Goal: Feedback & Contribution: Contribute content

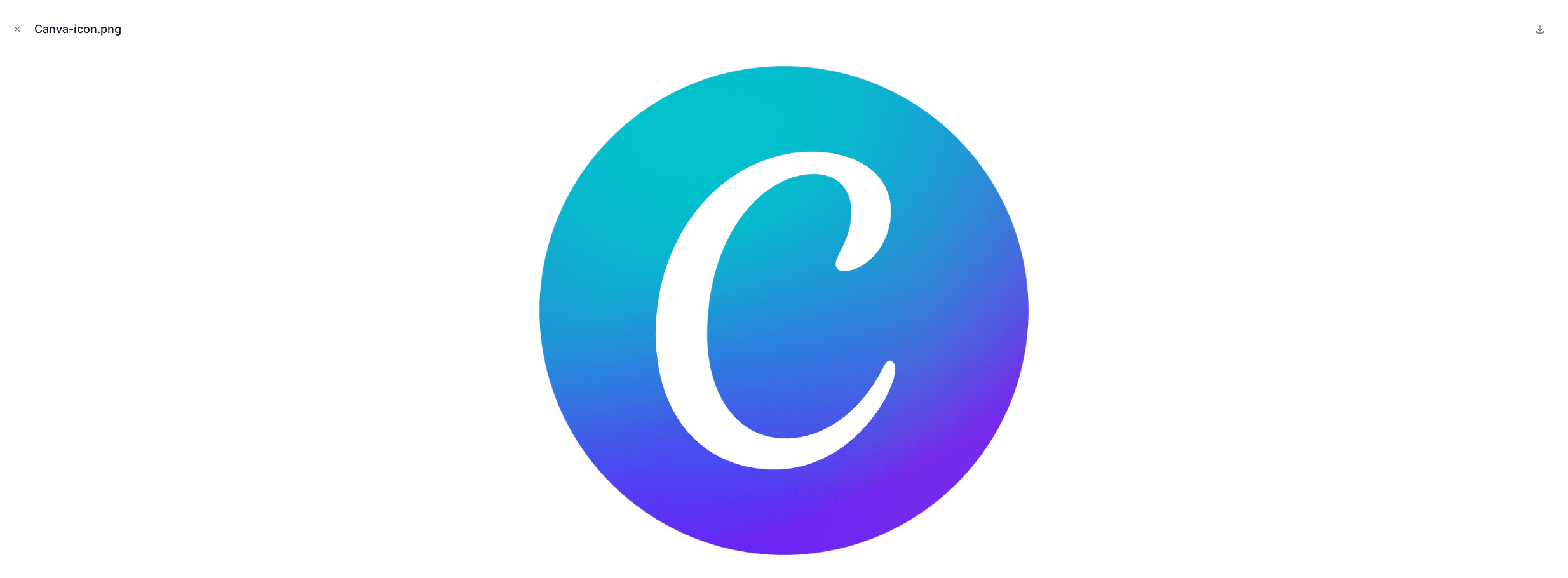
click at [14, 27] on icon "Close modal" at bounding box center [17, 29] width 9 height 9
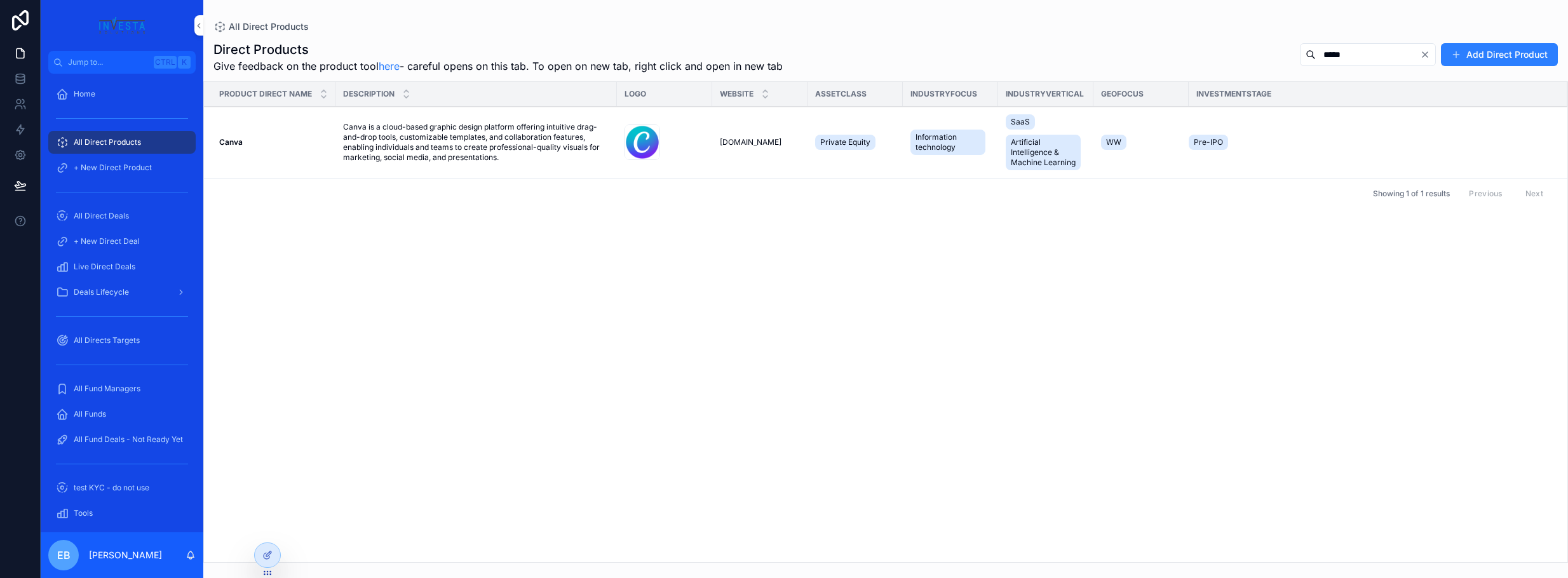
click at [17, 34] on link at bounding box center [20, 20] width 40 height 40
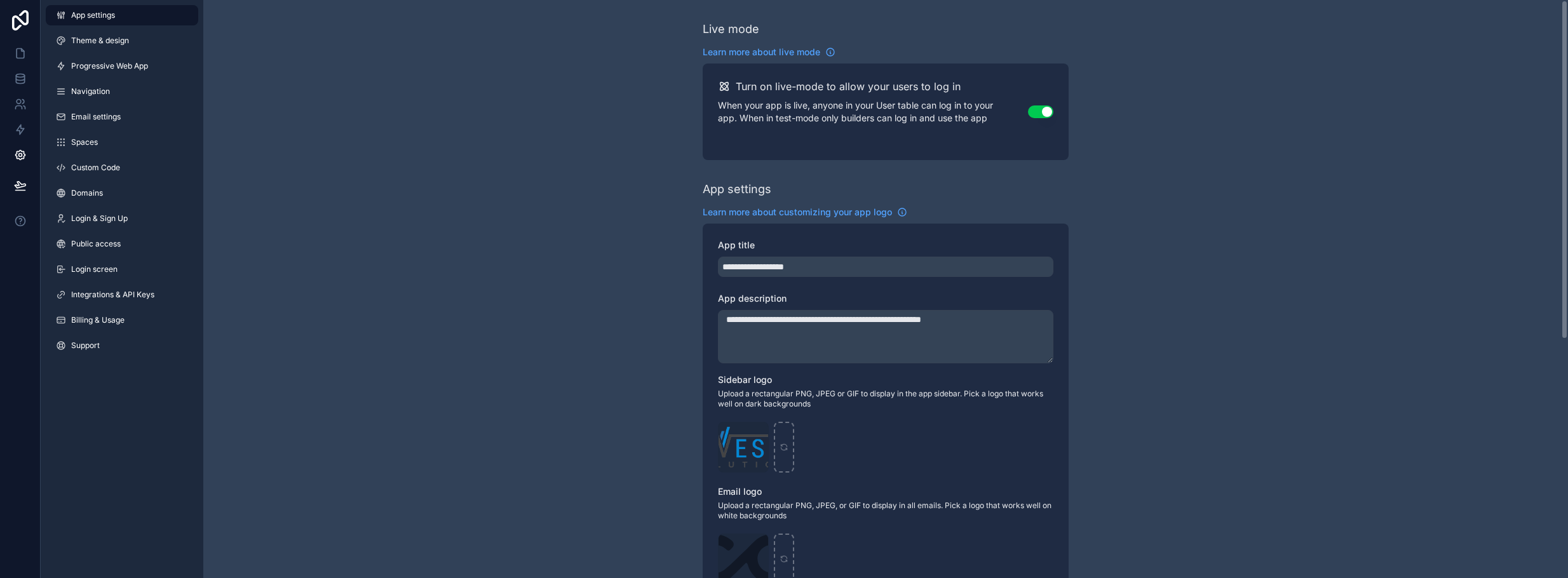
click at [746, 437] on div "Investa-logo .png" at bounding box center [743, 447] width 50 height 50
click at [775, 440] on div "scrollable content" at bounding box center [784, 447] width 20 height 50
type input "**********"
click at [24, 24] on icon at bounding box center [20, 20] width 17 height 20
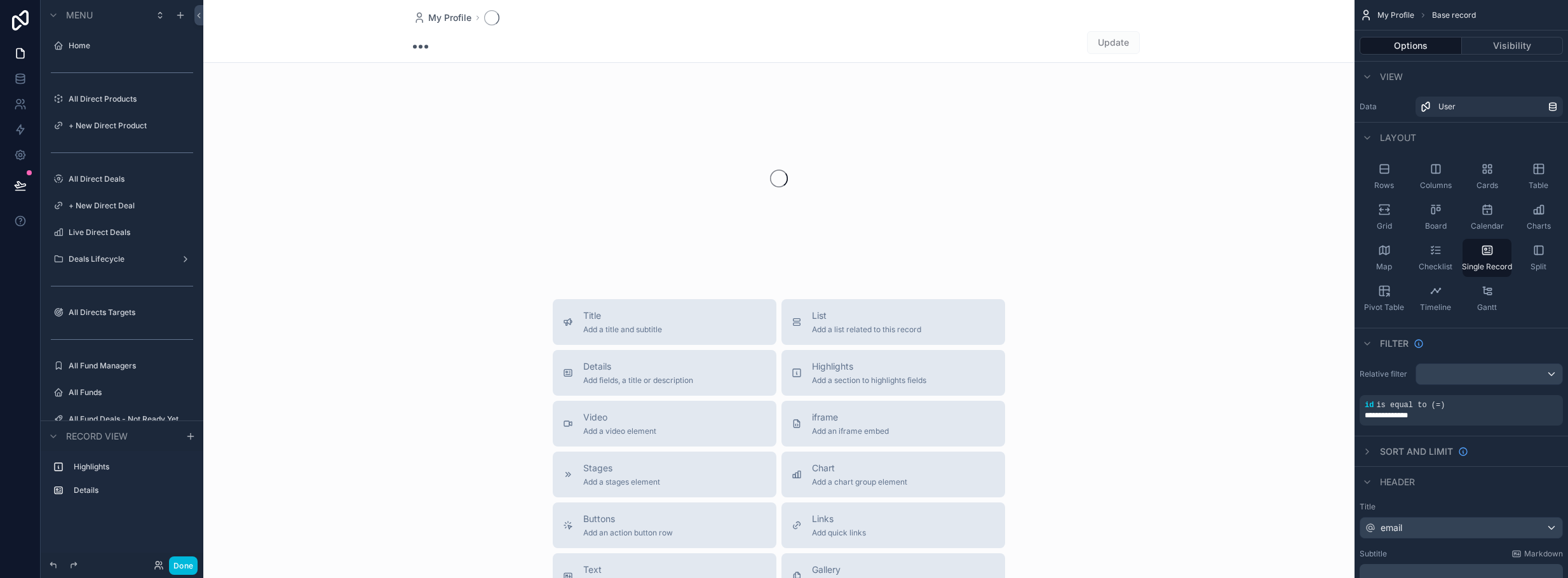
scroll to position [342, 0]
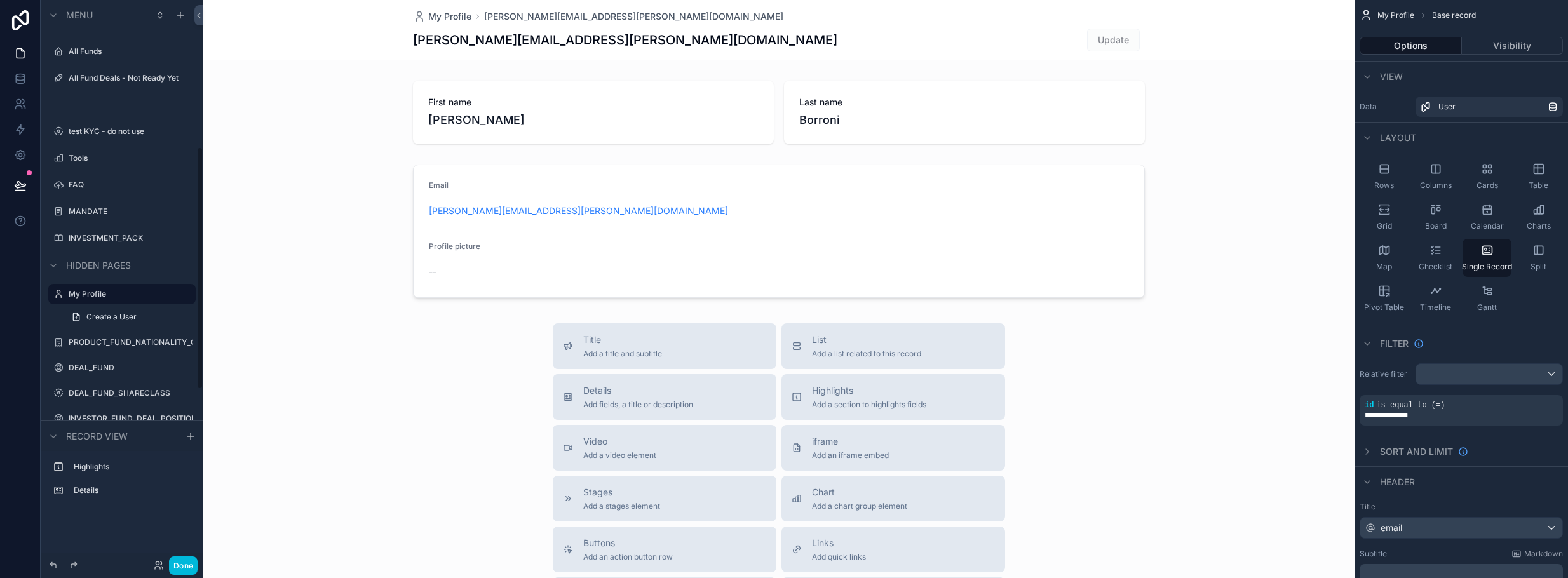
click at [176, 567] on button "Done" at bounding box center [183, 566] width 29 height 19
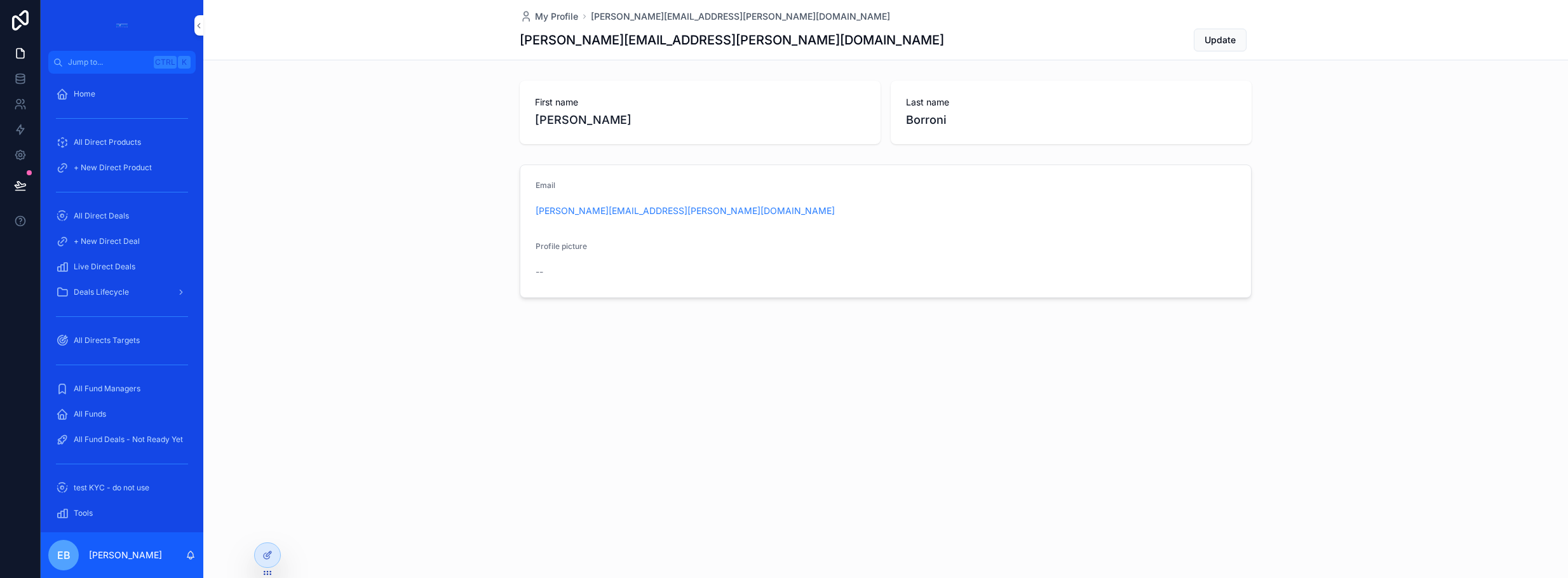
drag, startPoint x: 559, startPoint y: 364, endPoint x: 543, endPoint y: 358, distance: 17.1
click at [559, 364] on div "My Profile emanuele.borroni@investasolutions.com emanuele.borroni@investasoluti…" at bounding box center [886, 192] width 1364 height 384
click at [13, 27] on icon at bounding box center [20, 20] width 17 height 20
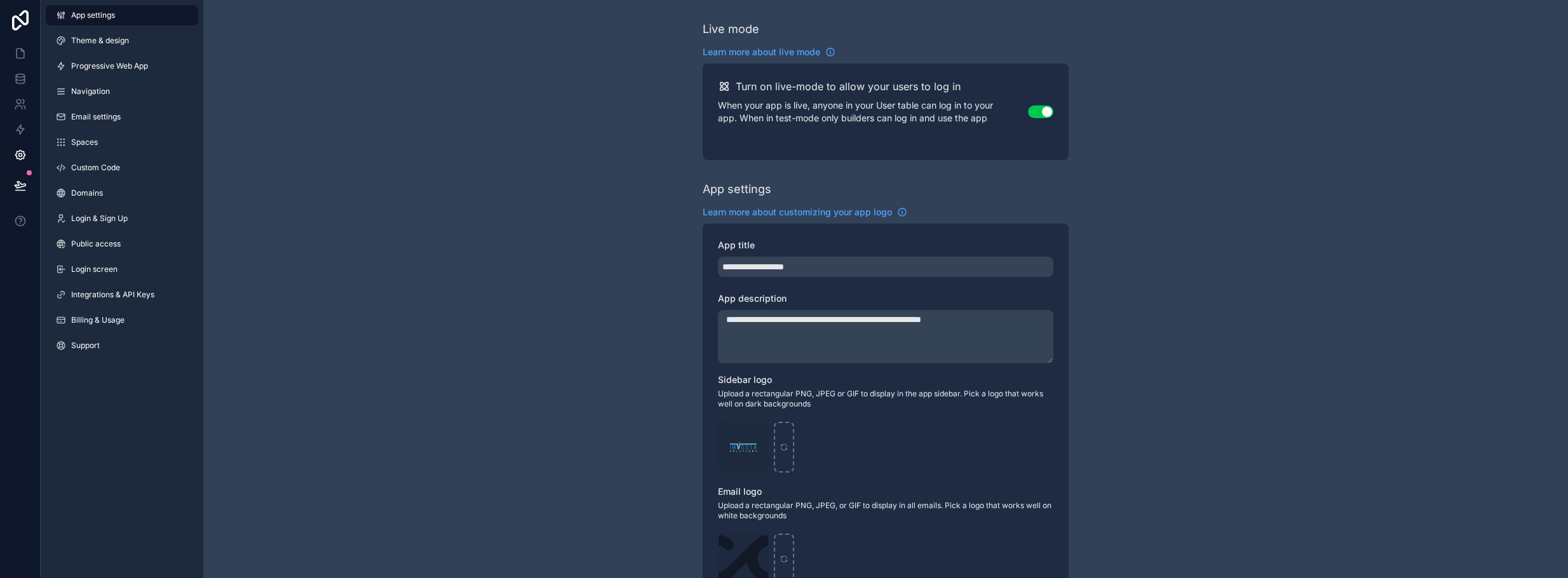
click at [103, 39] on span "Theme & design" at bounding box center [100, 40] width 58 height 10
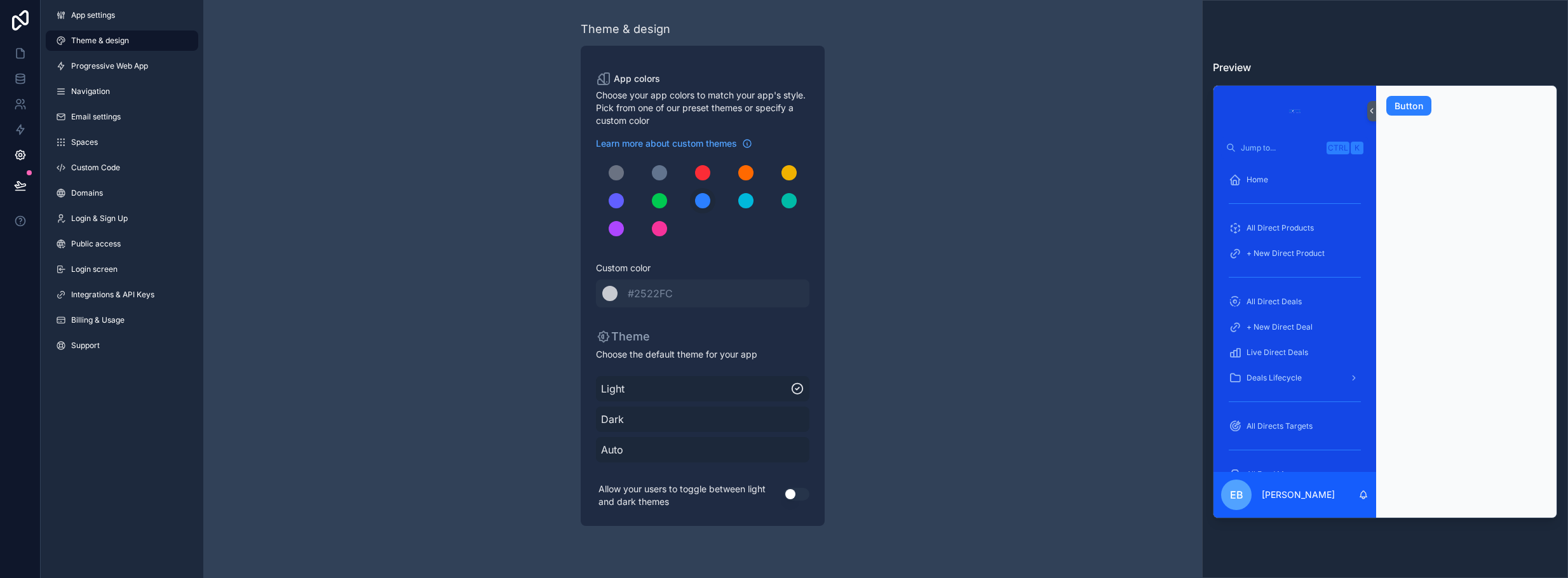
click at [94, 22] on link "App settings" at bounding box center [121, 15] width 152 height 20
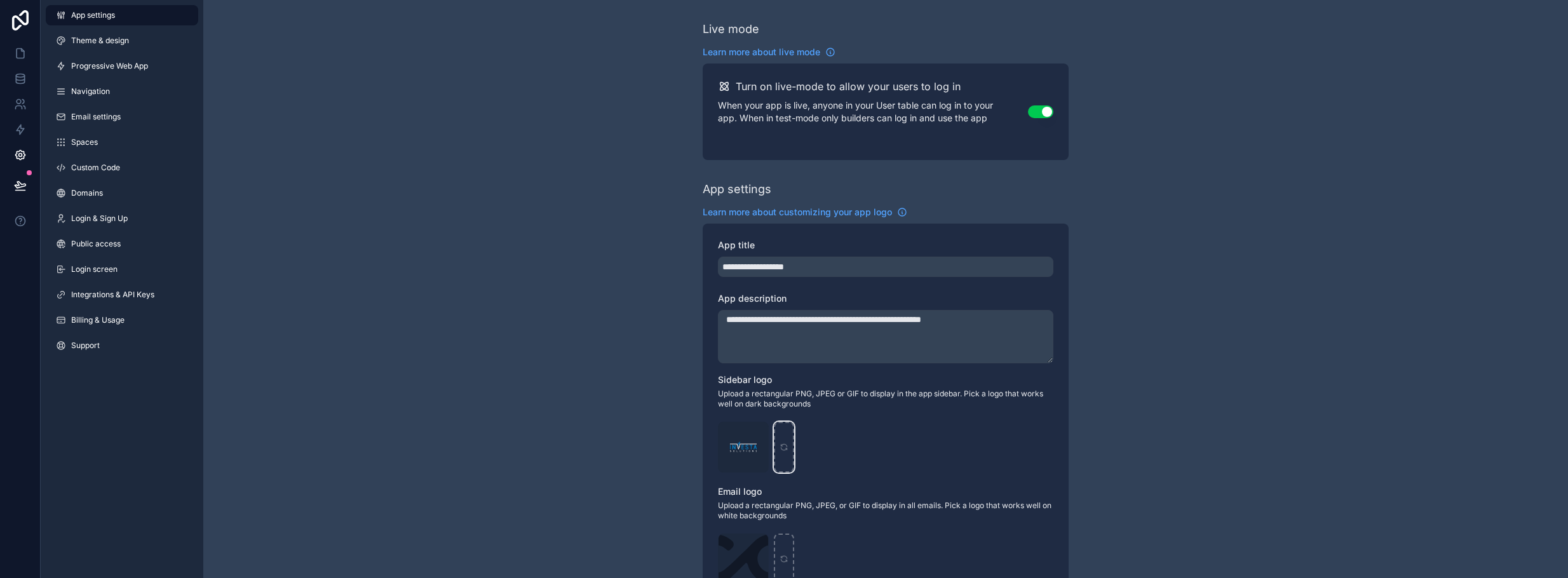
click at [787, 446] on icon "scrollable content" at bounding box center [784, 447] width 9 height 9
type input "**********"
click at [19, 50] on icon at bounding box center [20, 53] width 13 height 13
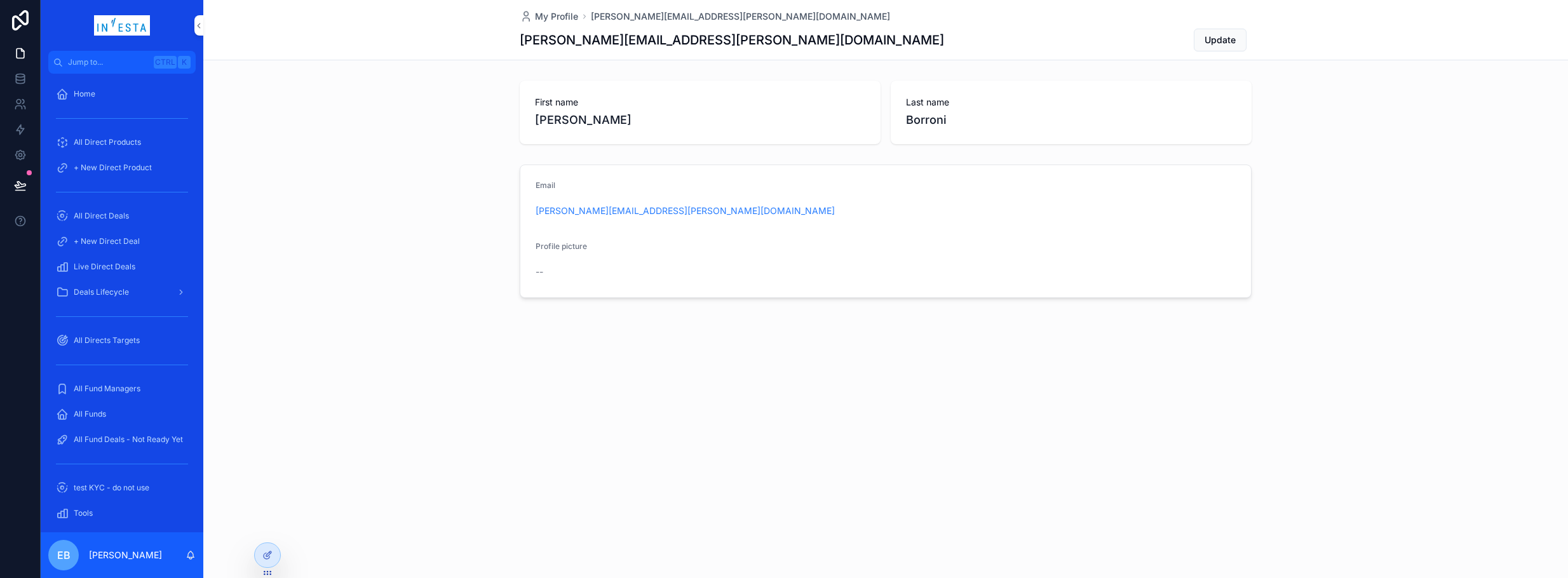
click at [10, 24] on icon at bounding box center [20, 20] width 25 height 20
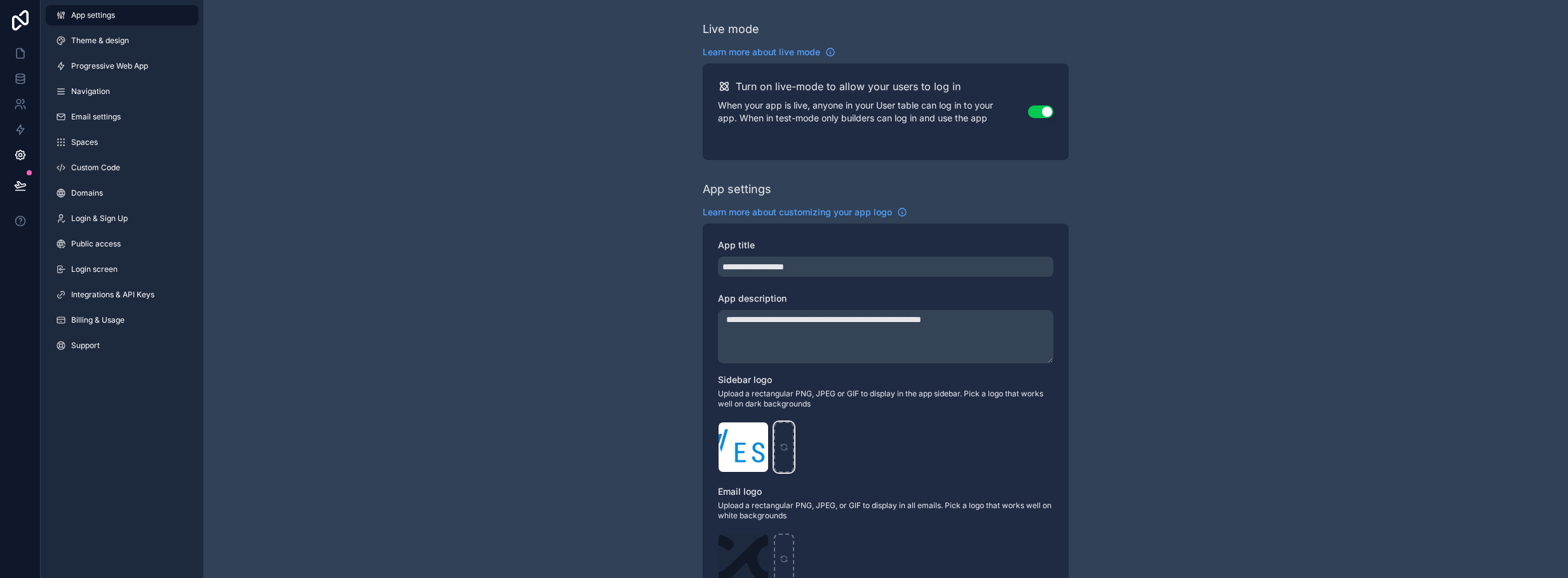
click at [776, 446] on div "scrollable content" at bounding box center [784, 447] width 20 height 50
type input "**********"
click at [15, 58] on icon at bounding box center [20, 53] width 13 height 13
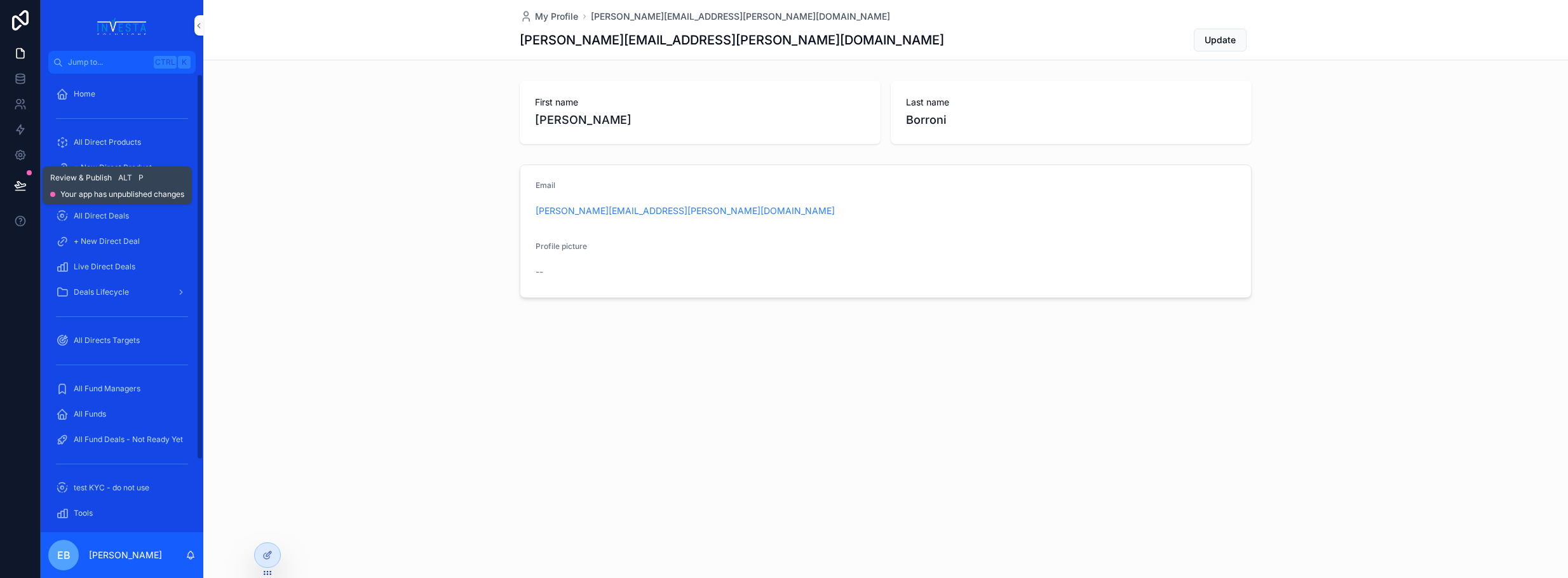
click at [12, 176] on button at bounding box center [20, 185] width 28 height 35
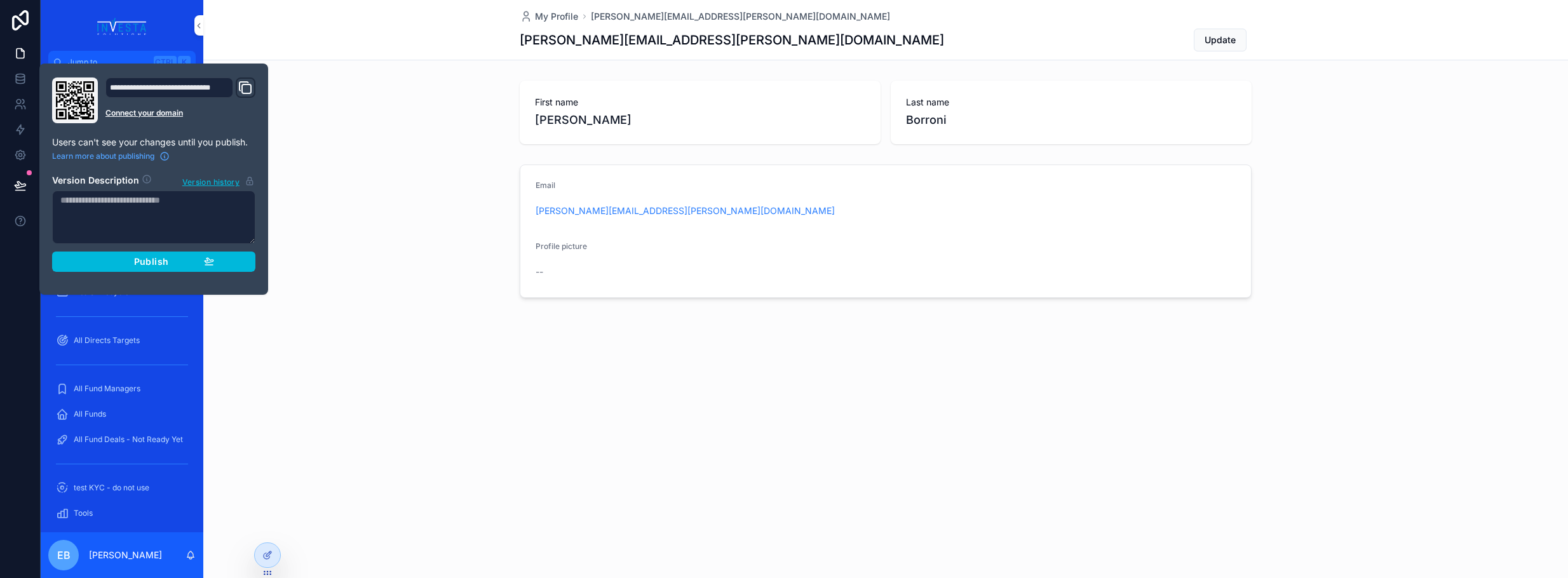
click at [131, 262] on div "Publish" at bounding box center [153, 262] width 120 height 12
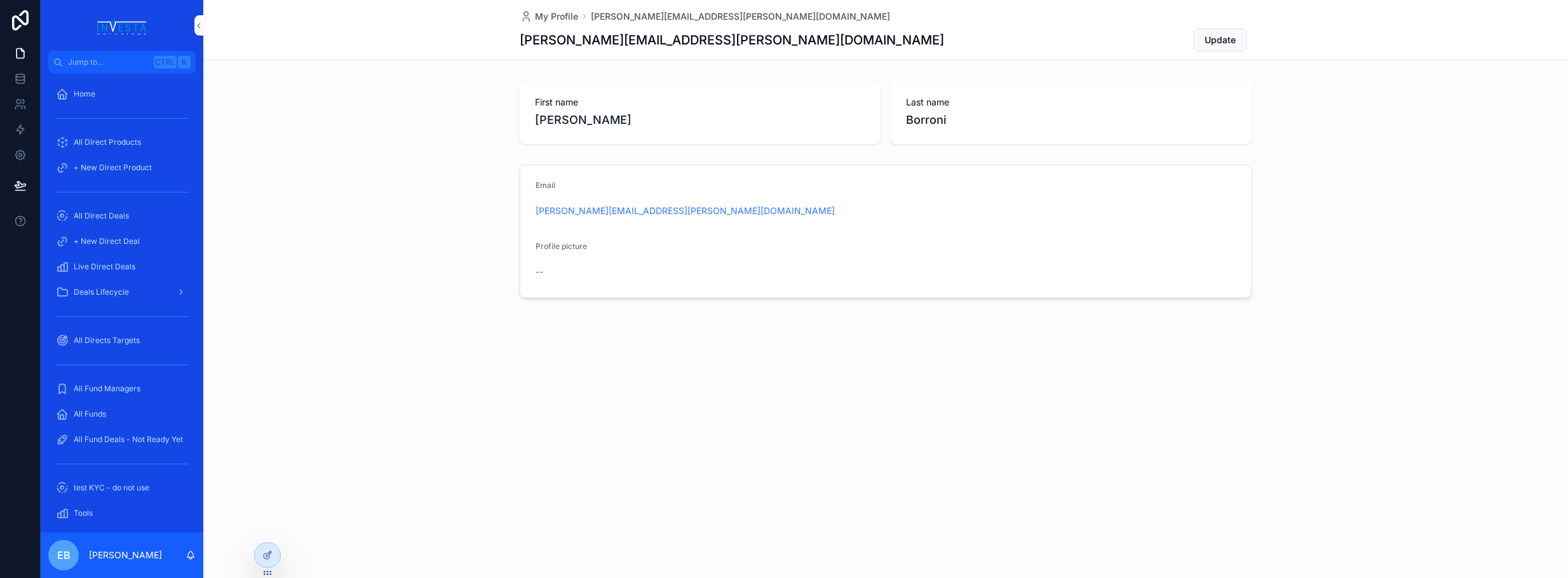
click at [336, 114] on div "First name [PERSON_NAME] Last name [PERSON_NAME]" at bounding box center [886, 113] width 1364 height 74
click at [14, 25] on icon at bounding box center [20, 20] width 17 height 20
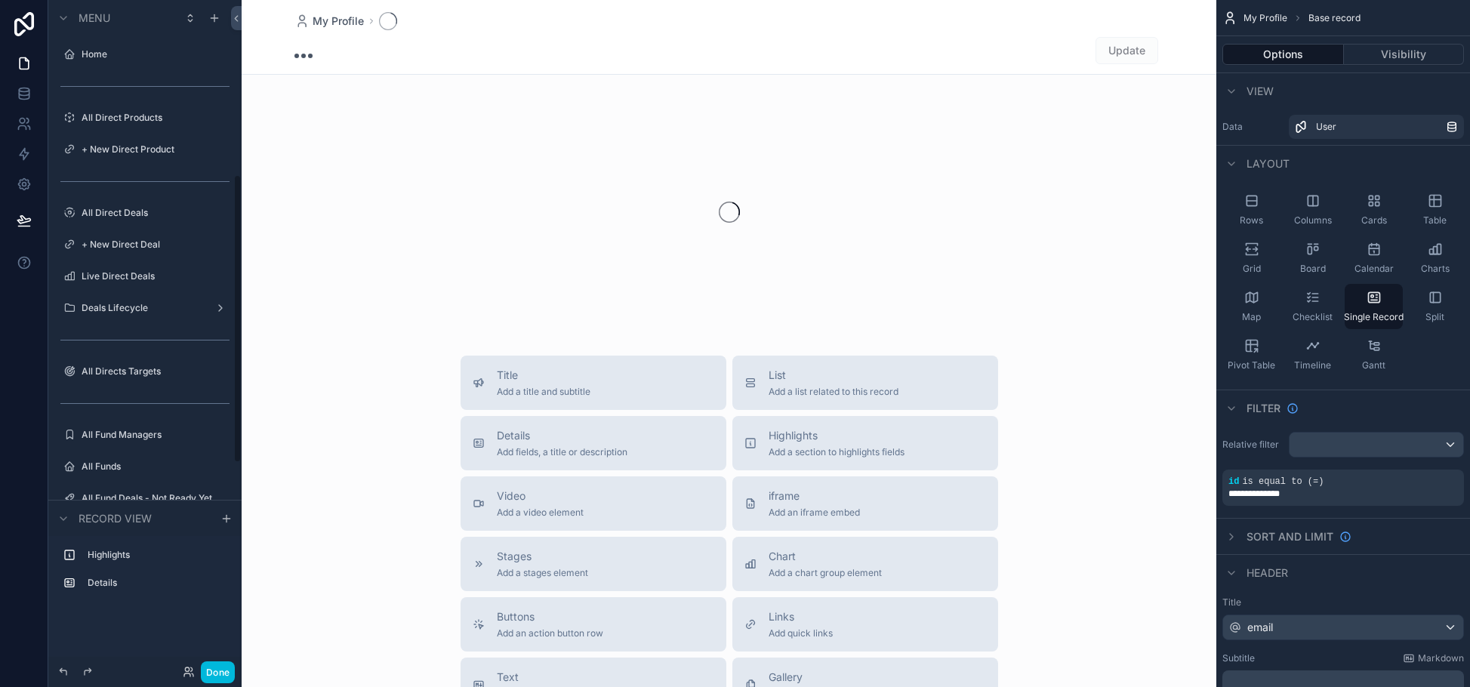
scroll to position [406, 0]
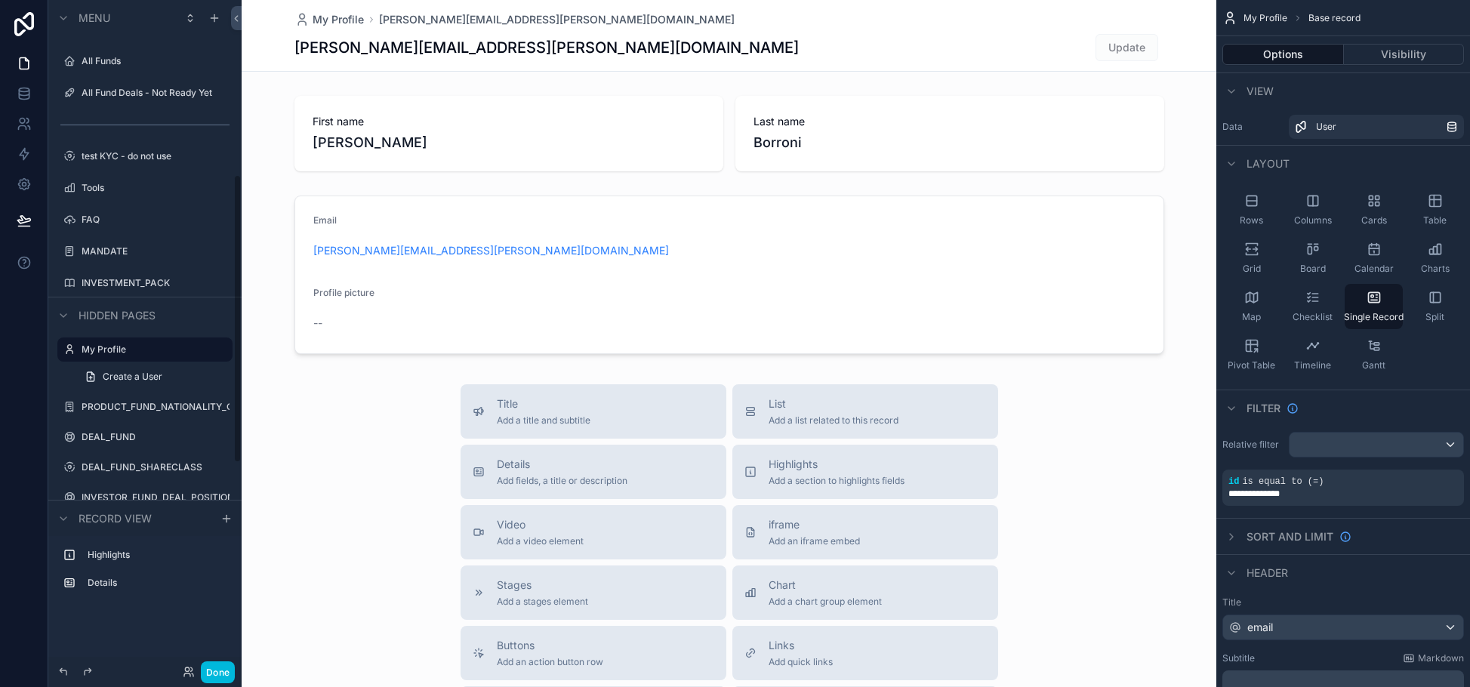
click at [226, 668] on button "Done" at bounding box center [218, 673] width 34 height 22
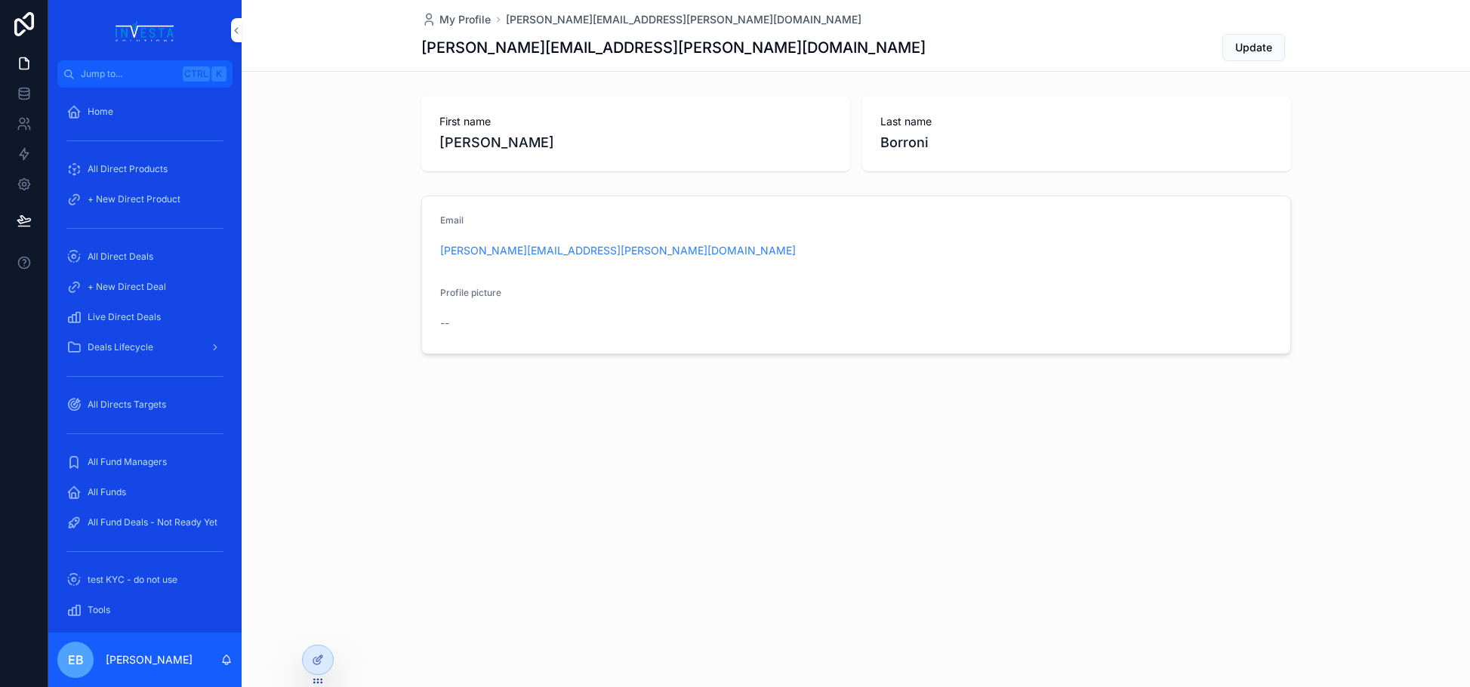
click at [122, 251] on span "All Direct Deals" at bounding box center [121, 257] width 66 height 12
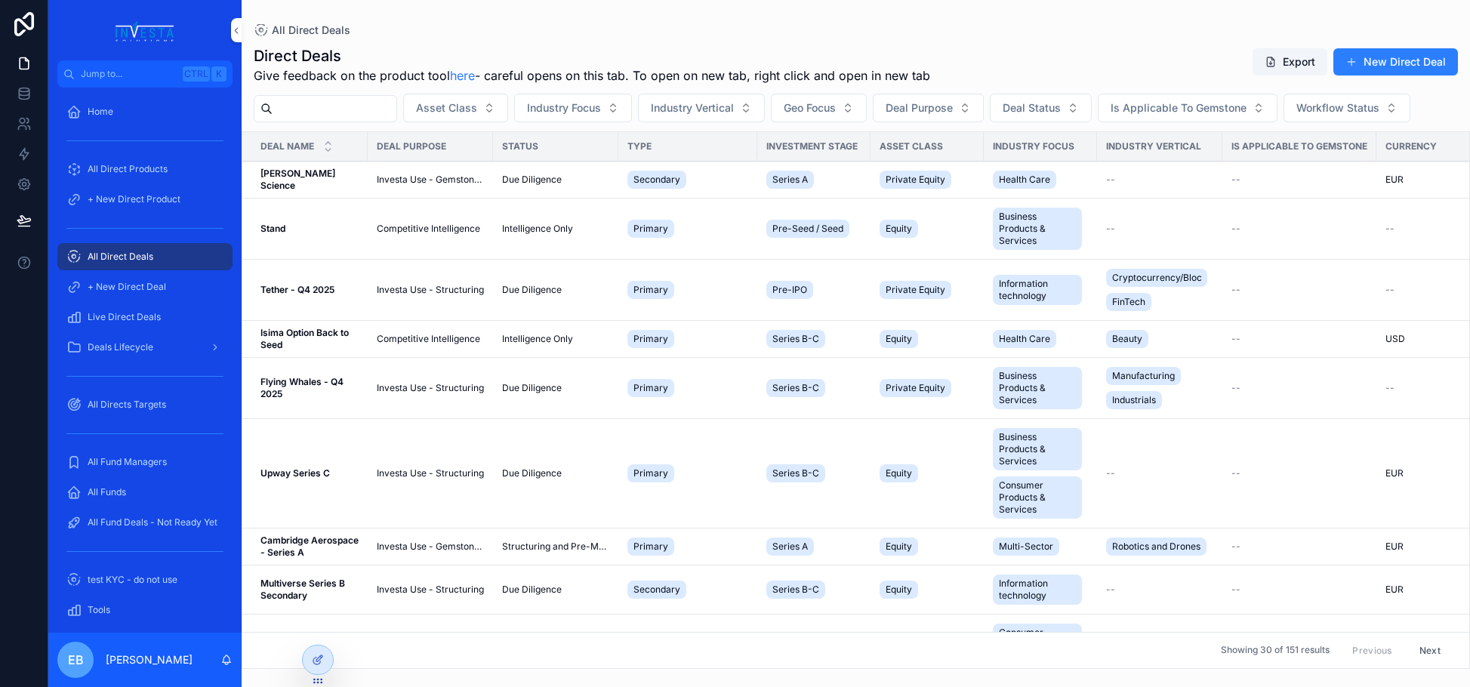
click at [353, 110] on input "scrollable content" at bounding box center [335, 108] width 124 height 21
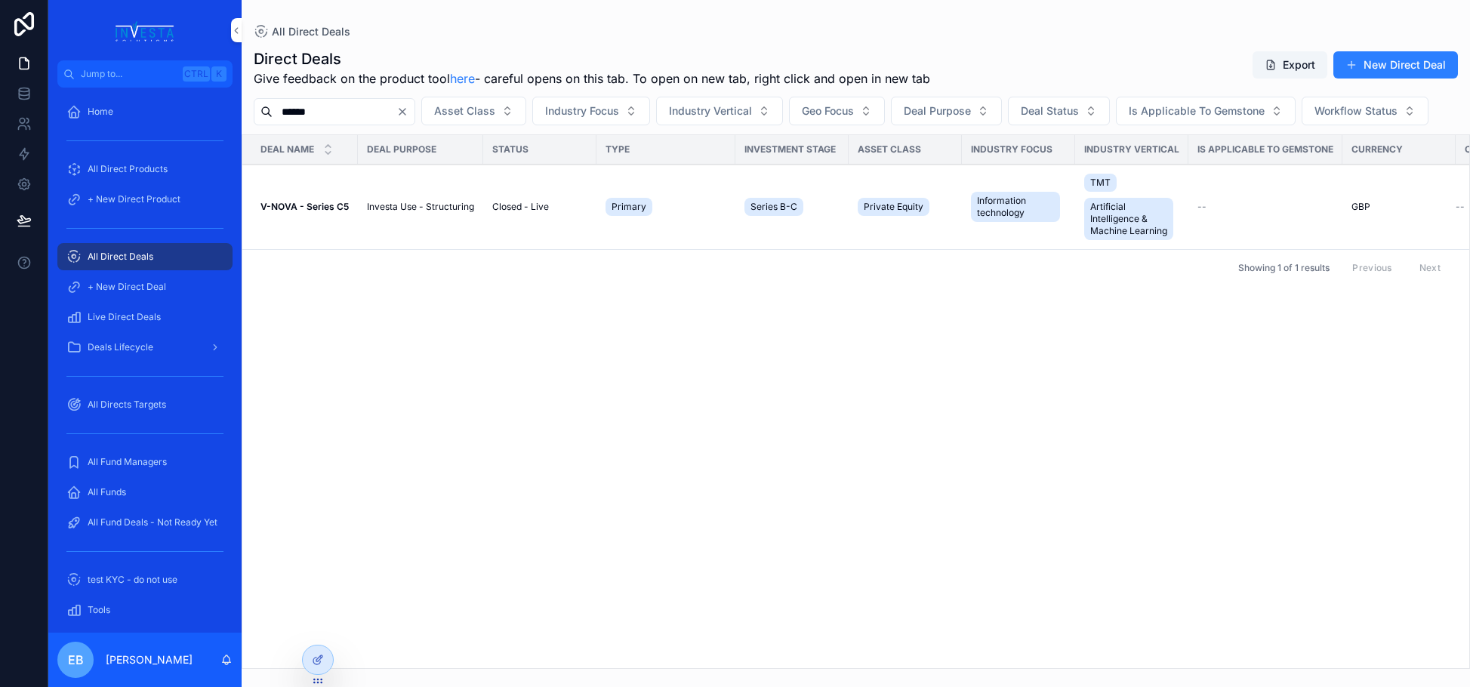
type input "******"
click at [304, 212] on strong "V-NOVA - Series C5" at bounding box center [305, 206] width 88 height 11
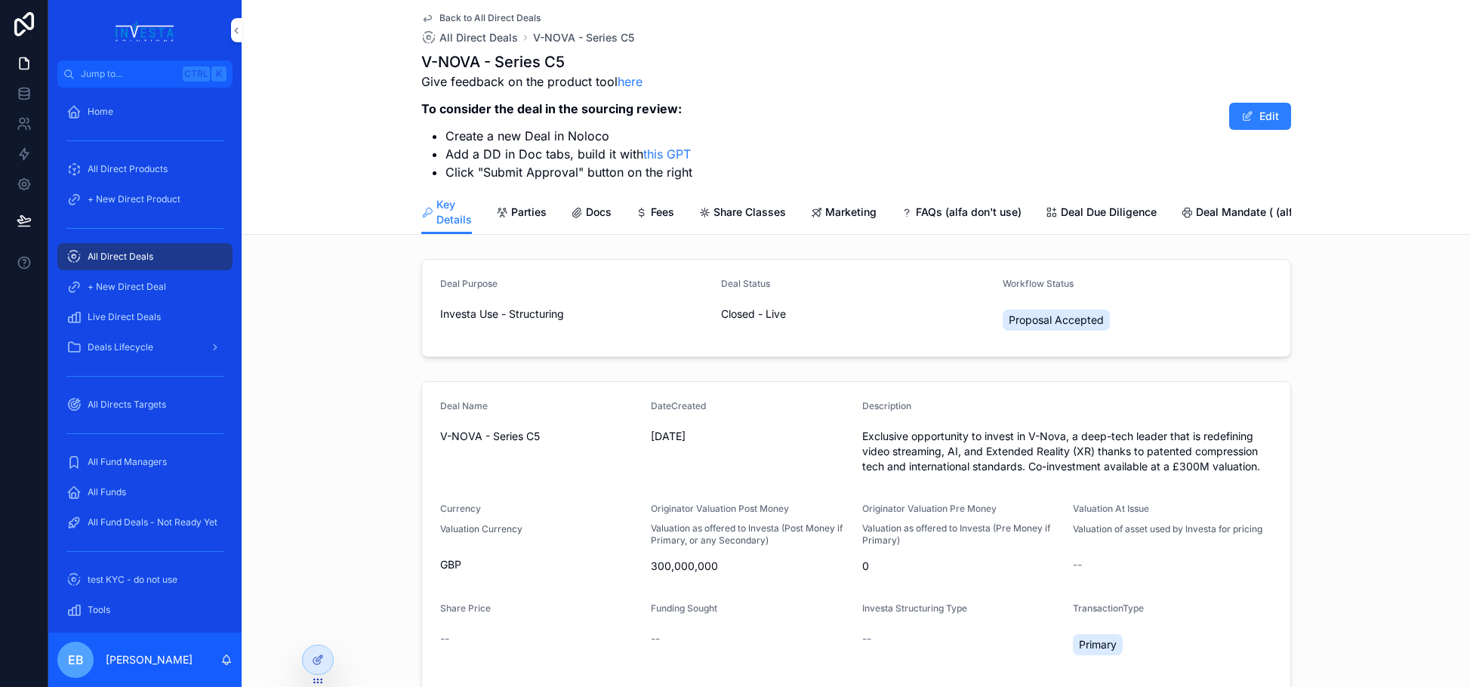
click at [320, 109] on div "Back to All Direct Deals All Direct Deals V-NOVA - Series C5 V-NOVA - Series C5…" at bounding box center [856, 117] width 1229 height 235
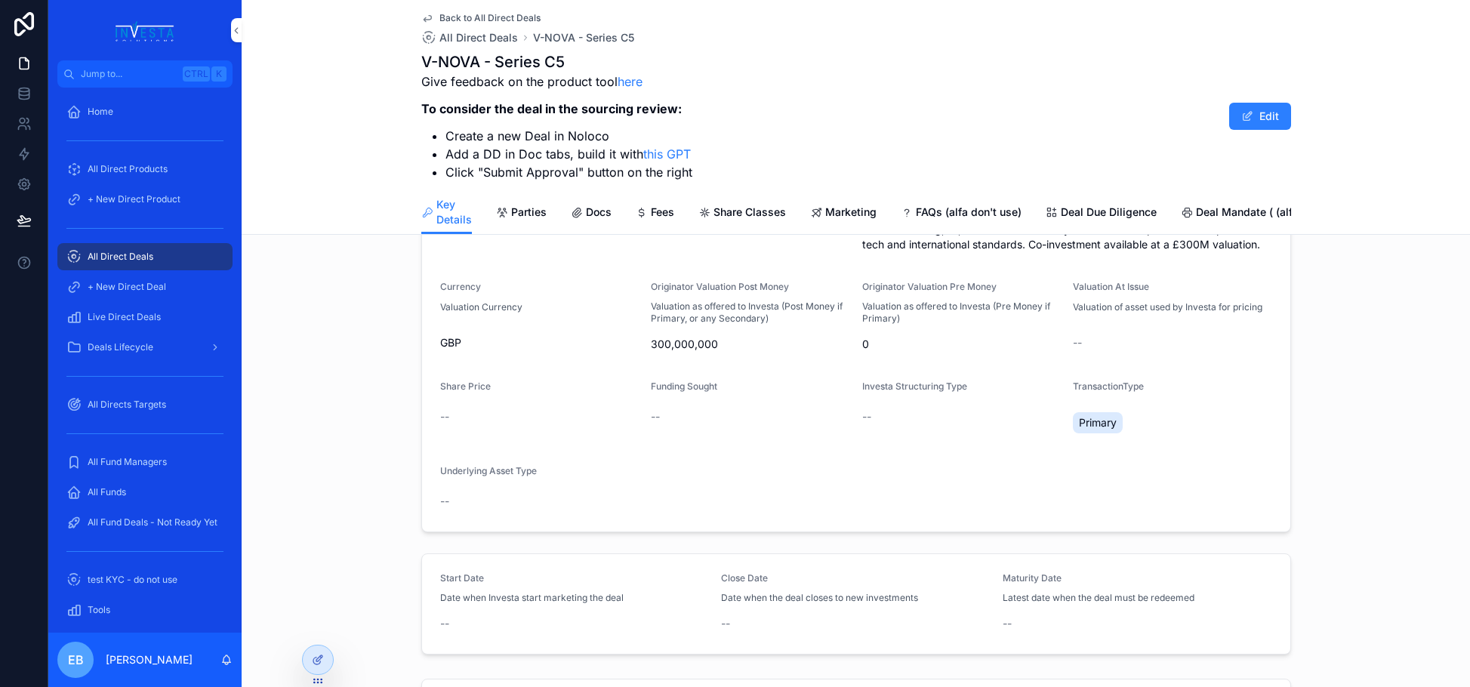
scroll to position [302, 0]
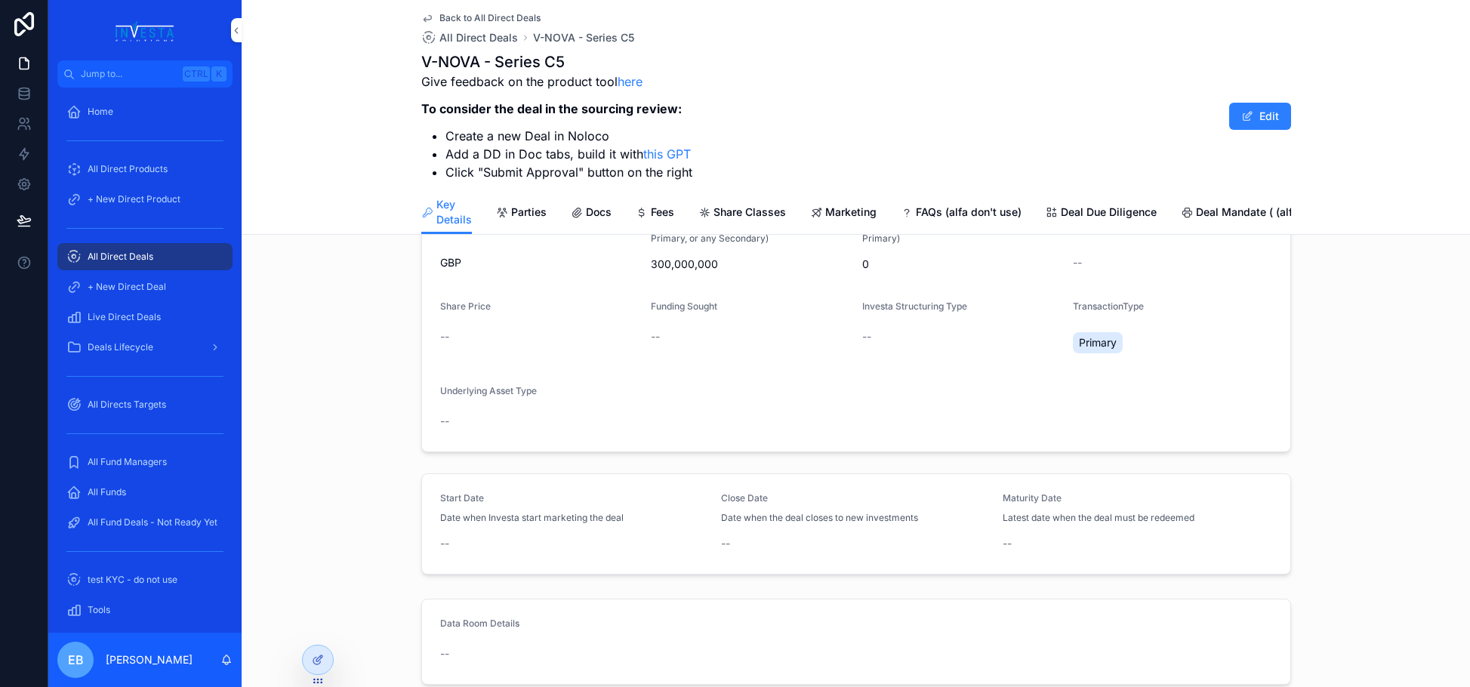
click at [752, 209] on span "Share Classes" at bounding box center [750, 212] width 72 height 15
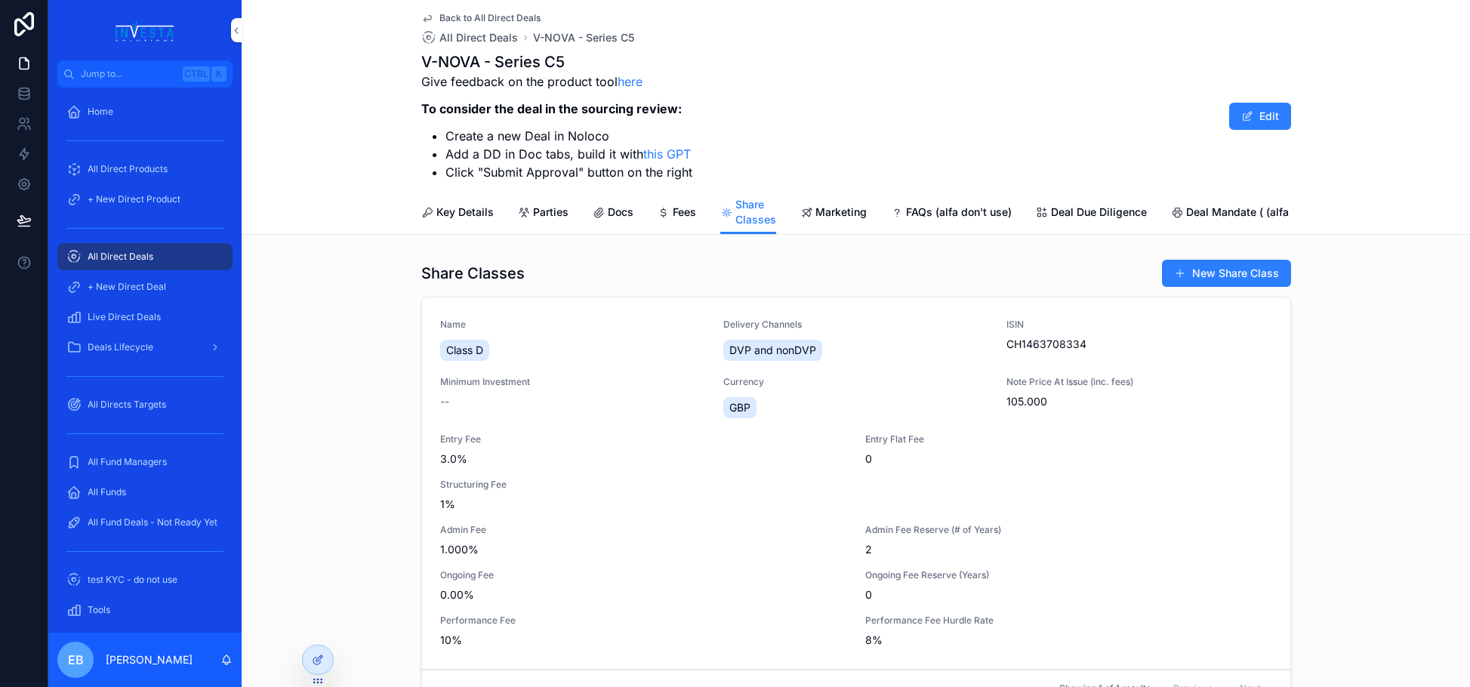
click at [1024, 352] on span "CH1463708334" at bounding box center [1139, 344] width 265 height 15
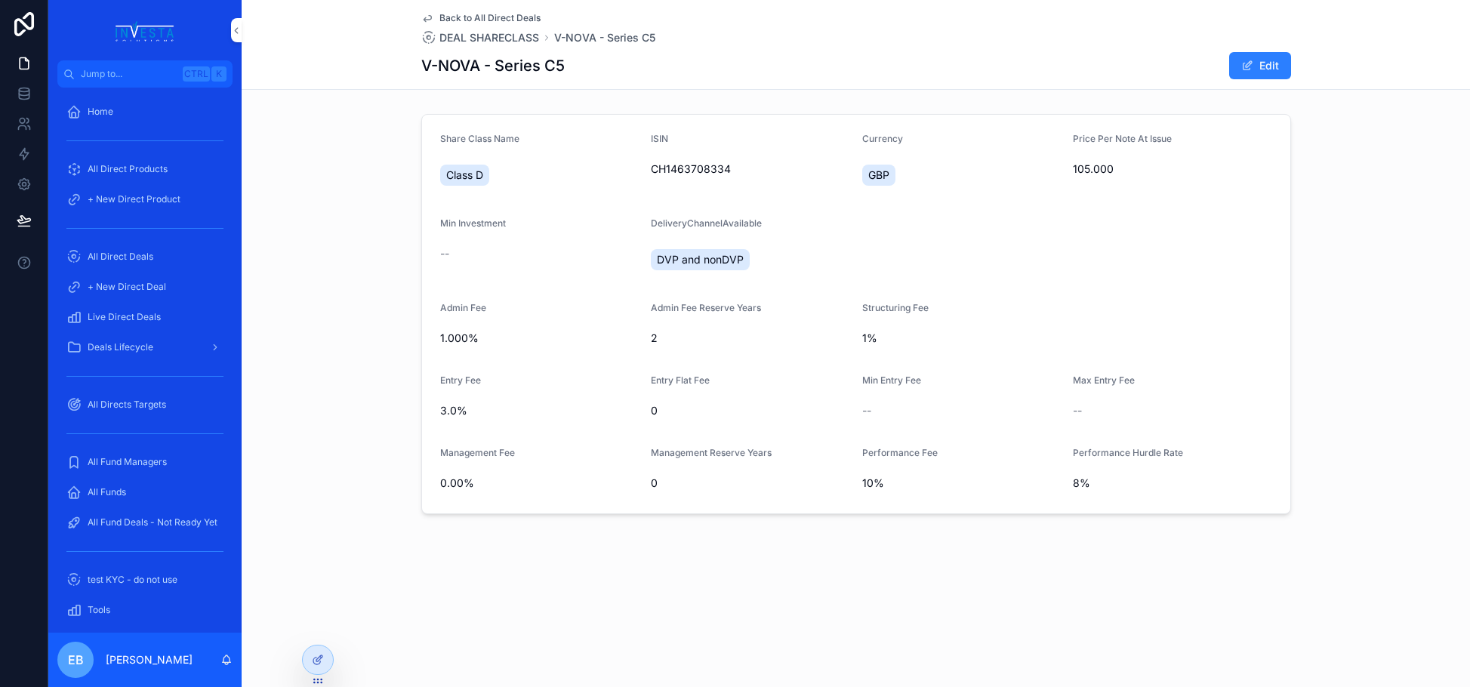
click at [704, 171] on span "CH1463708334" at bounding box center [750, 169] width 199 height 15
click at [702, 171] on span "CH1463708334" at bounding box center [750, 169] width 199 height 15
click at [701, 170] on span "CH1463708334" at bounding box center [750, 169] width 199 height 15
copy span "CH1463708334"
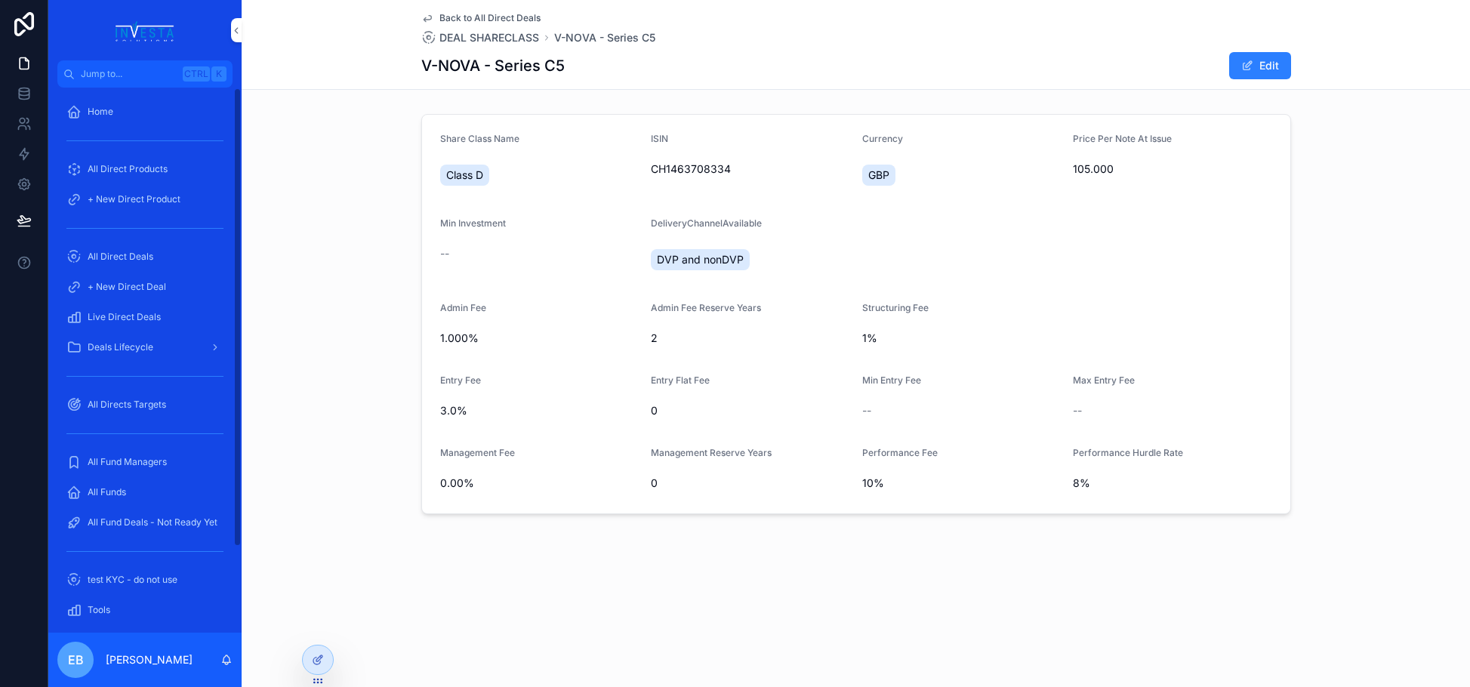
click at [147, 255] on span "All Direct Deals" at bounding box center [121, 257] width 66 height 12
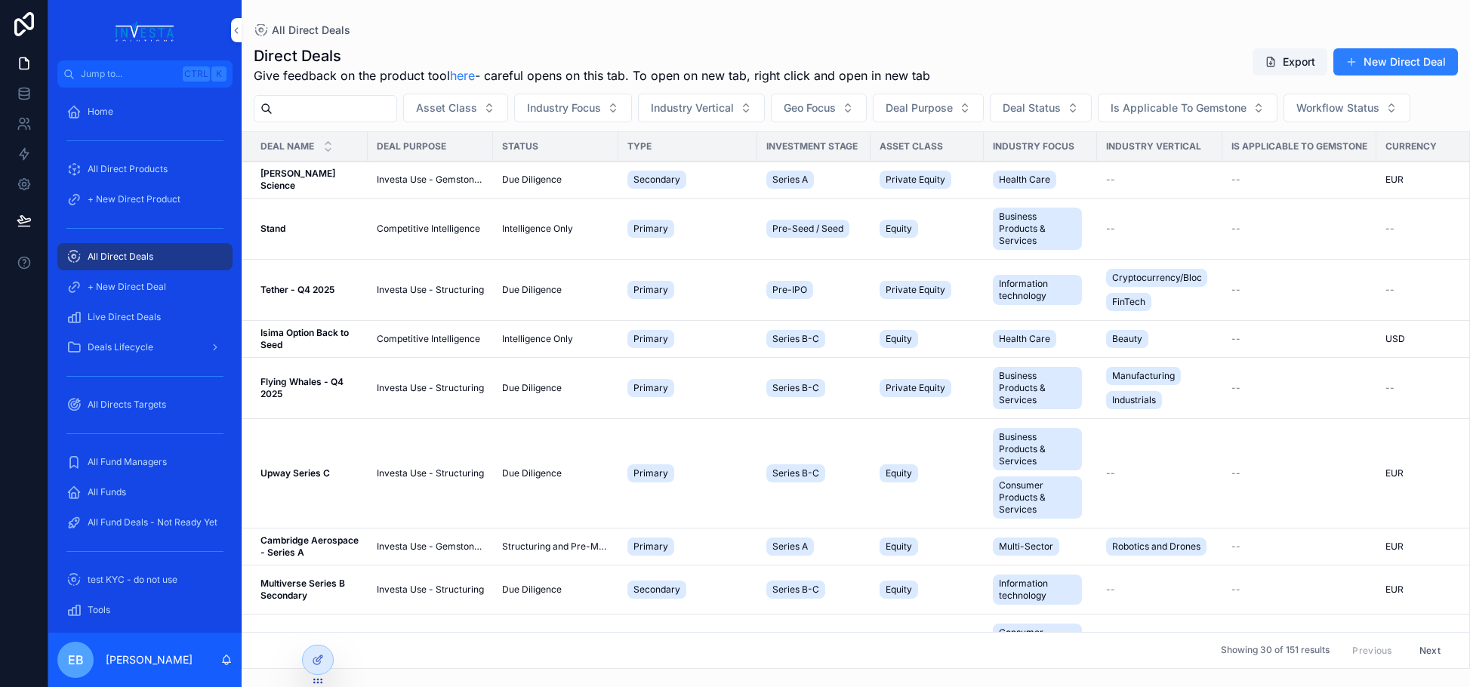
click at [316, 101] on input "scrollable content" at bounding box center [335, 108] width 124 height 21
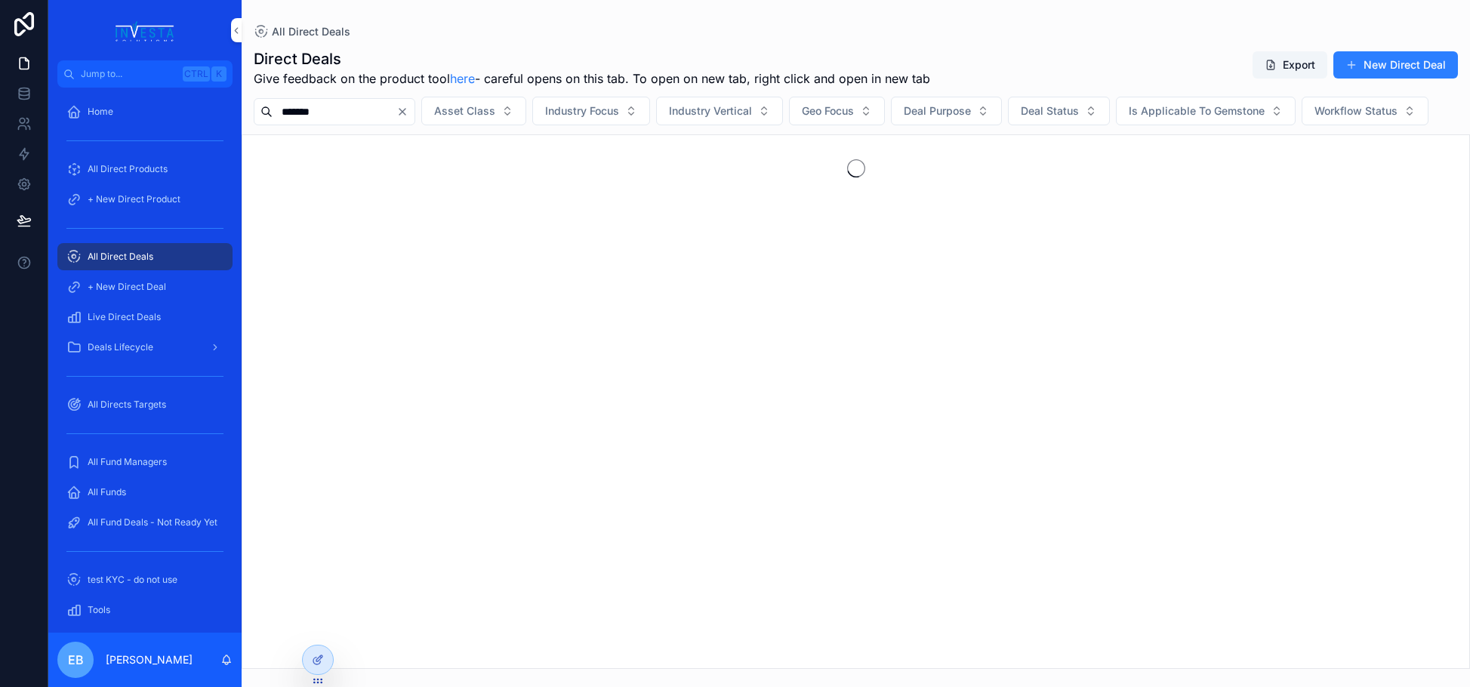
type input "*******"
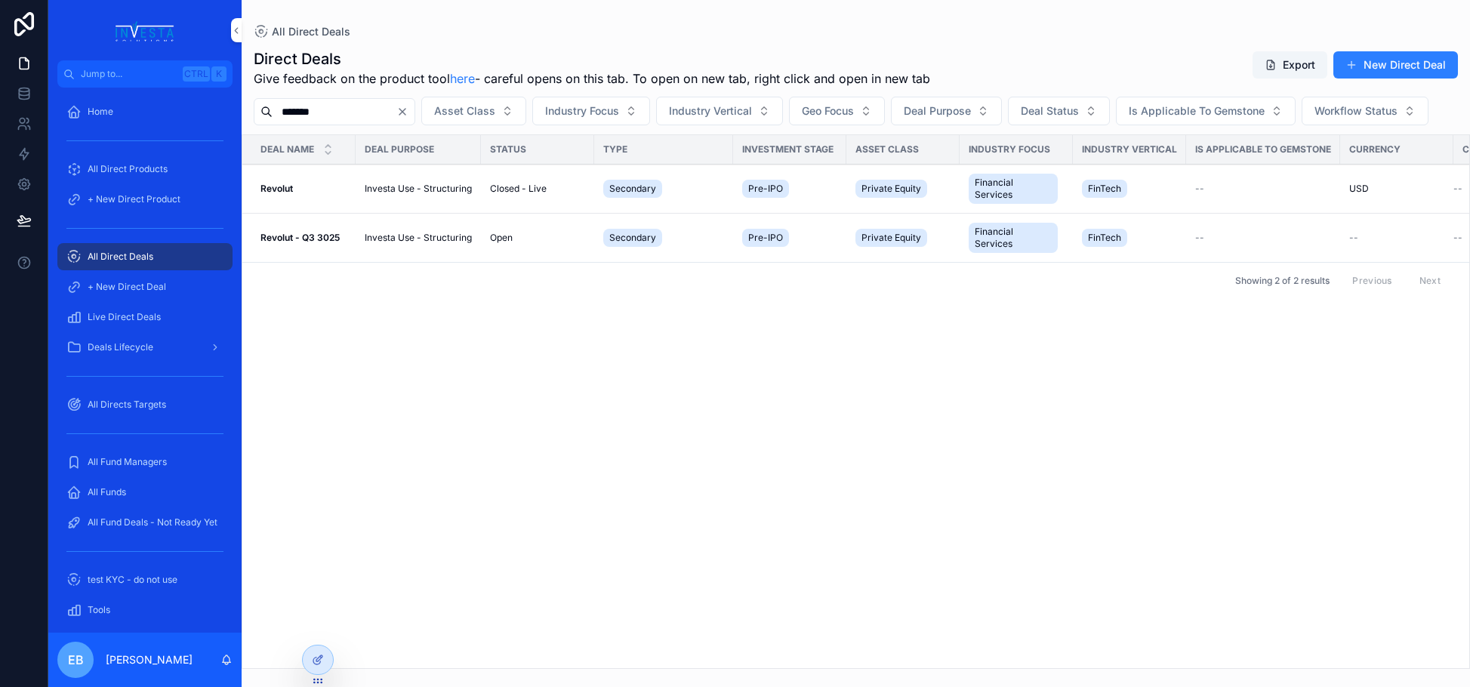
click at [302, 263] on td "Revolut - Q3 3025 Revolut - Q3 3025" at bounding box center [298, 238] width 113 height 49
click at [302, 243] on strong "Revolut - Q3 3025" at bounding box center [300, 237] width 79 height 11
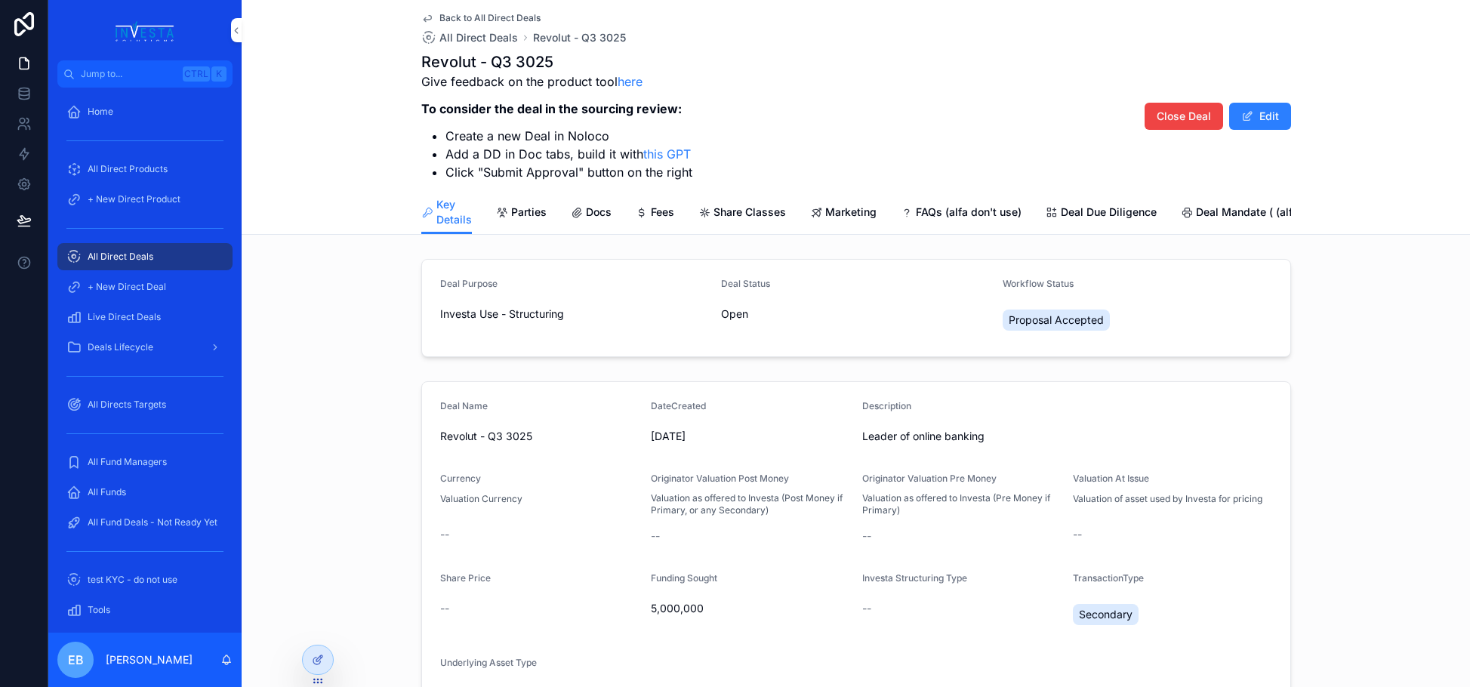
click at [853, 207] on span "Marketing" at bounding box center [850, 212] width 51 height 15
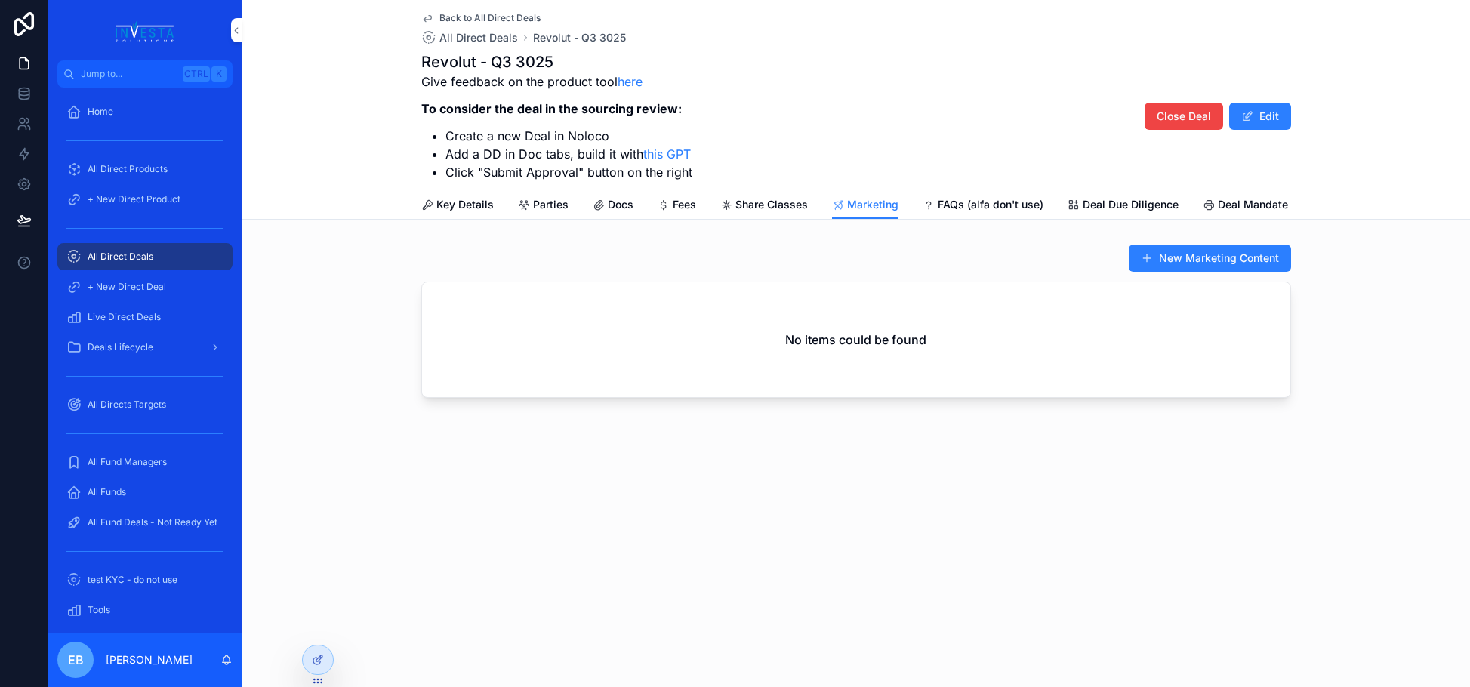
click at [1191, 262] on button "New Marketing Content" at bounding box center [1210, 258] width 162 height 27
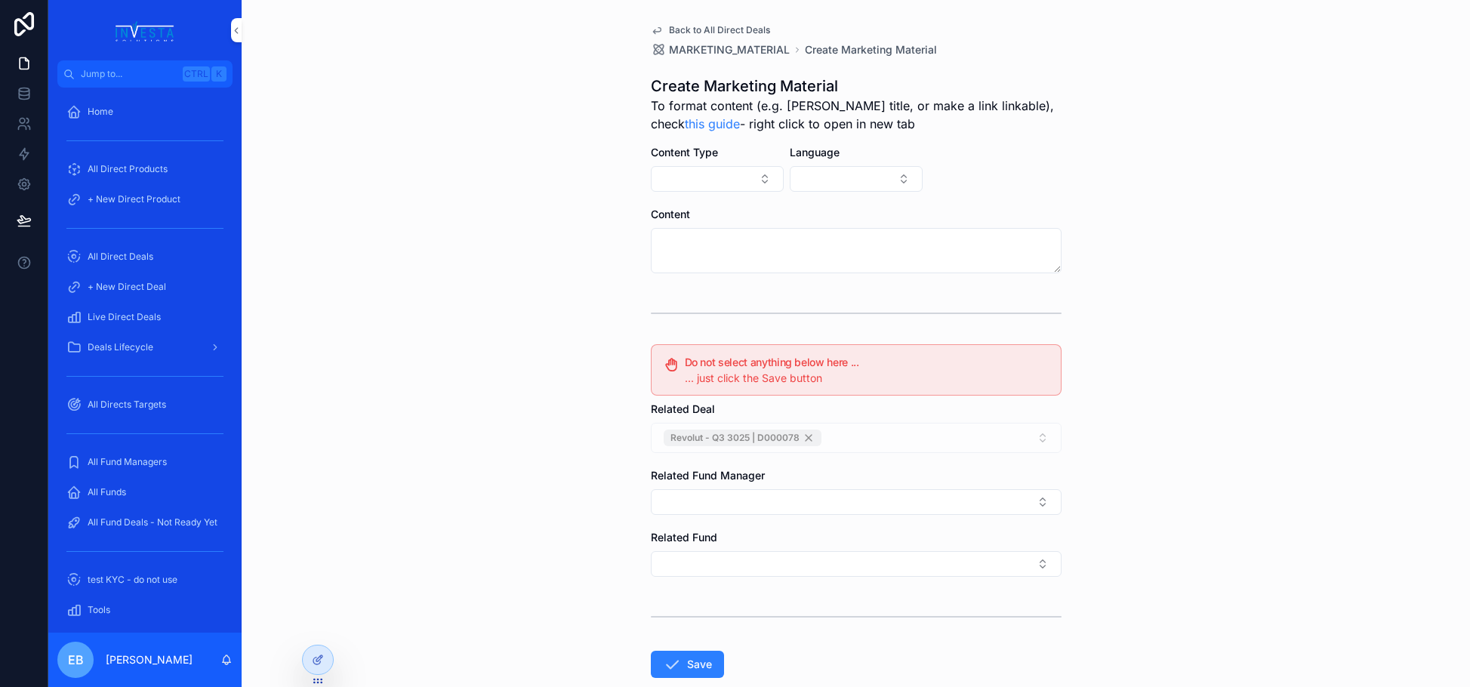
click at [758, 185] on button "Select Button" at bounding box center [717, 179] width 133 height 26
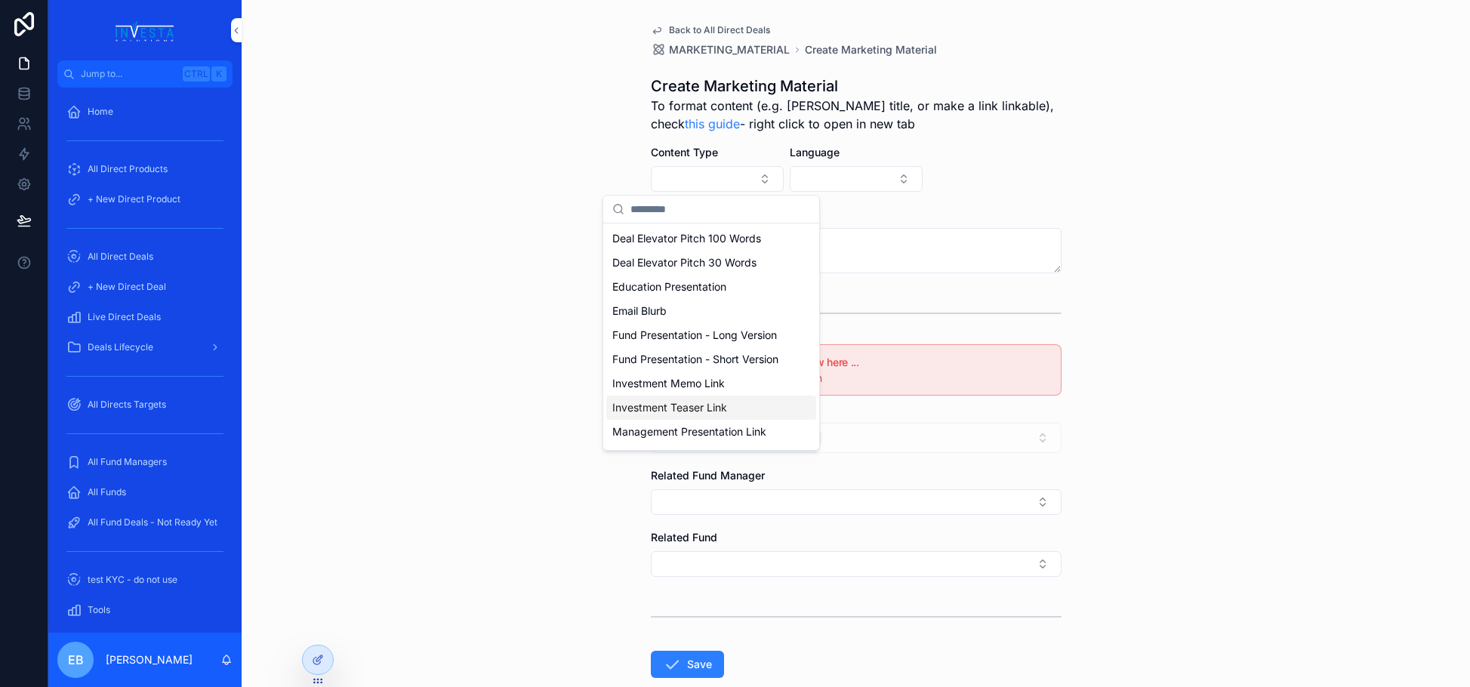
click at [716, 415] on span "Investment Teaser Link" at bounding box center [669, 407] width 115 height 15
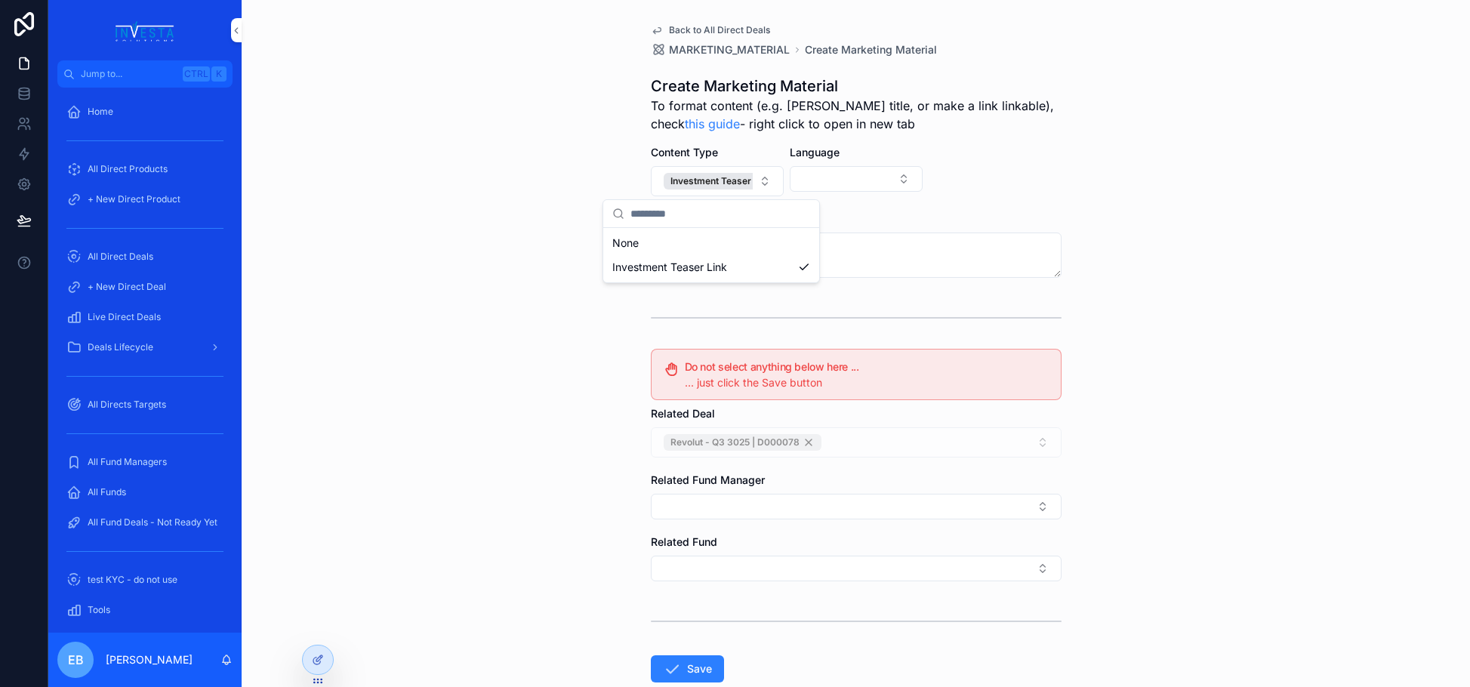
click at [907, 178] on button "Select Button" at bounding box center [856, 179] width 133 height 26
click at [853, 239] on div "English" at bounding box center [850, 239] width 210 height 24
click at [681, 251] on textarea "scrollable content" at bounding box center [856, 255] width 411 height 45
paste textarea "**********"
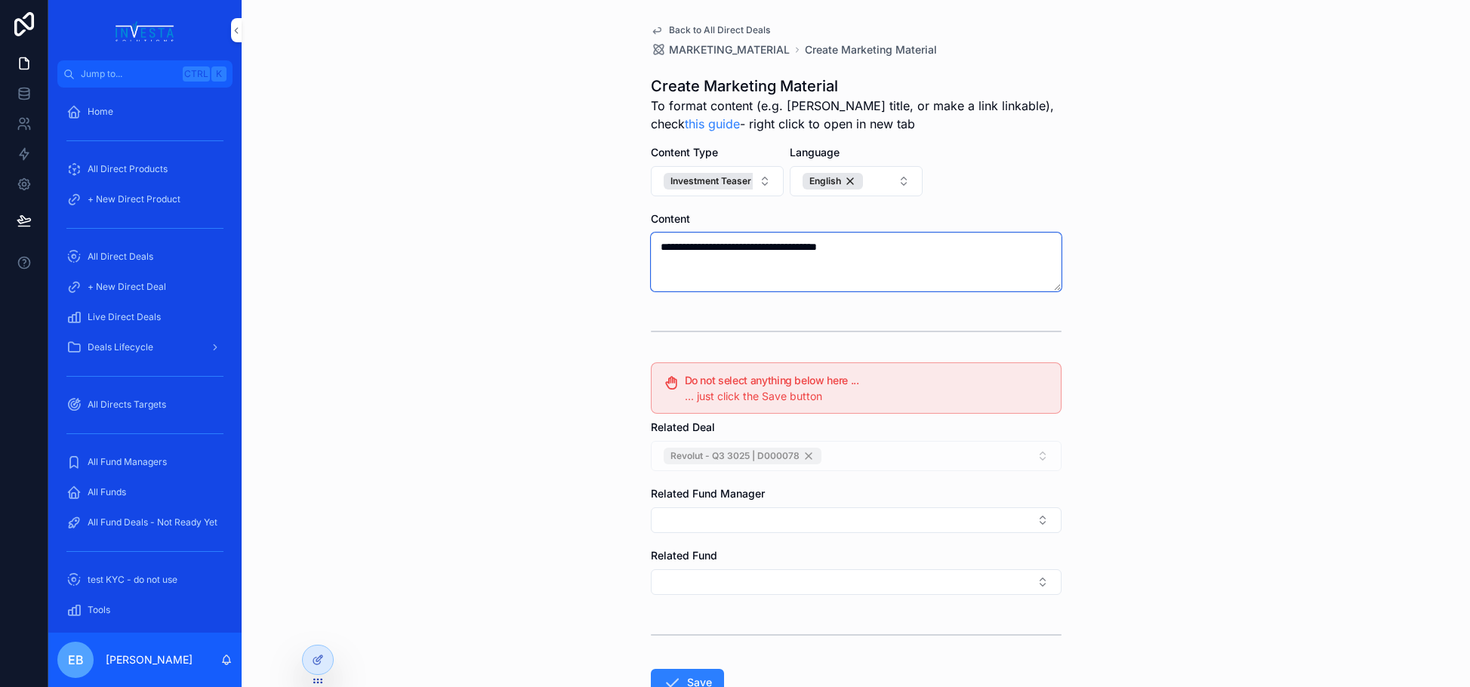
type textarea "**********"
click at [695, 676] on button "Save" at bounding box center [687, 682] width 73 height 27
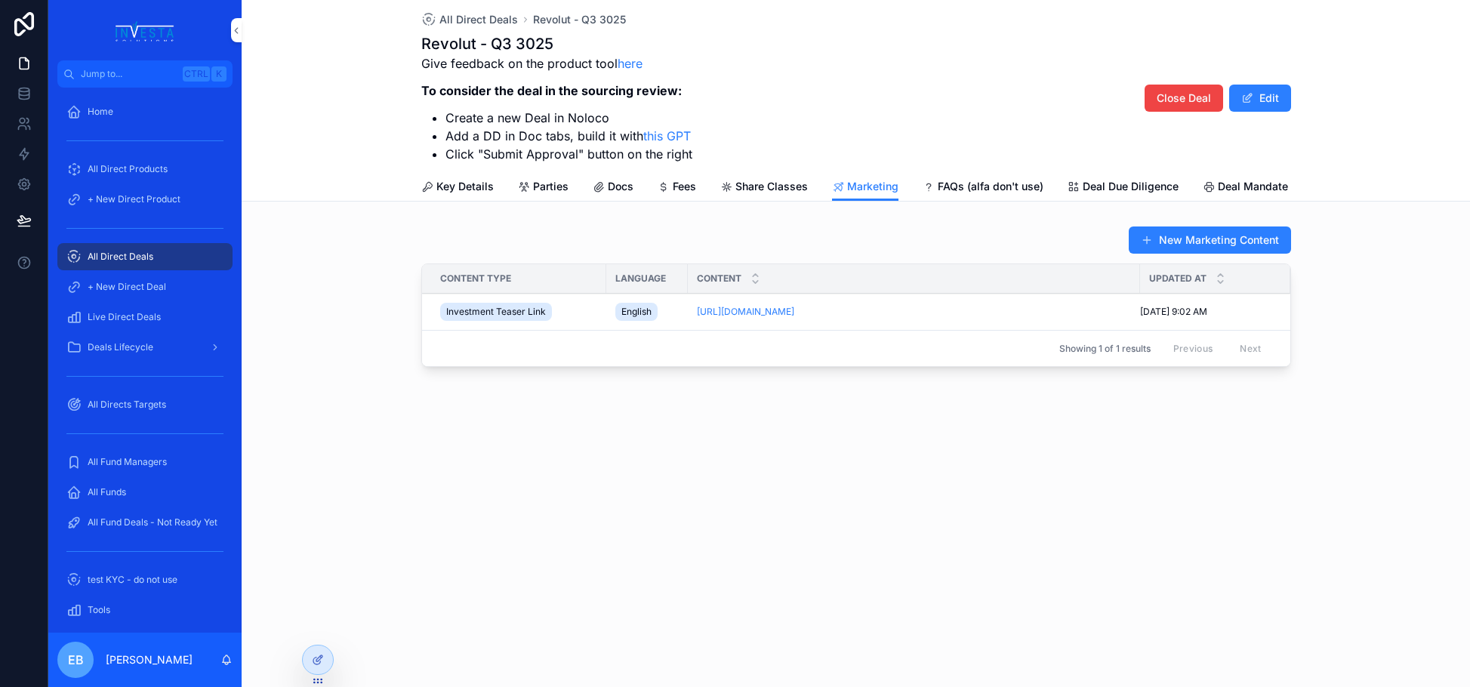
click at [0, 0] on icon "scrollable content" at bounding box center [0, 0] width 0 height 0
click at [23, 60] on icon at bounding box center [24, 63] width 15 height 15
click at [122, 106] on div "Home" at bounding box center [144, 112] width 157 height 24
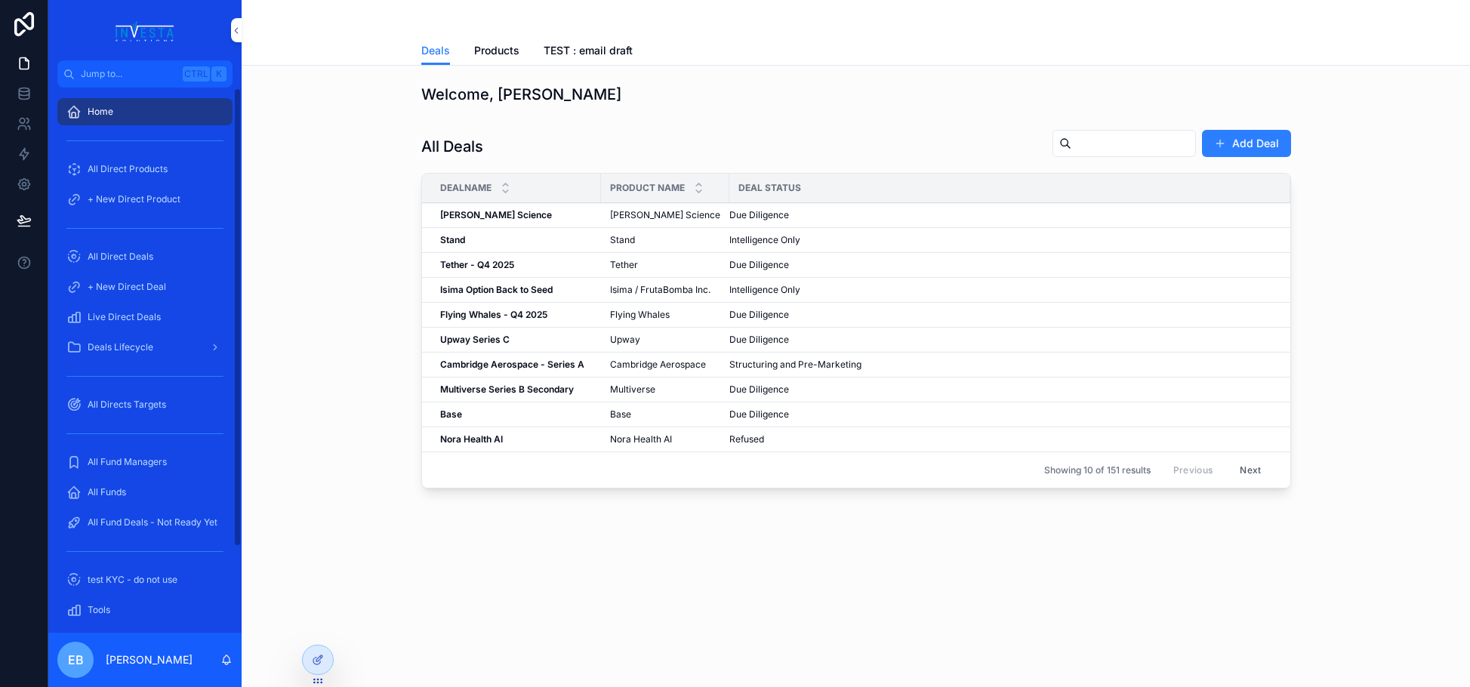
click at [156, 159] on div "All Direct Products" at bounding box center [144, 169] width 157 height 24
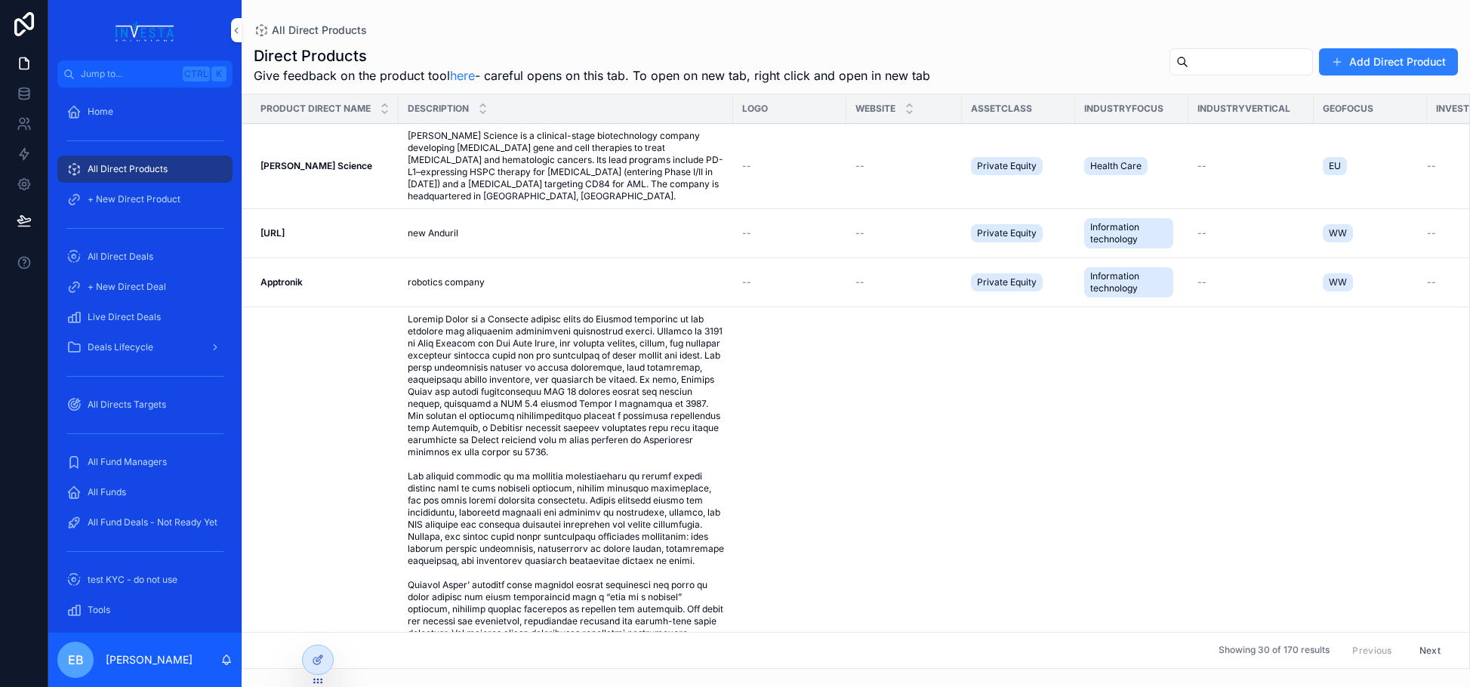
click at [1189, 71] on input "scrollable content" at bounding box center [1251, 61] width 124 height 21
type input "*******"
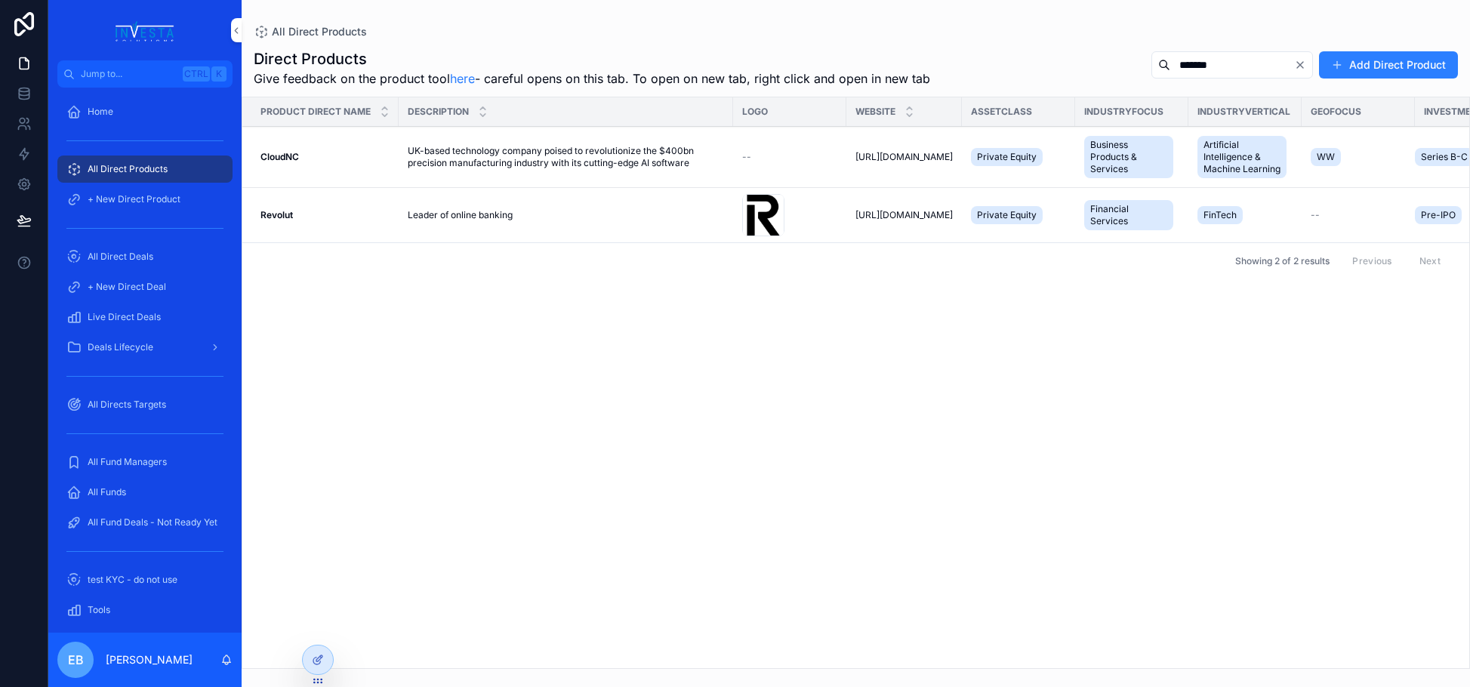
click at [298, 214] on div "Revolut Revolut" at bounding box center [325, 215] width 129 height 12
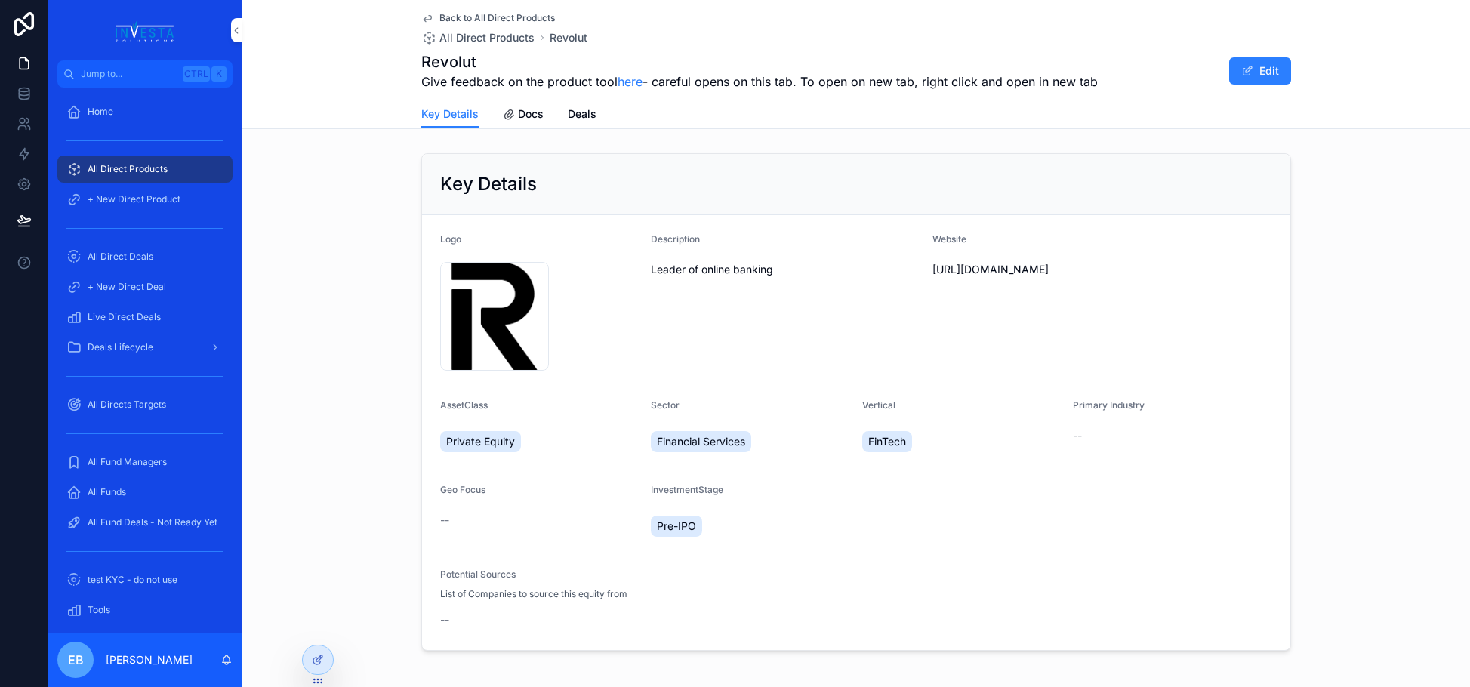
click at [504, 111] on icon "scrollable content" at bounding box center [509, 115] width 12 height 12
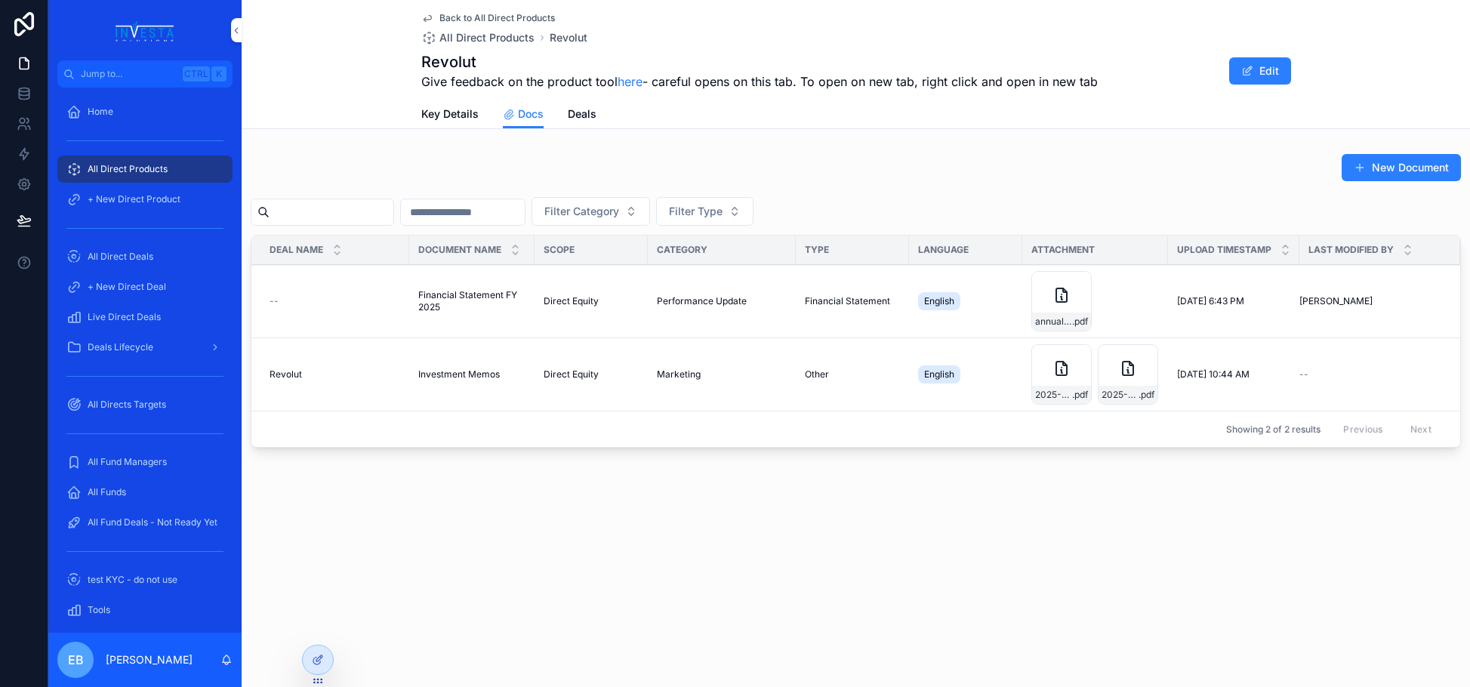
click at [148, 252] on span "All Direct Deals" at bounding box center [121, 257] width 66 height 12
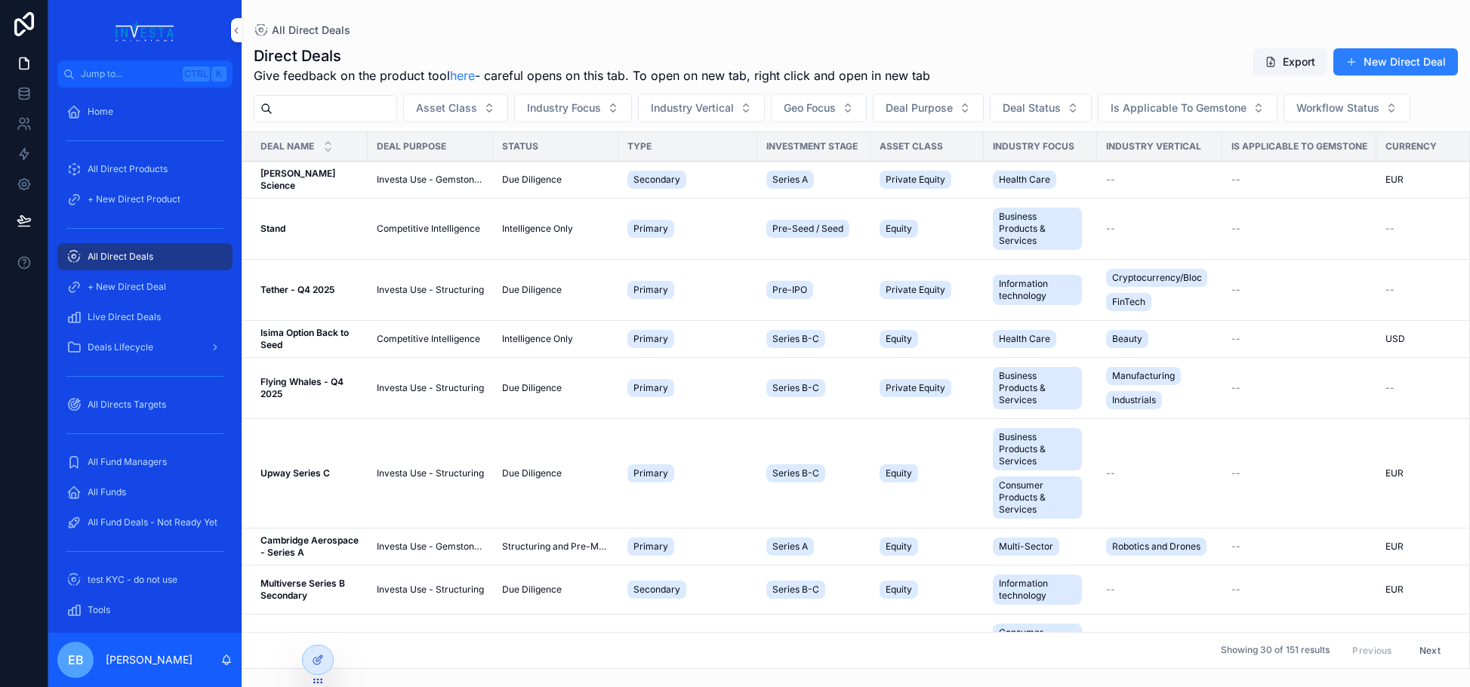
click at [315, 103] on input "scrollable content" at bounding box center [335, 108] width 124 height 21
type input "*******"
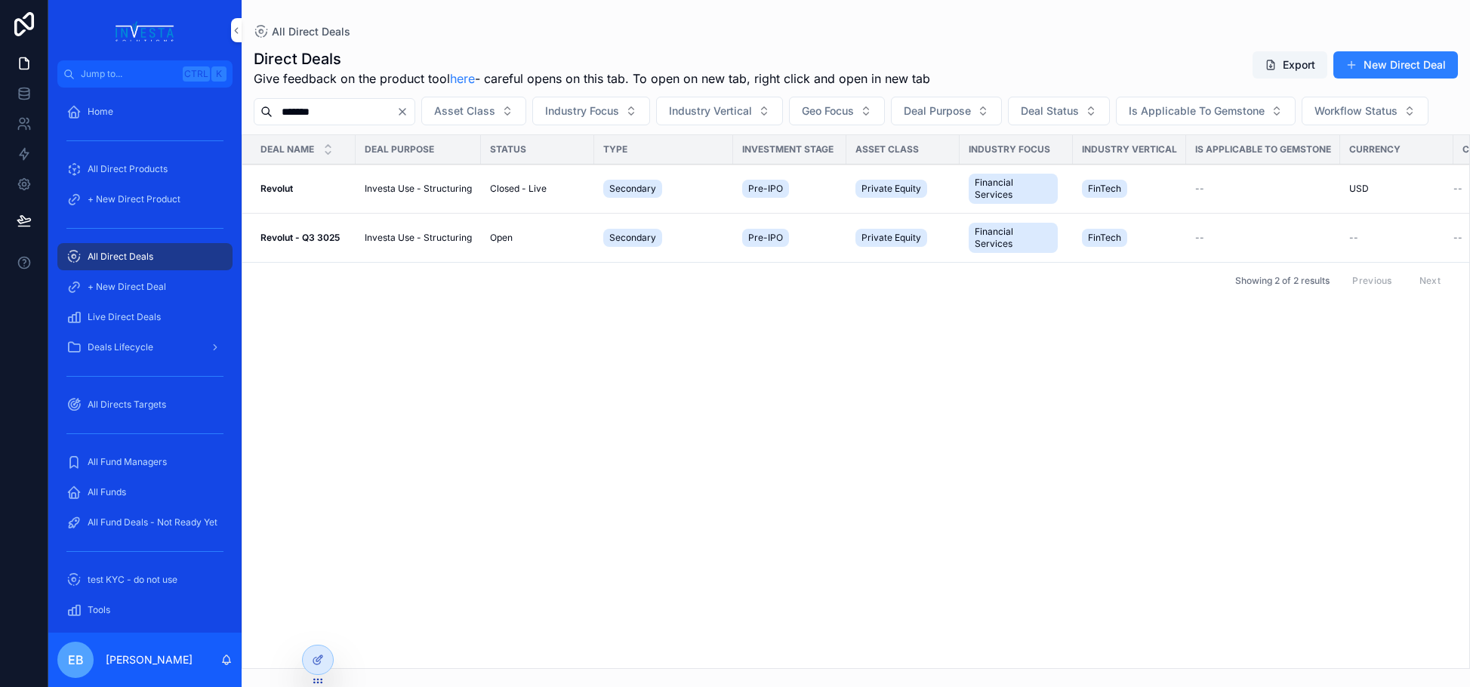
click at [295, 243] on strong "Revolut - Q3 3025" at bounding box center [300, 237] width 79 height 11
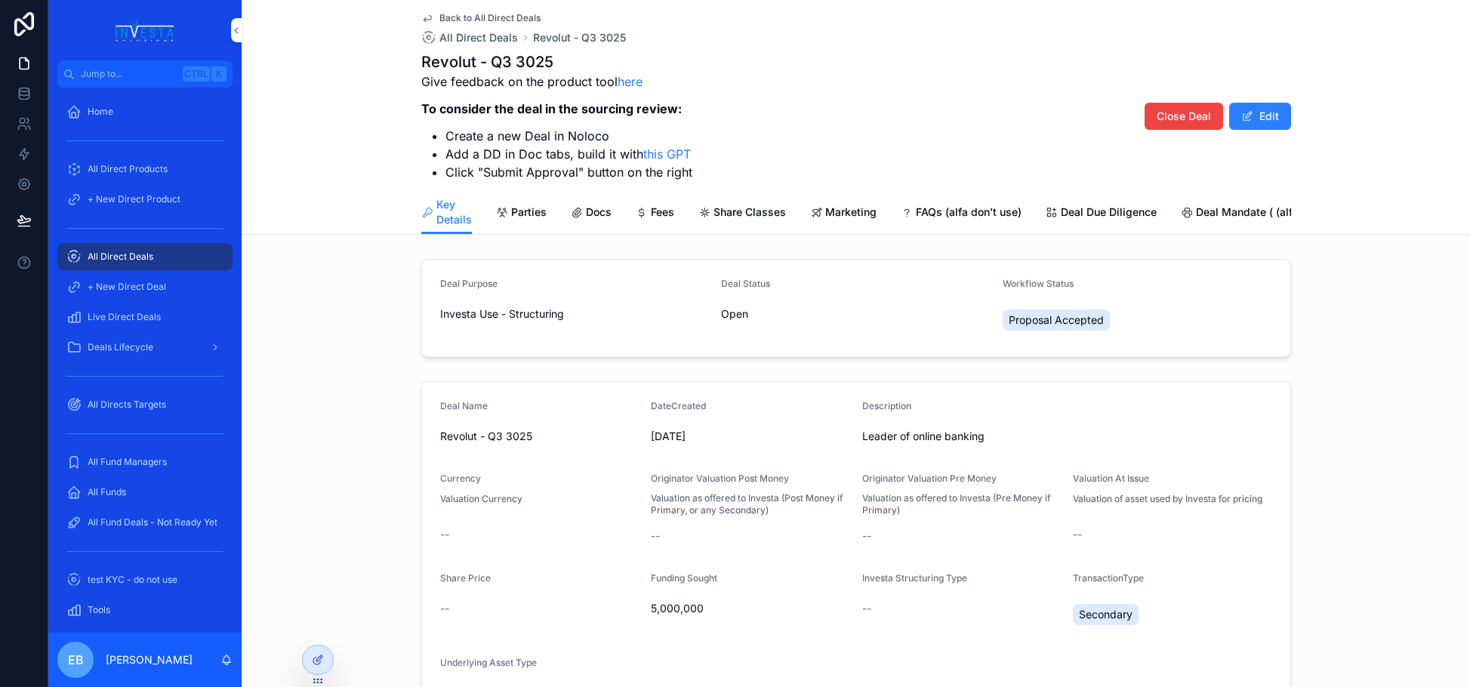
click at [853, 211] on span "Marketing" at bounding box center [850, 212] width 51 height 15
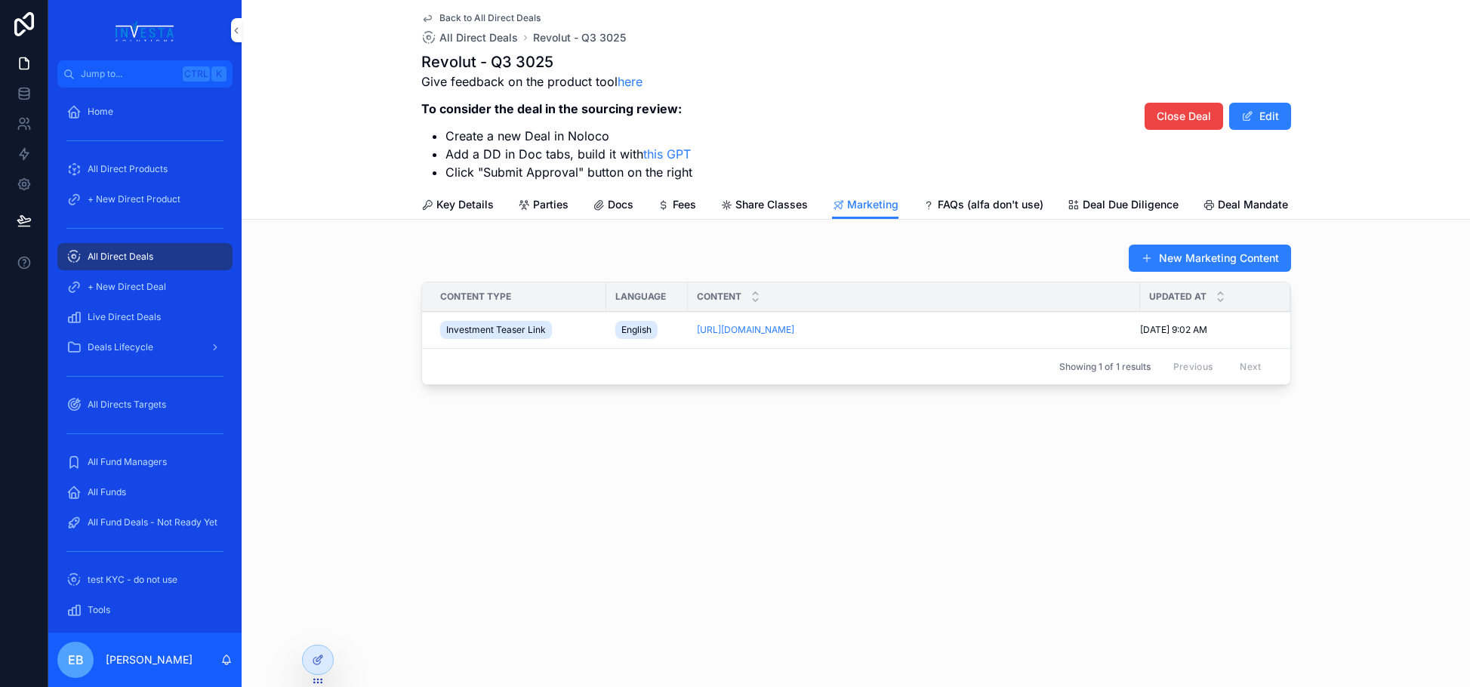
click at [624, 203] on span "Docs" at bounding box center [621, 204] width 26 height 15
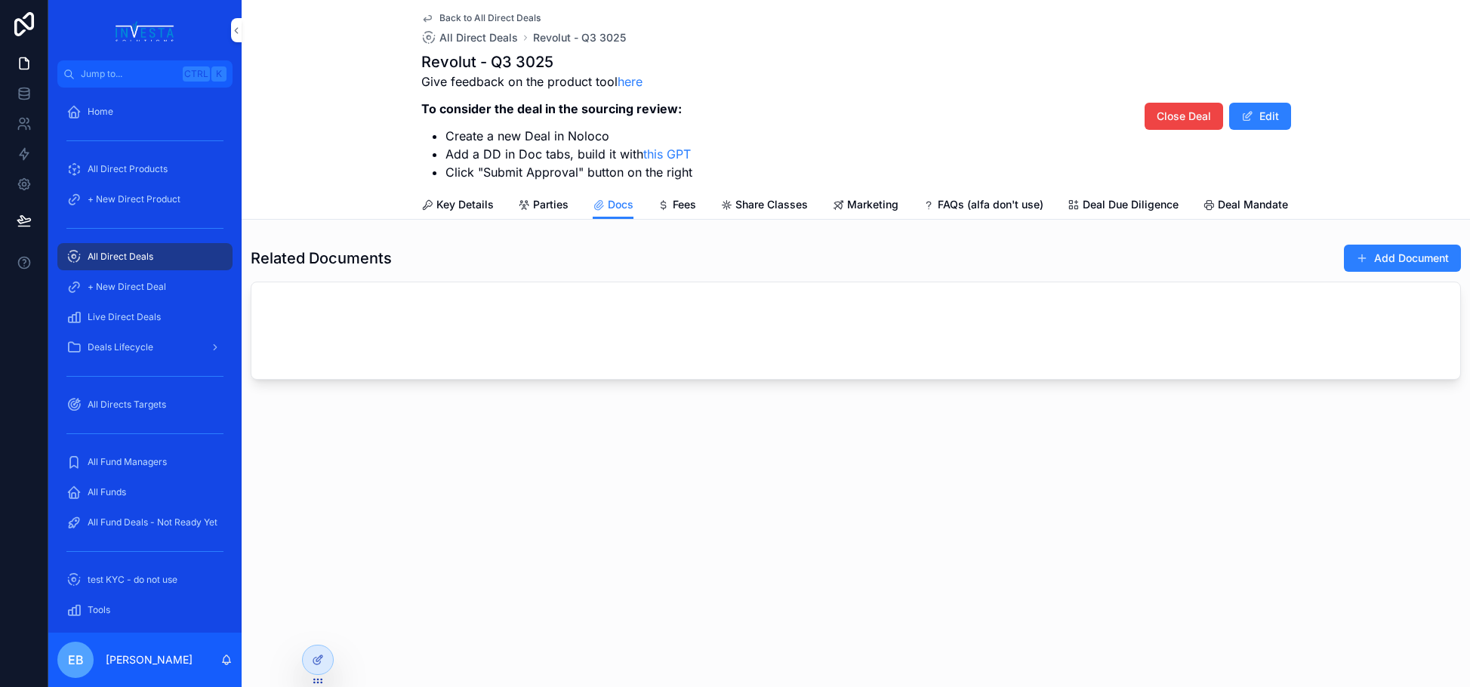
click at [1429, 269] on button "Add Document" at bounding box center [1402, 258] width 117 height 27
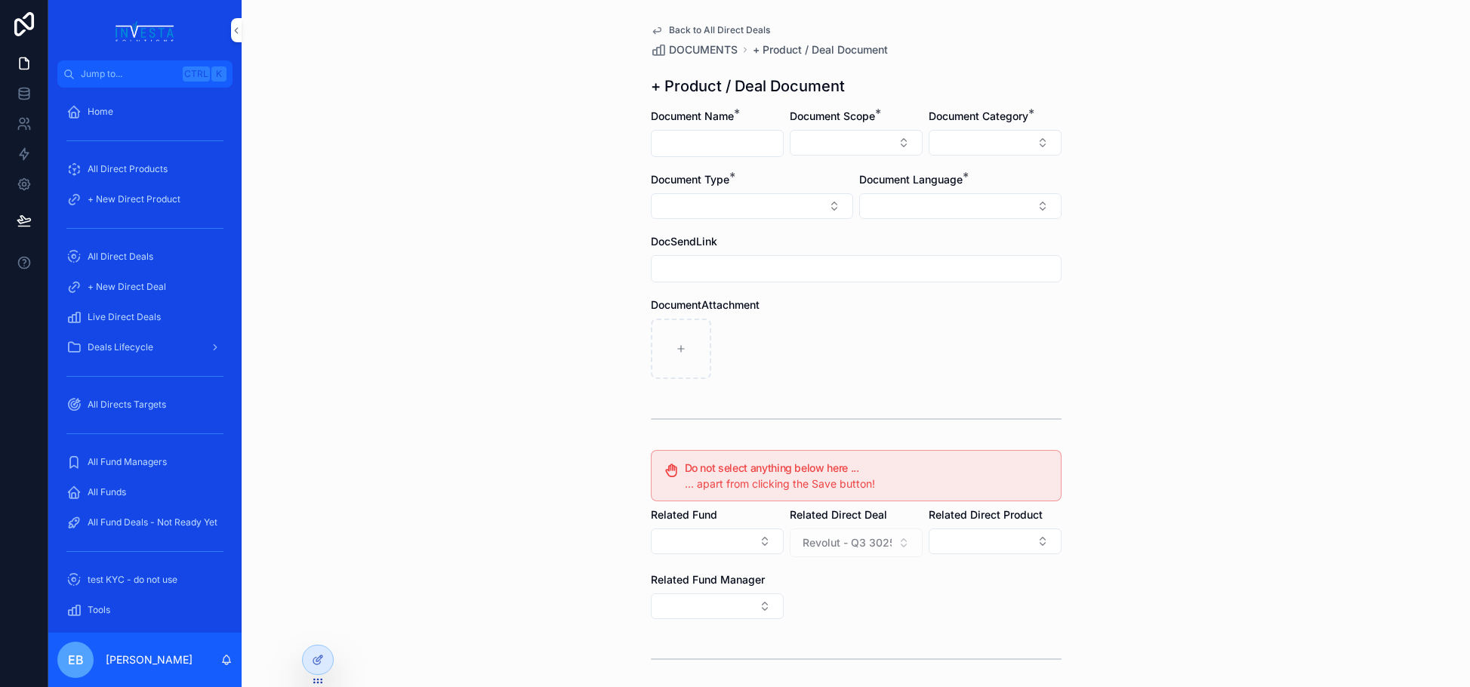
click at [725, 140] on input "scrollable content" at bounding box center [717, 143] width 131 height 21
type input "**********"
click at [892, 140] on button "Select Button" at bounding box center [856, 143] width 133 height 26
click at [798, 202] on span "Direct Equity" at bounding box center [782, 202] width 63 height 15
click at [1026, 133] on button "Select Button" at bounding box center [995, 143] width 133 height 26
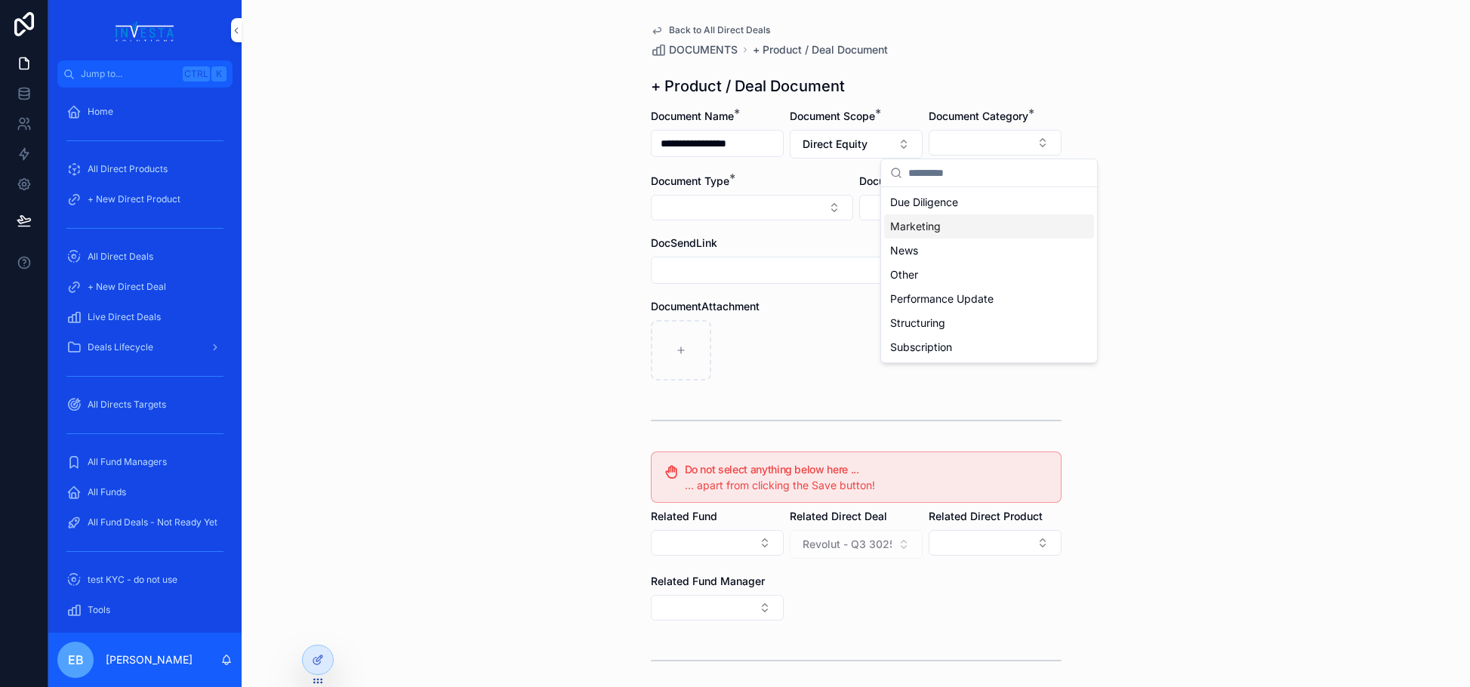
click at [961, 224] on div "Marketing" at bounding box center [989, 226] width 210 height 24
click at [818, 210] on button "Select Button" at bounding box center [752, 208] width 202 height 26
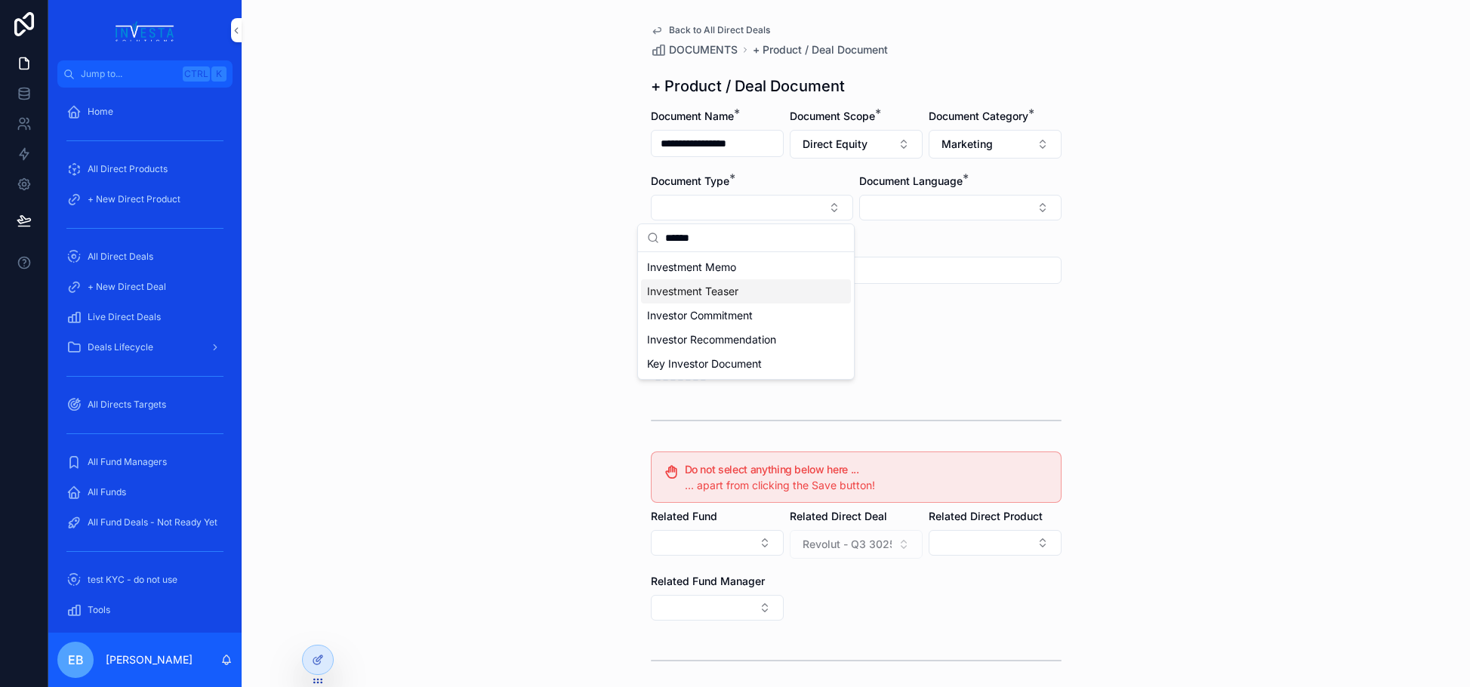
type input "******"
click at [734, 289] on span "Investment Teaser" at bounding box center [692, 291] width 91 height 15
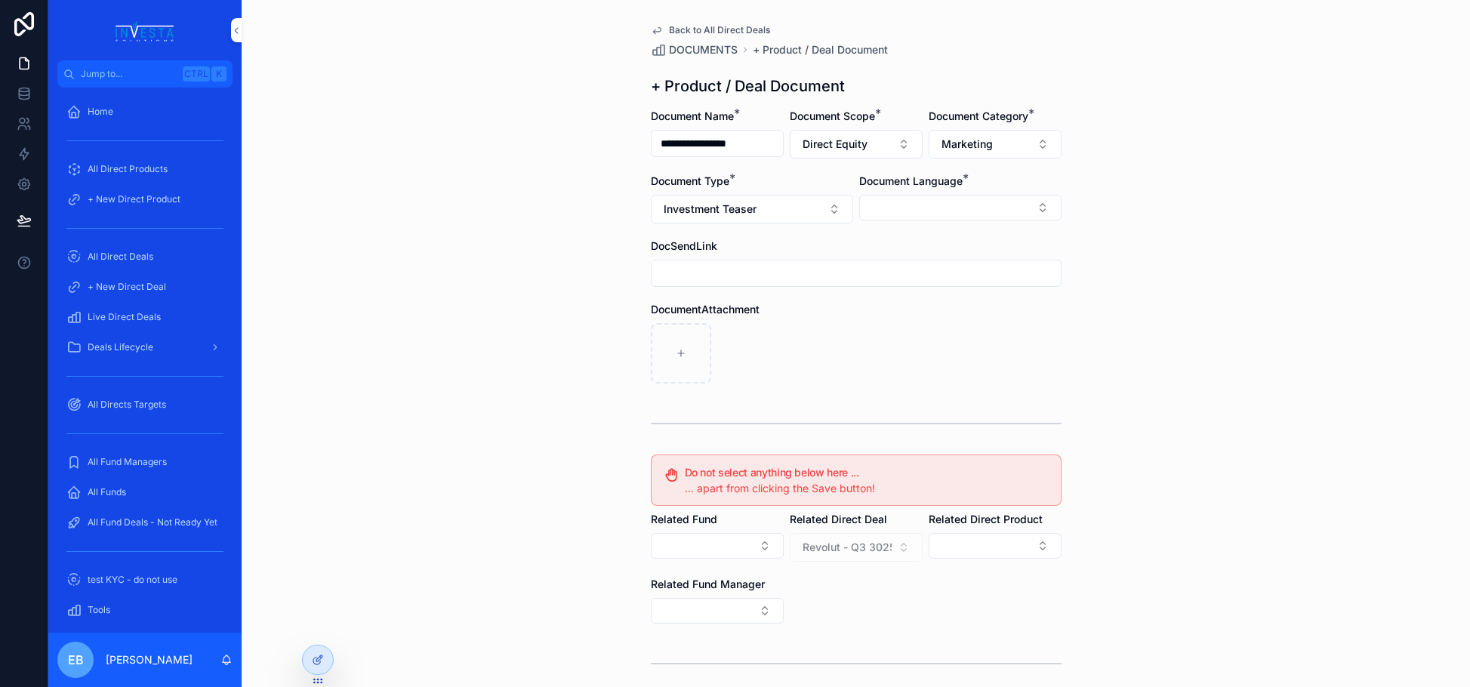
click at [768, 276] on input "scrollable content" at bounding box center [856, 273] width 409 height 21
click at [684, 270] on input "scrollable content" at bounding box center [856, 273] width 409 height 21
paste input "**********"
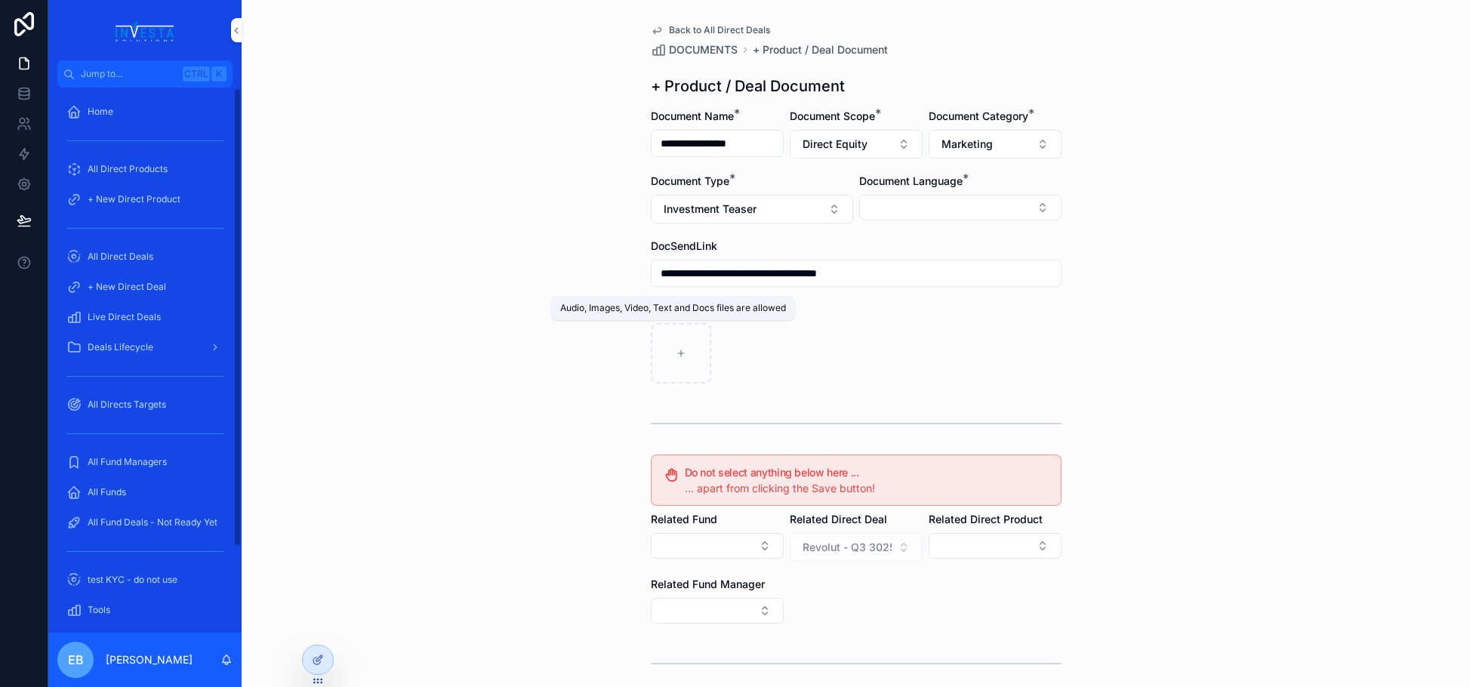
type input "**********"
click at [683, 350] on div "scrollable content" at bounding box center [681, 353] width 60 height 60
type input "**********"
click at [485, 324] on div "**********" at bounding box center [856, 343] width 1229 height 687
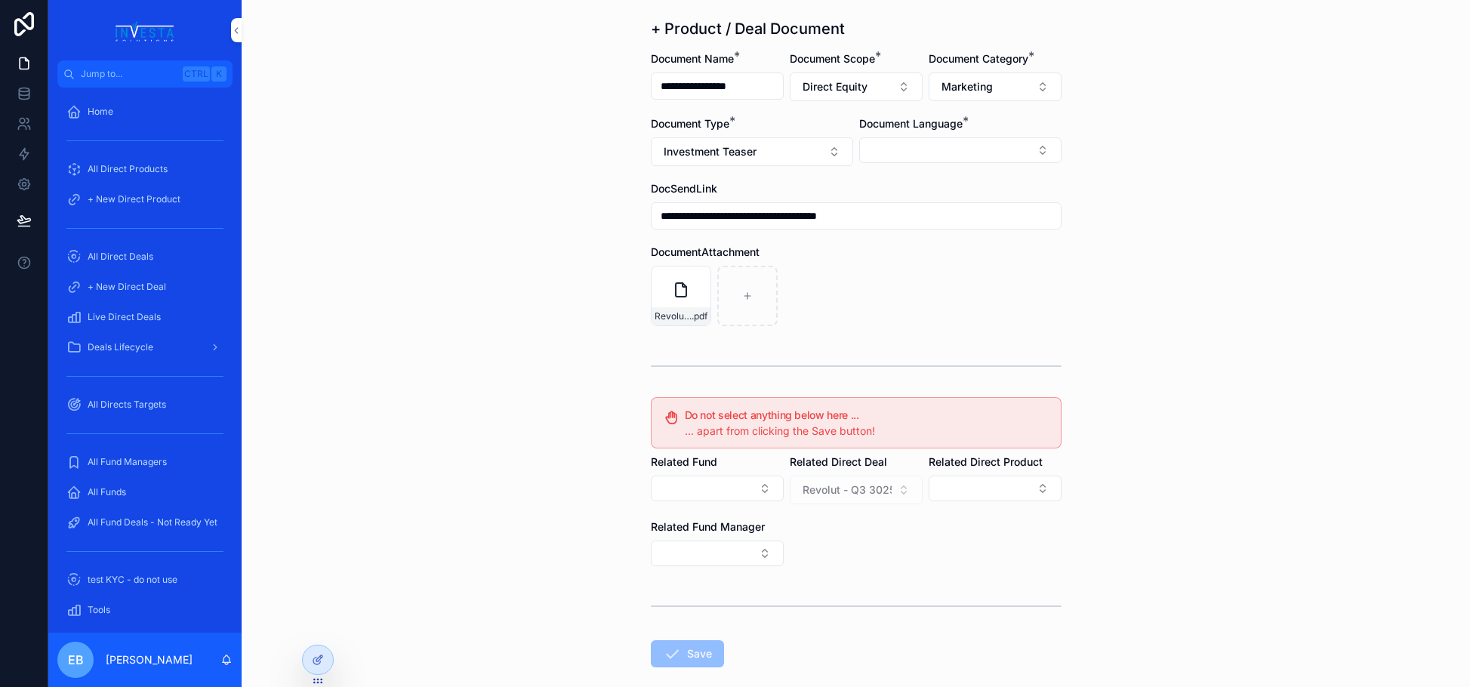
scroll to position [134, 0]
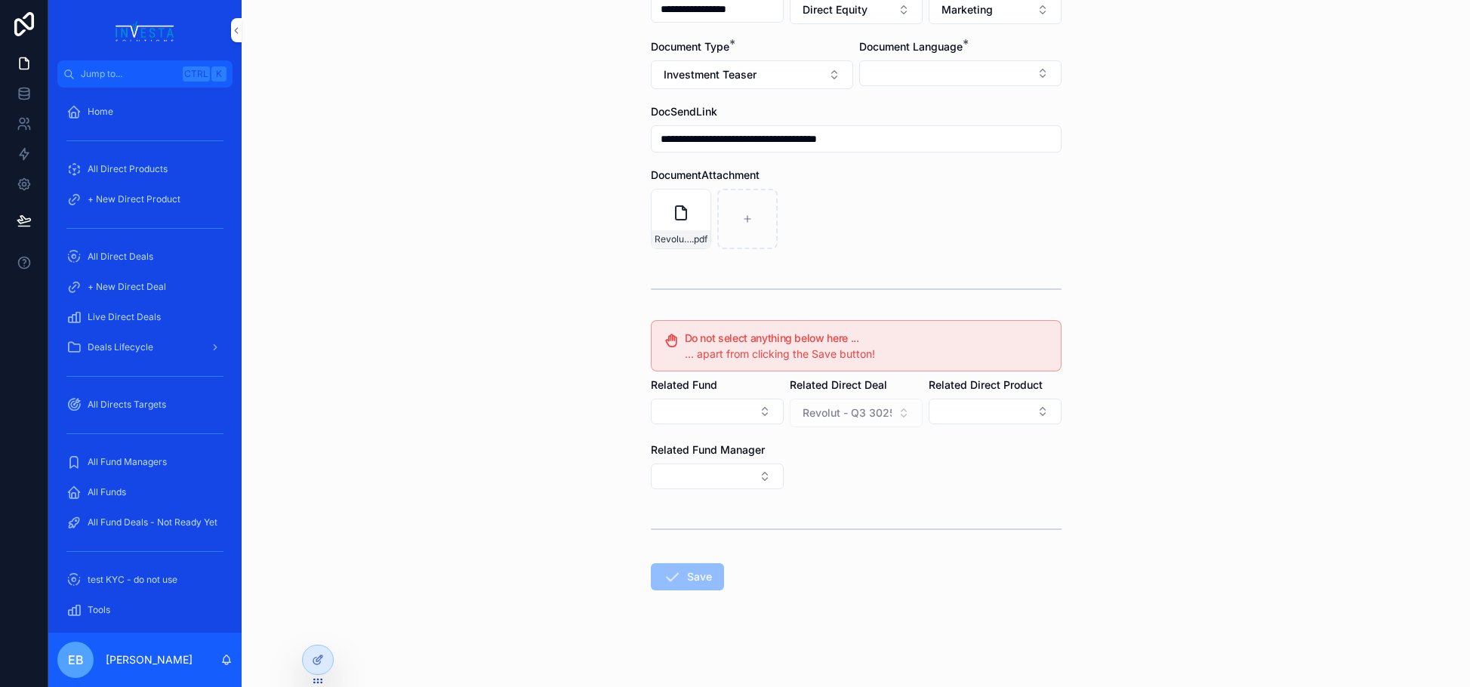
click at [690, 583] on span "Save" at bounding box center [687, 576] width 73 height 27
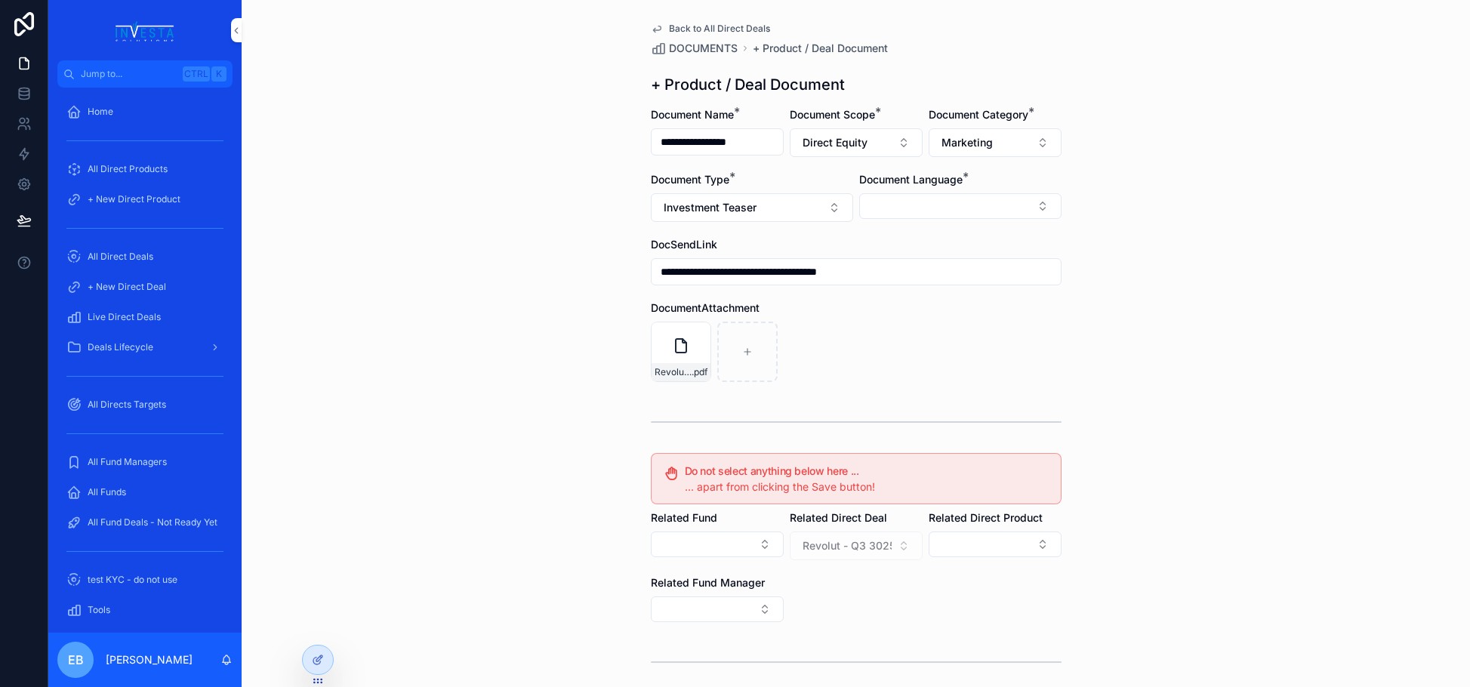
scroll to position [0, 0]
click at [763, 142] on input "**********" at bounding box center [717, 143] width 131 height 21
click at [952, 215] on button "Select Button" at bounding box center [960, 208] width 202 height 26
click at [895, 315] on div "English" at bounding box center [955, 316] width 210 height 24
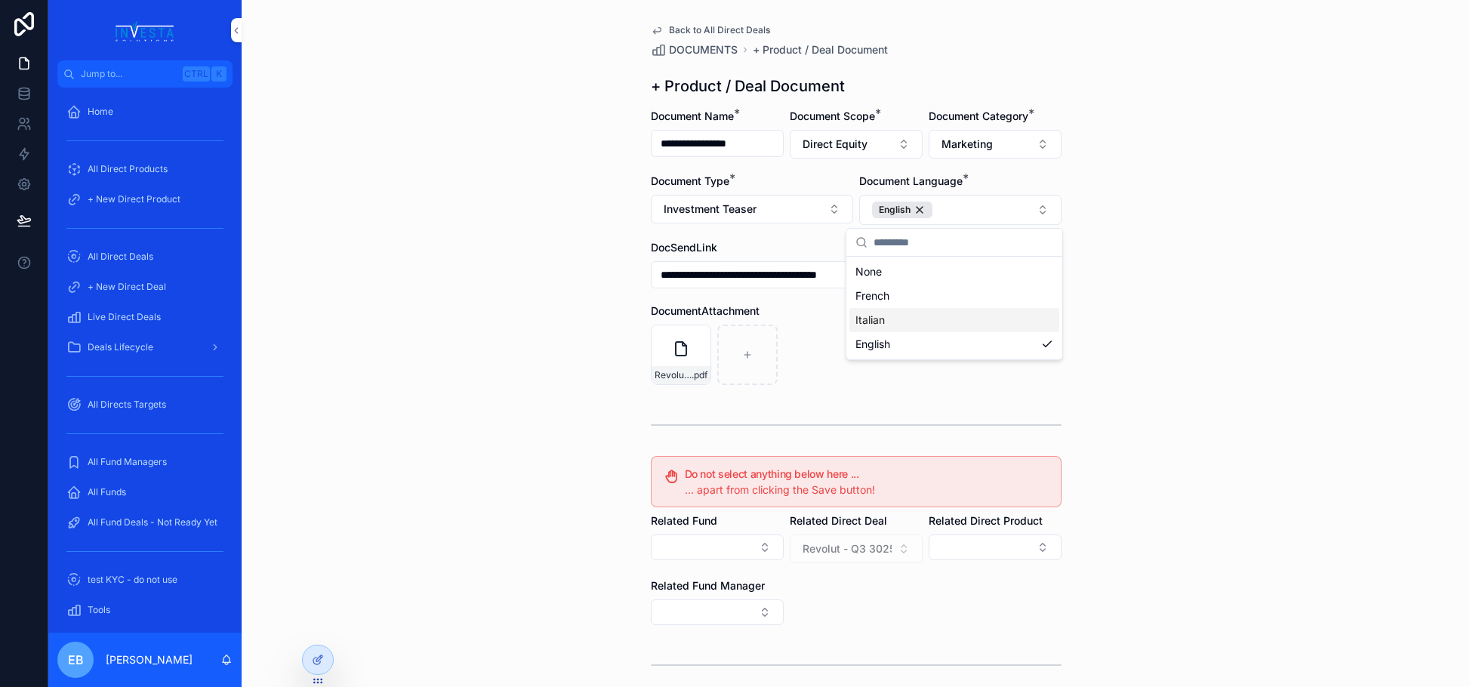
click at [490, 311] on div "**********" at bounding box center [856, 343] width 1229 height 687
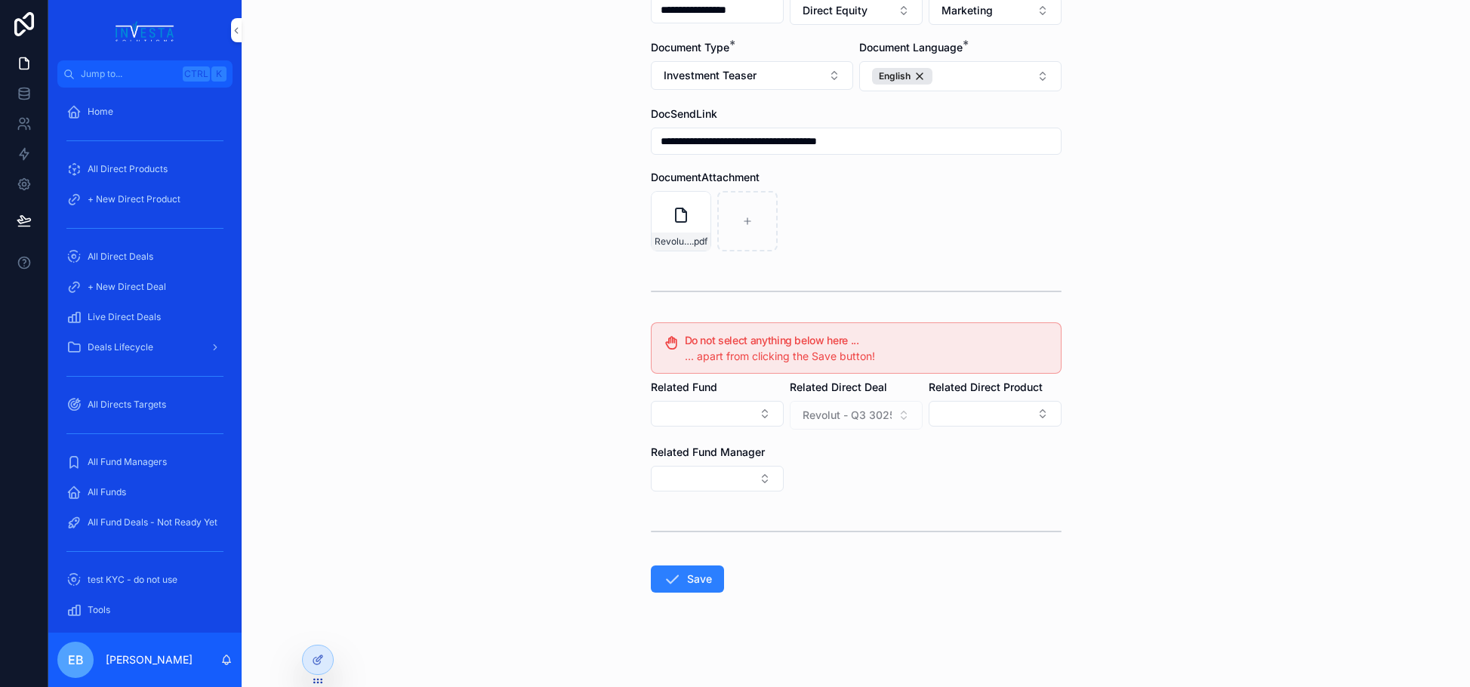
scroll to position [136, 0]
click at [668, 566] on button "Save" at bounding box center [687, 576] width 73 height 27
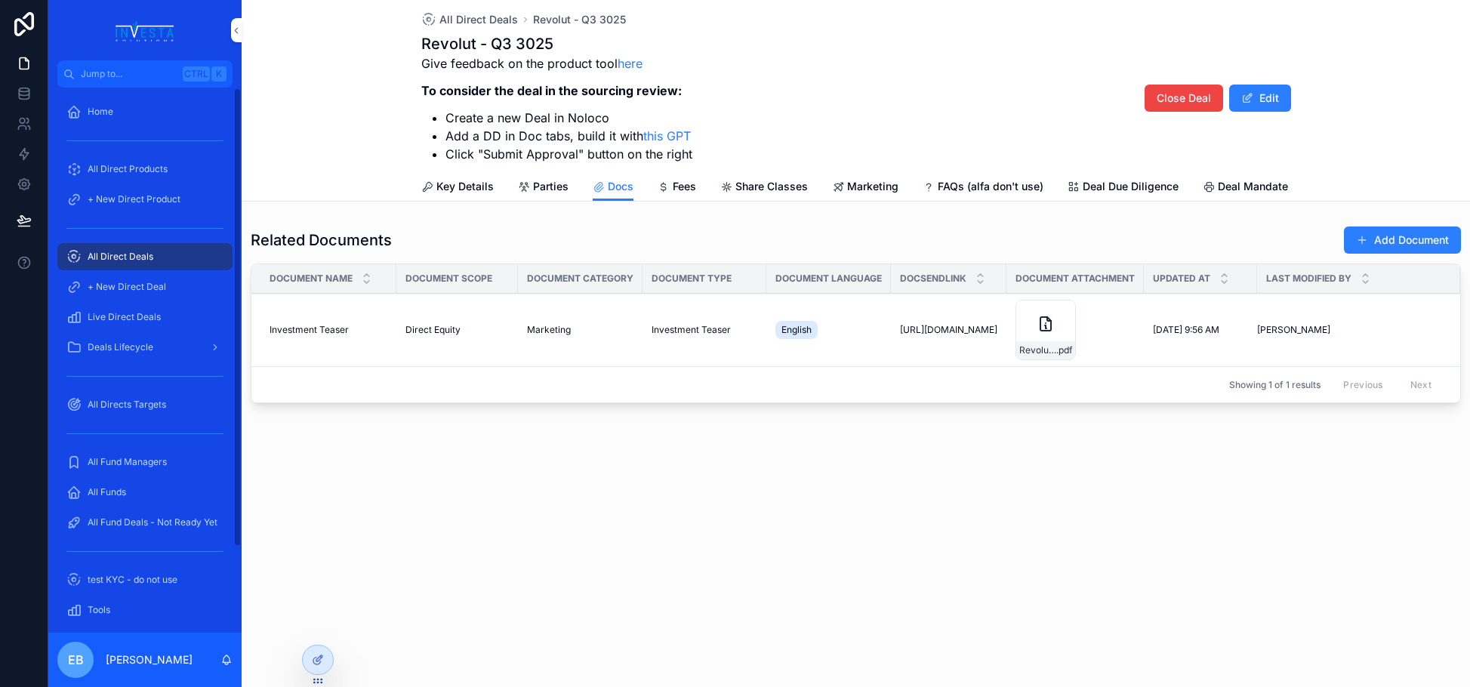
click at [137, 258] on span "All Direct Deals" at bounding box center [121, 257] width 66 height 12
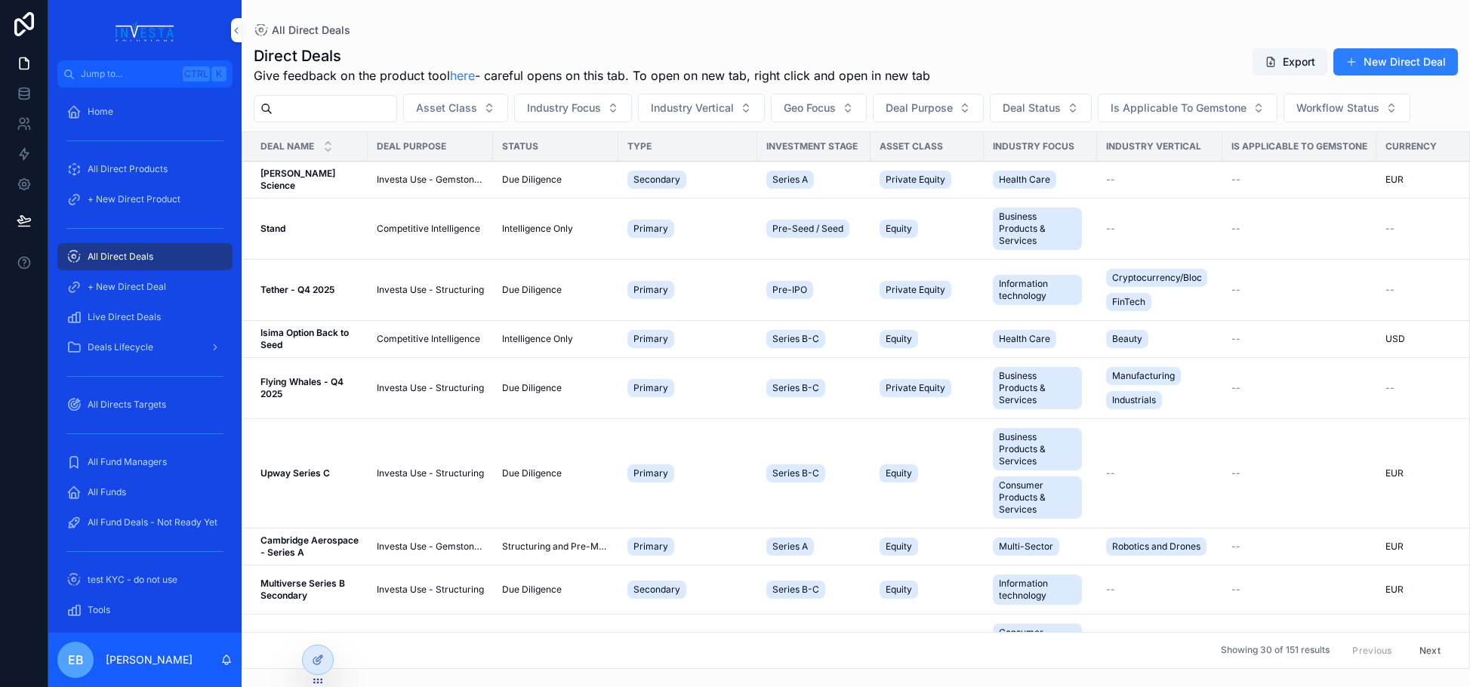
click at [381, 100] on input "scrollable content" at bounding box center [335, 108] width 124 height 21
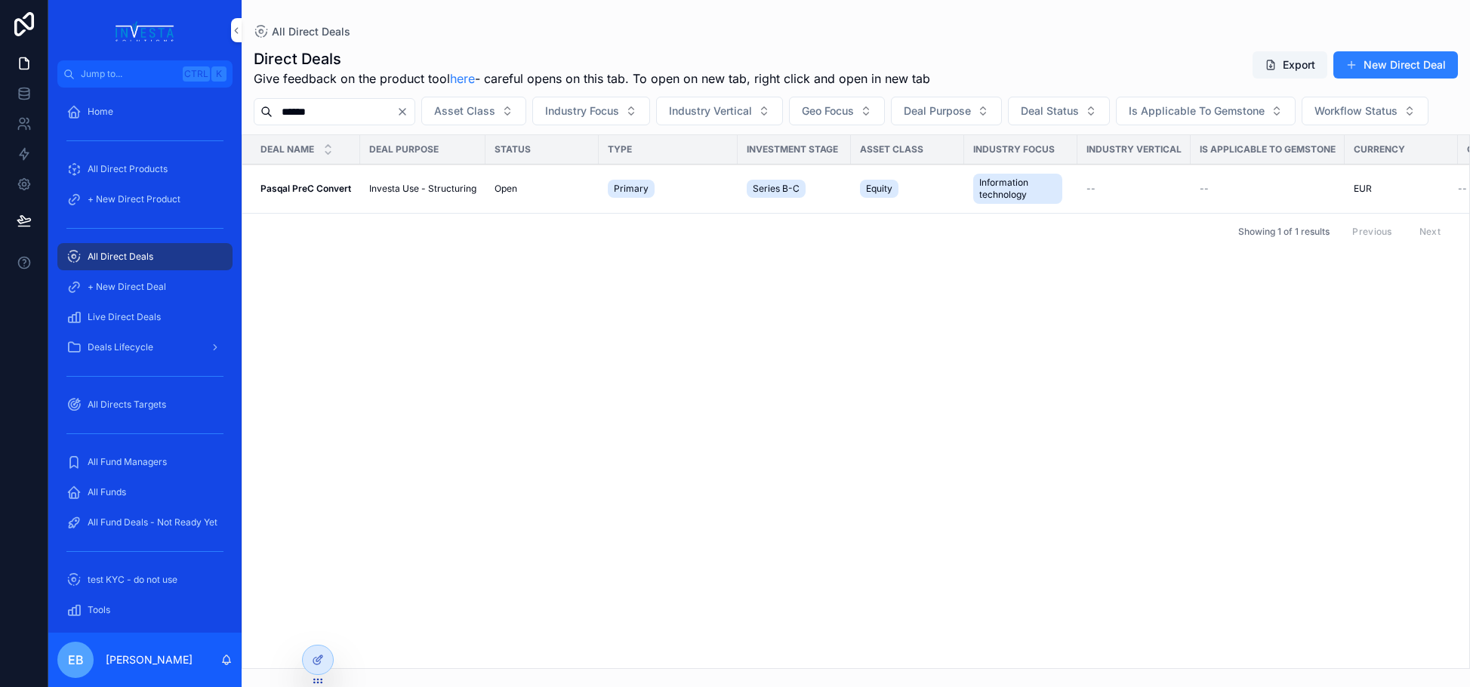
type input "******"
click at [333, 194] on strong "Pasqal PreC Convert" at bounding box center [306, 188] width 91 height 11
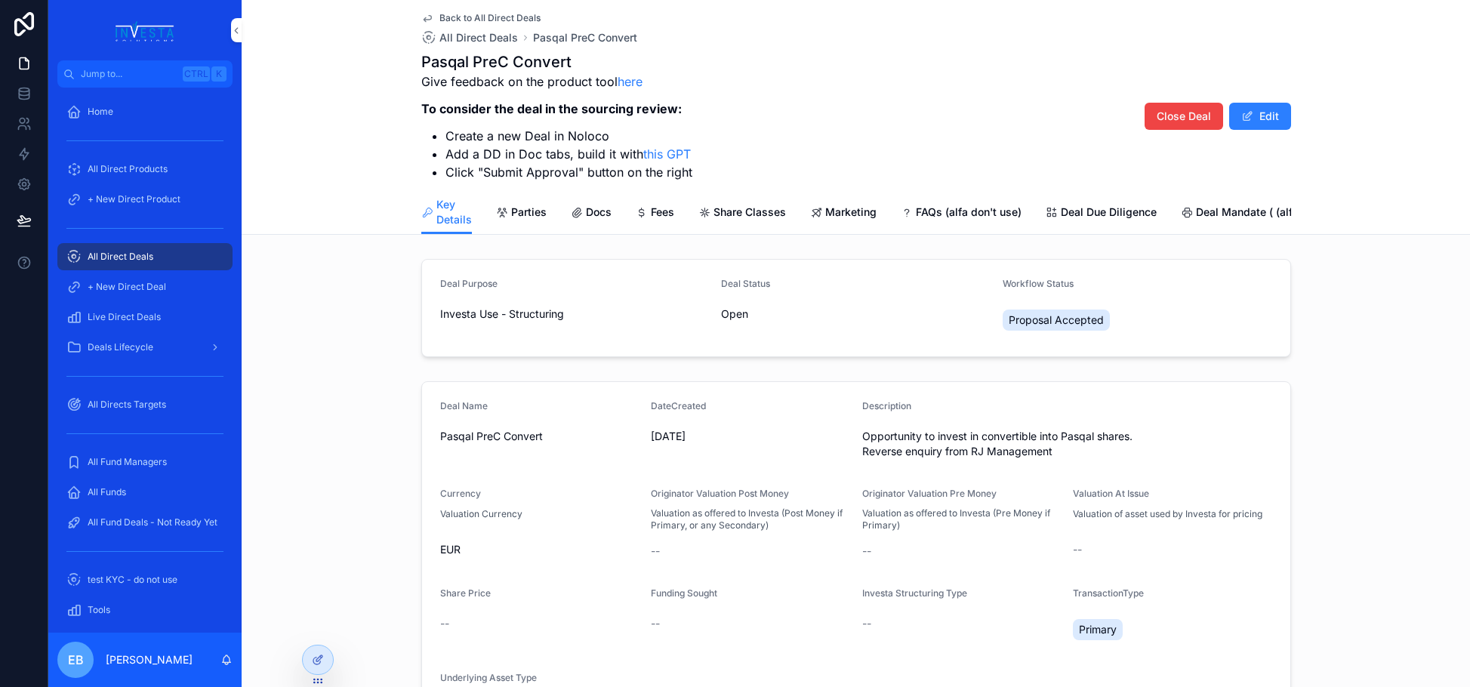
click at [595, 212] on span "Docs" at bounding box center [599, 212] width 26 height 15
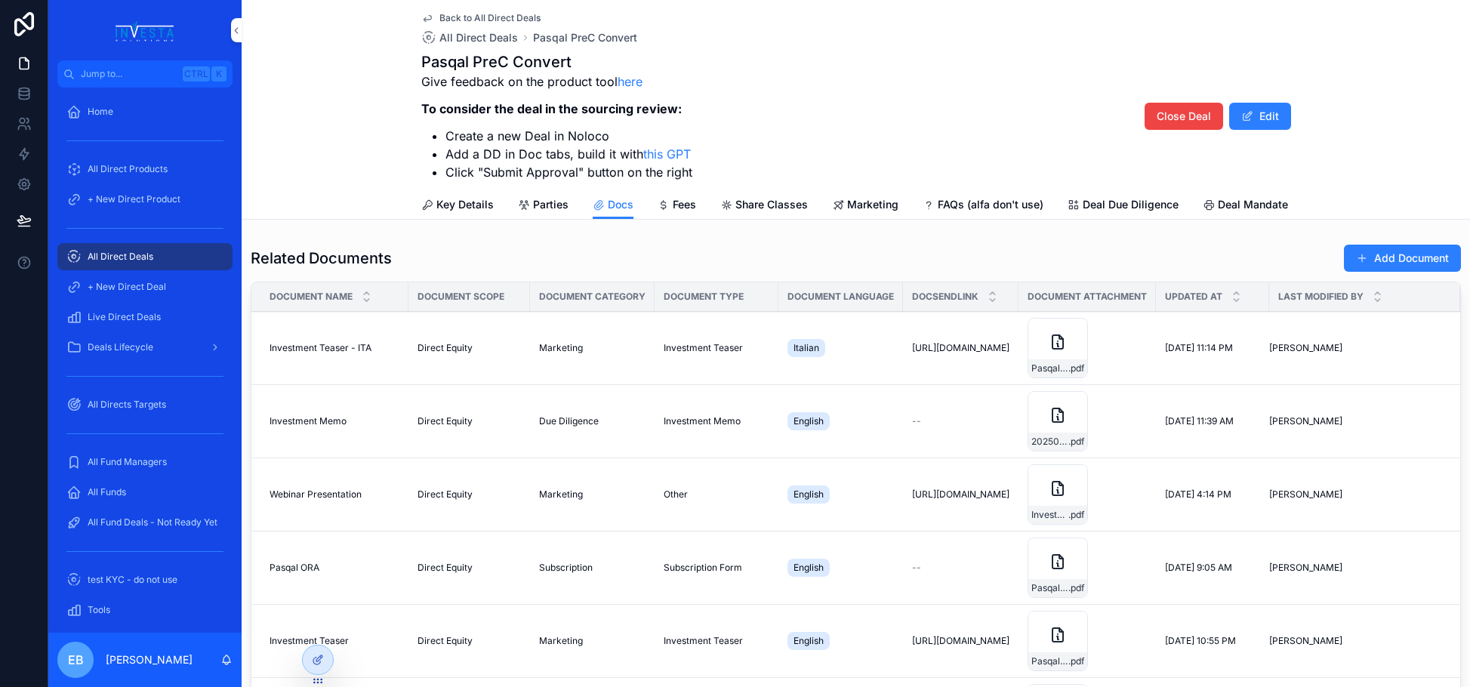
click at [0, 0] on icon "scrollable content" at bounding box center [0, 0] width 0 height 0
click at [145, 249] on div "All Direct Deals" at bounding box center [144, 257] width 157 height 24
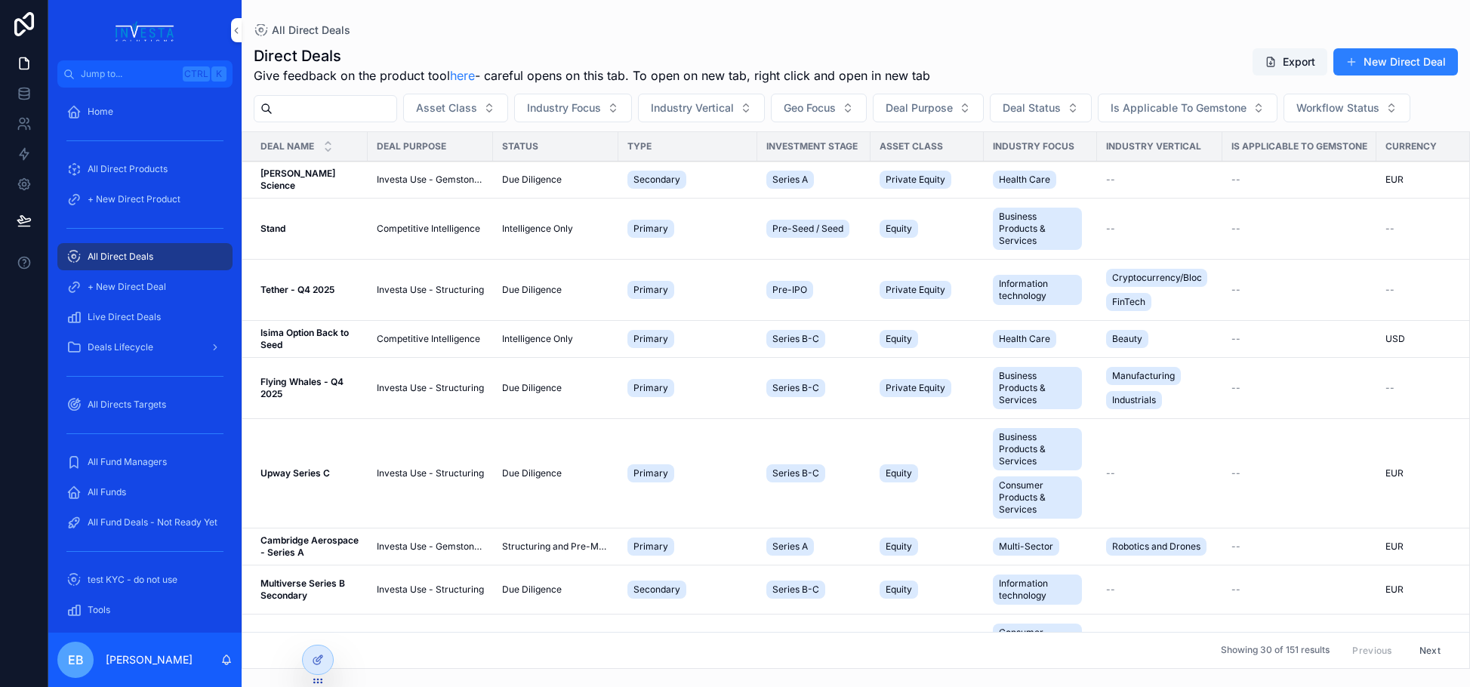
click at [292, 112] on input "scrollable content" at bounding box center [335, 108] width 124 height 21
type input "*******"
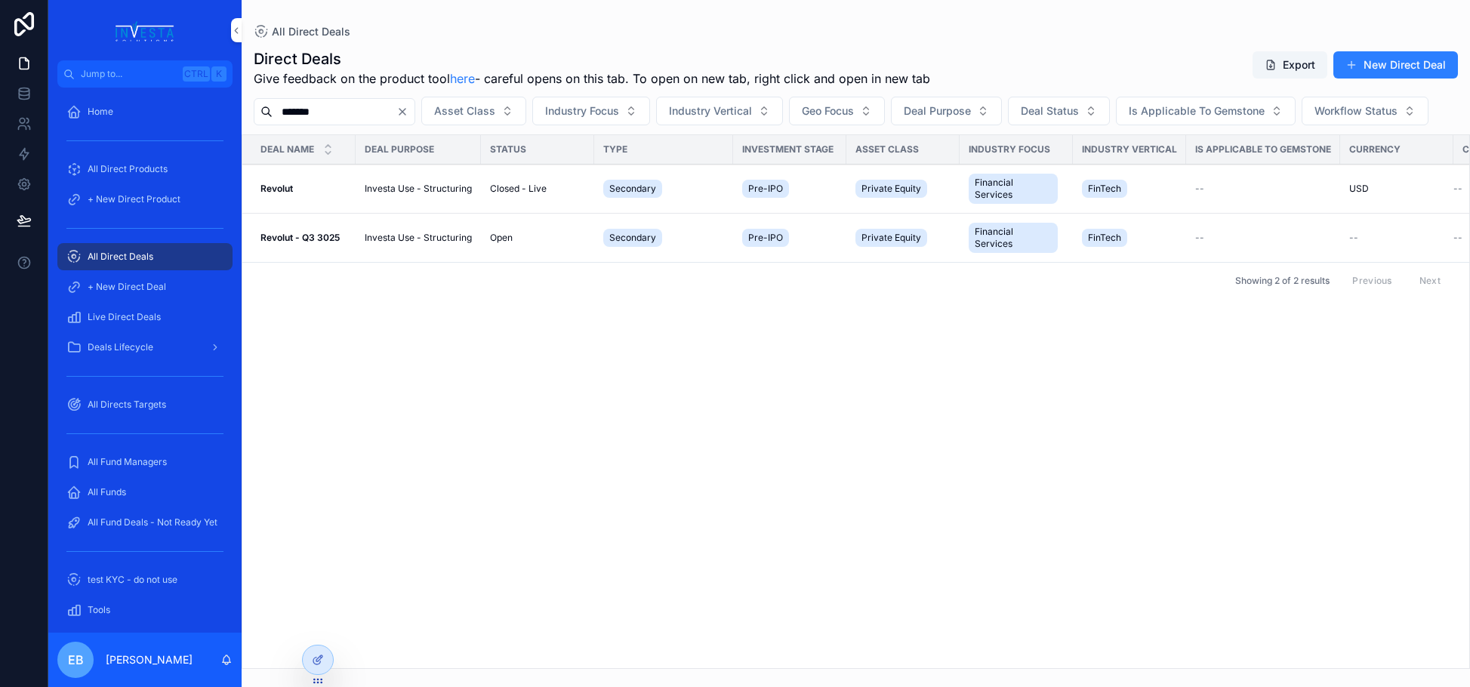
click at [334, 262] on td "Revolut - Q3 3025 Revolut - Q3 3025" at bounding box center [298, 238] width 113 height 49
click at [328, 243] on strong "Revolut - Q3 3025" at bounding box center [300, 237] width 79 height 11
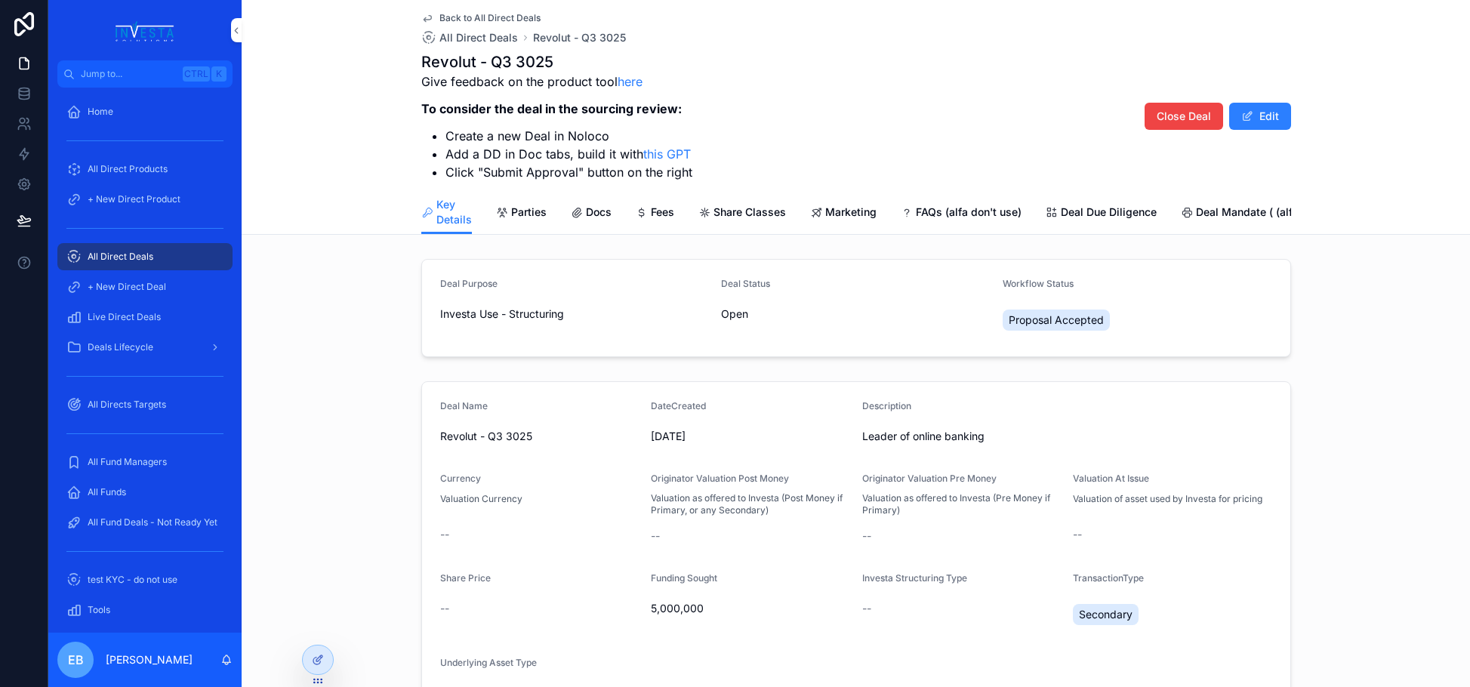
click at [825, 214] on span "Marketing" at bounding box center [850, 212] width 51 height 15
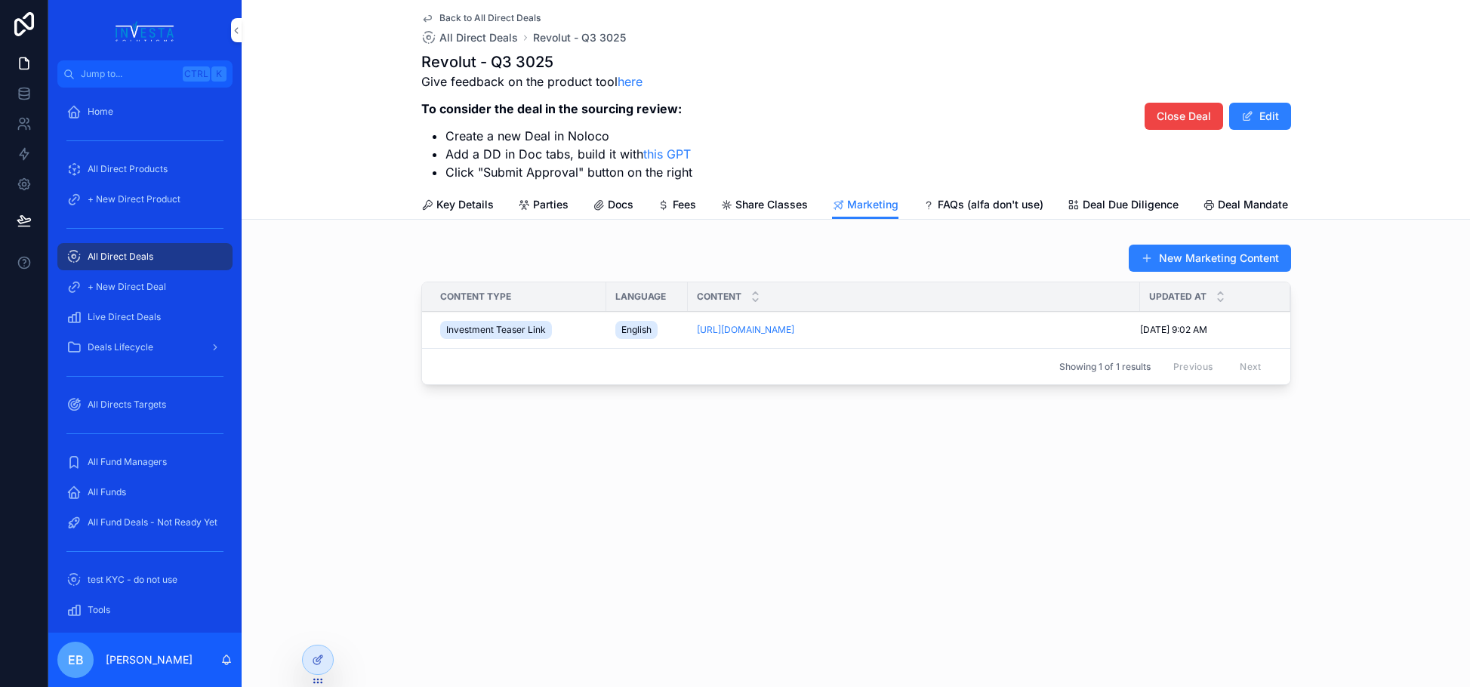
click at [1199, 272] on button "New Marketing Content" at bounding box center [1210, 258] width 162 height 27
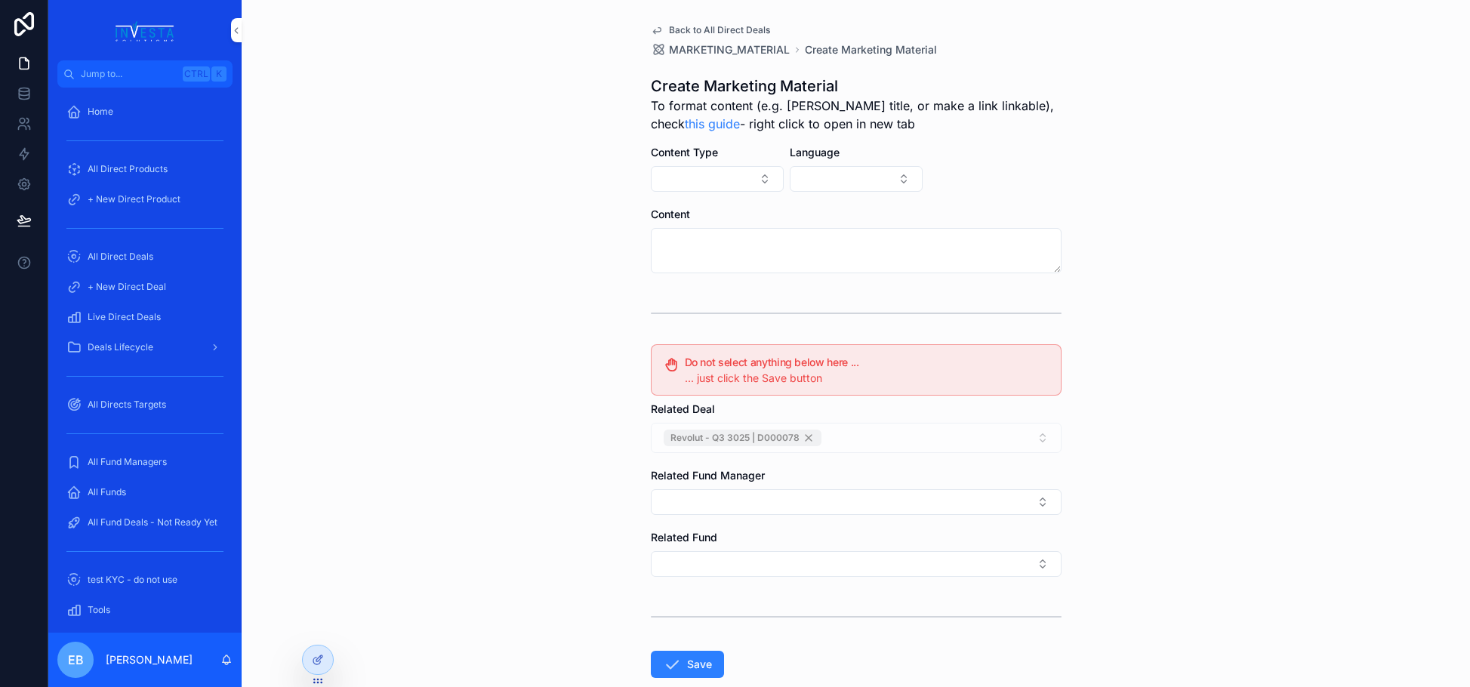
click at [758, 180] on button "Select Button" at bounding box center [717, 179] width 133 height 26
click at [765, 176] on button "Select Button" at bounding box center [717, 179] width 133 height 26
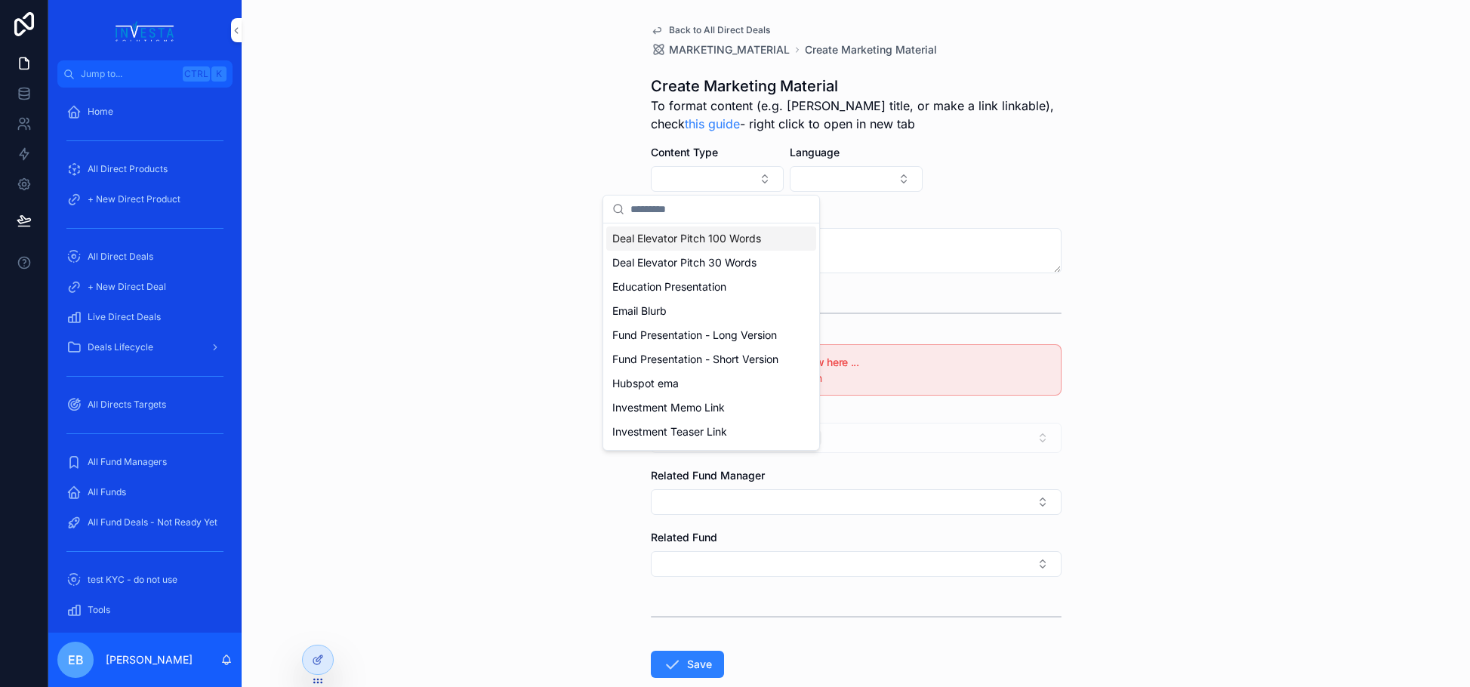
click at [739, 179] on button "Select Button" at bounding box center [717, 179] width 133 height 26
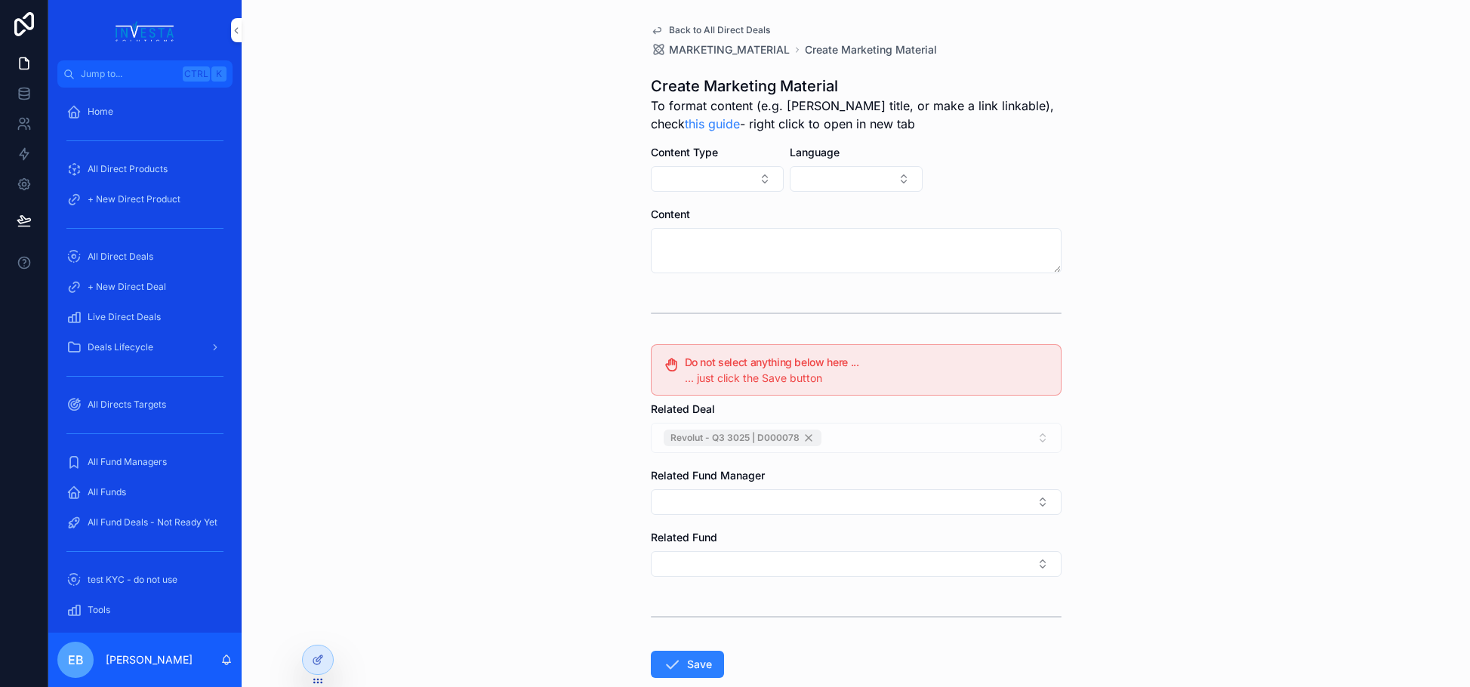
click at [760, 184] on button "Select Button" at bounding box center [717, 179] width 133 height 26
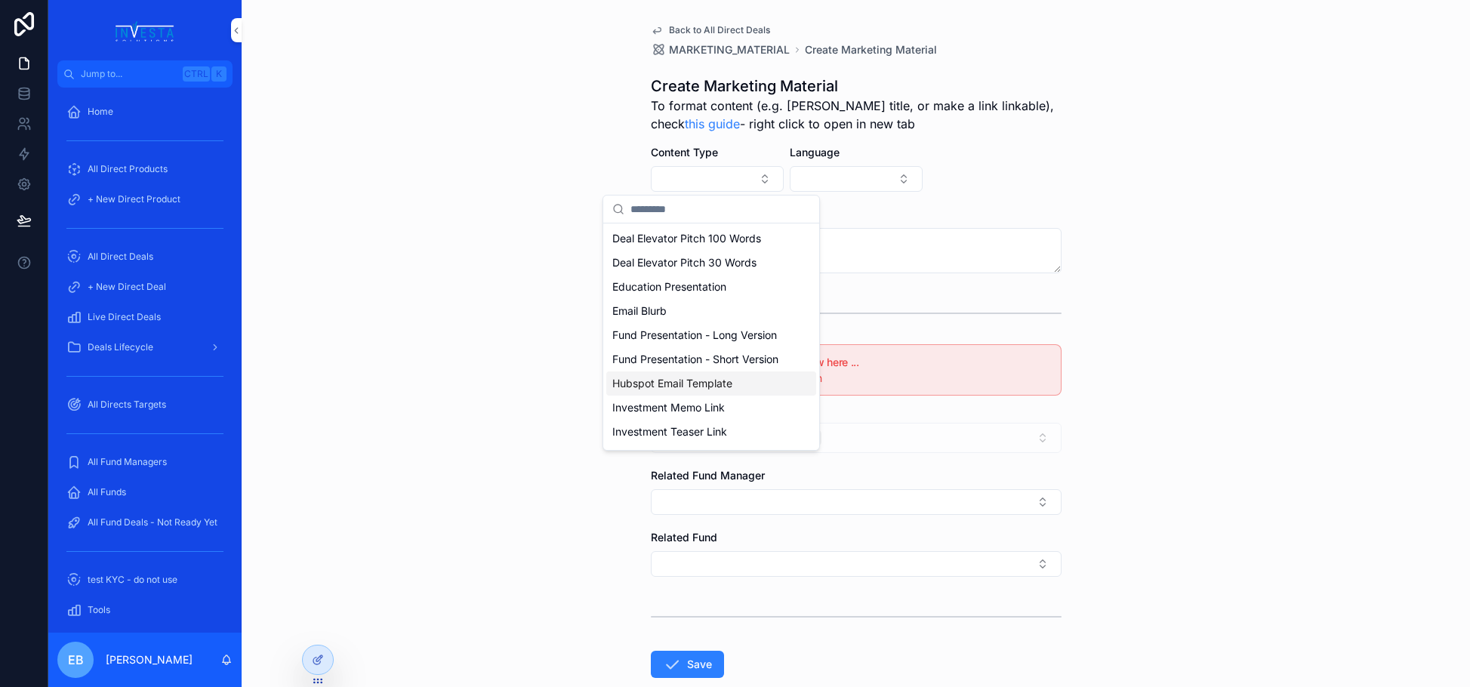
click at [742, 394] on div "Hubspot Email Template" at bounding box center [711, 384] width 210 height 24
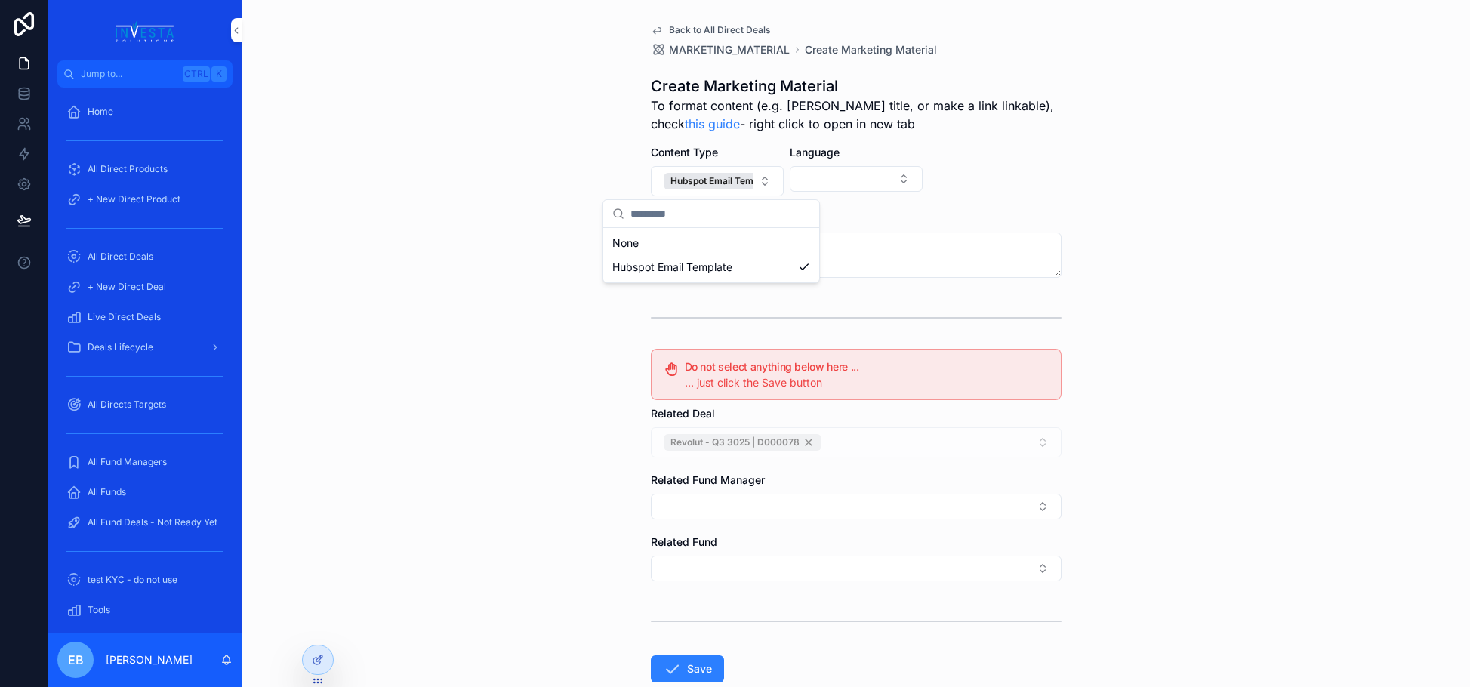
click at [893, 171] on button "Select Button" at bounding box center [856, 179] width 133 height 26
click at [844, 240] on div "English" at bounding box center [850, 239] width 210 height 24
click at [714, 243] on textarea "scrollable content" at bounding box center [856, 255] width 411 height 45
paste textarea "**********"
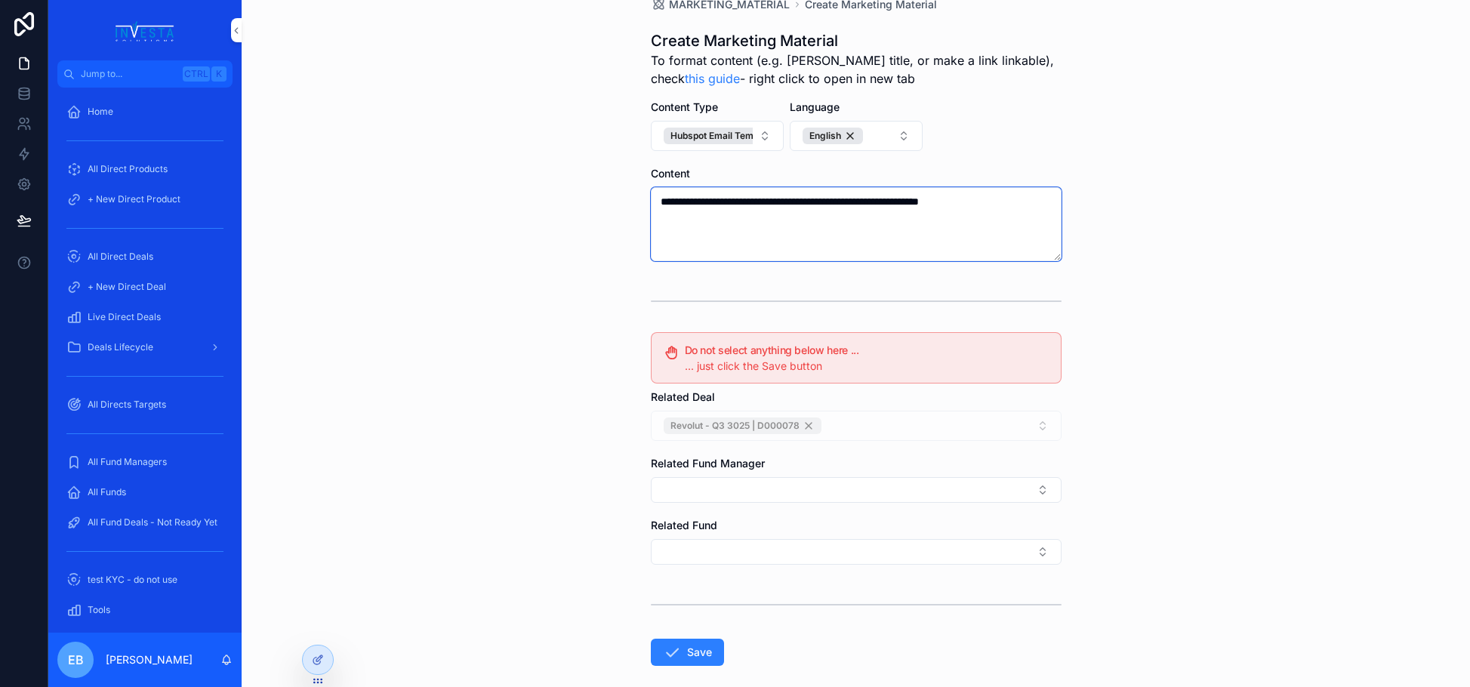
scroll to position [76, 0]
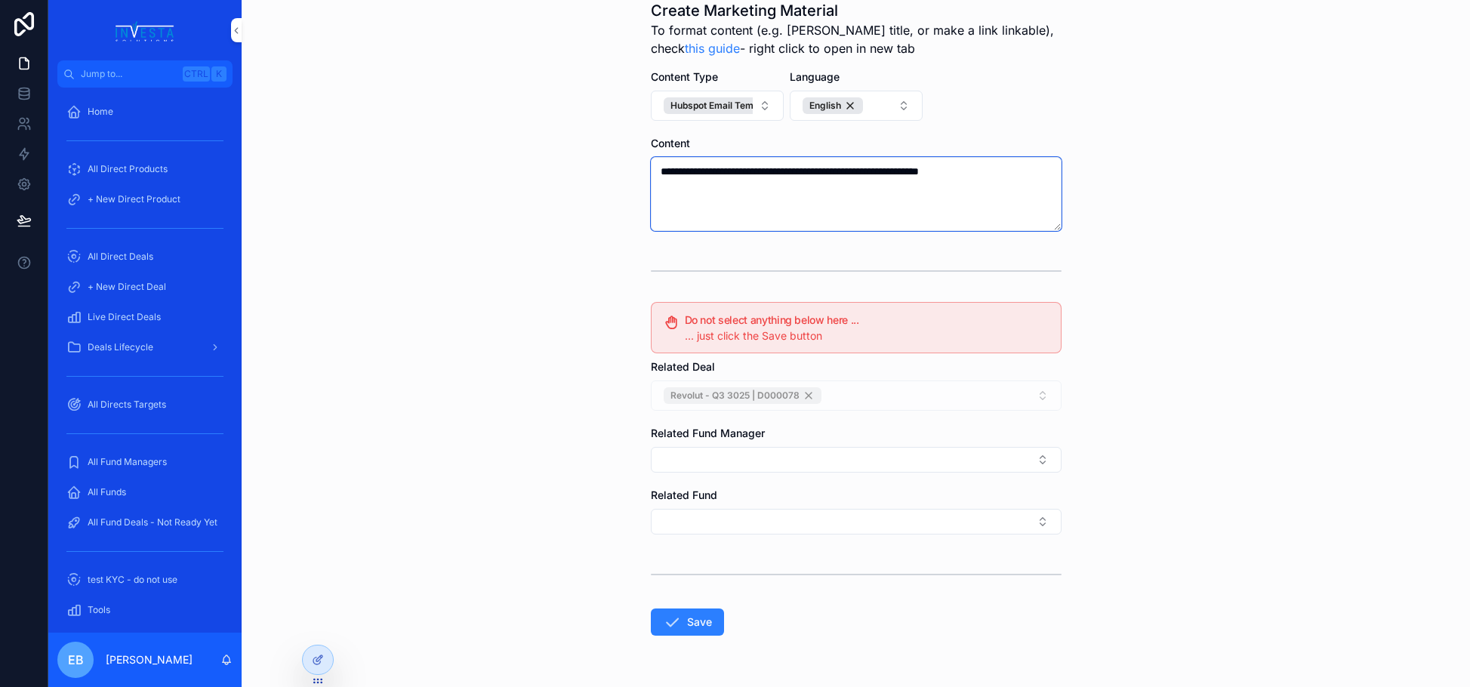
type textarea "**********"
click at [696, 612] on button "Save" at bounding box center [687, 622] width 73 height 27
